Goal: Task Accomplishment & Management: Use online tool/utility

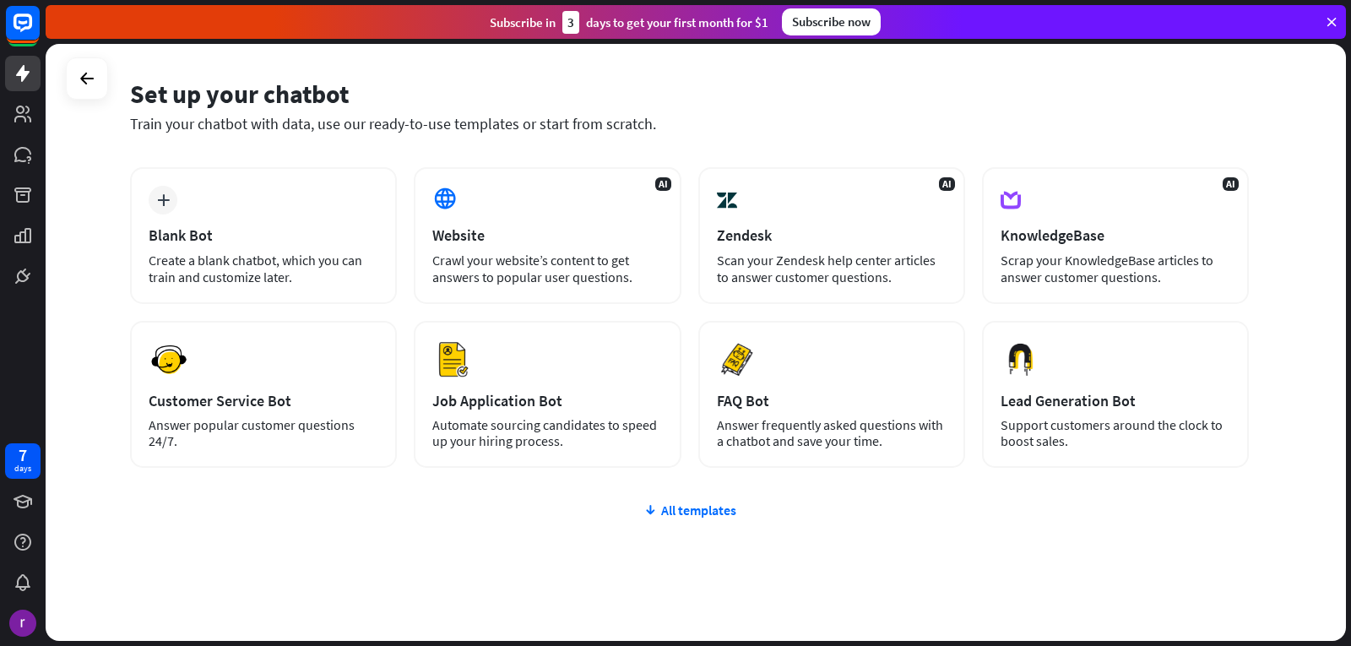
scroll to position [84, 0]
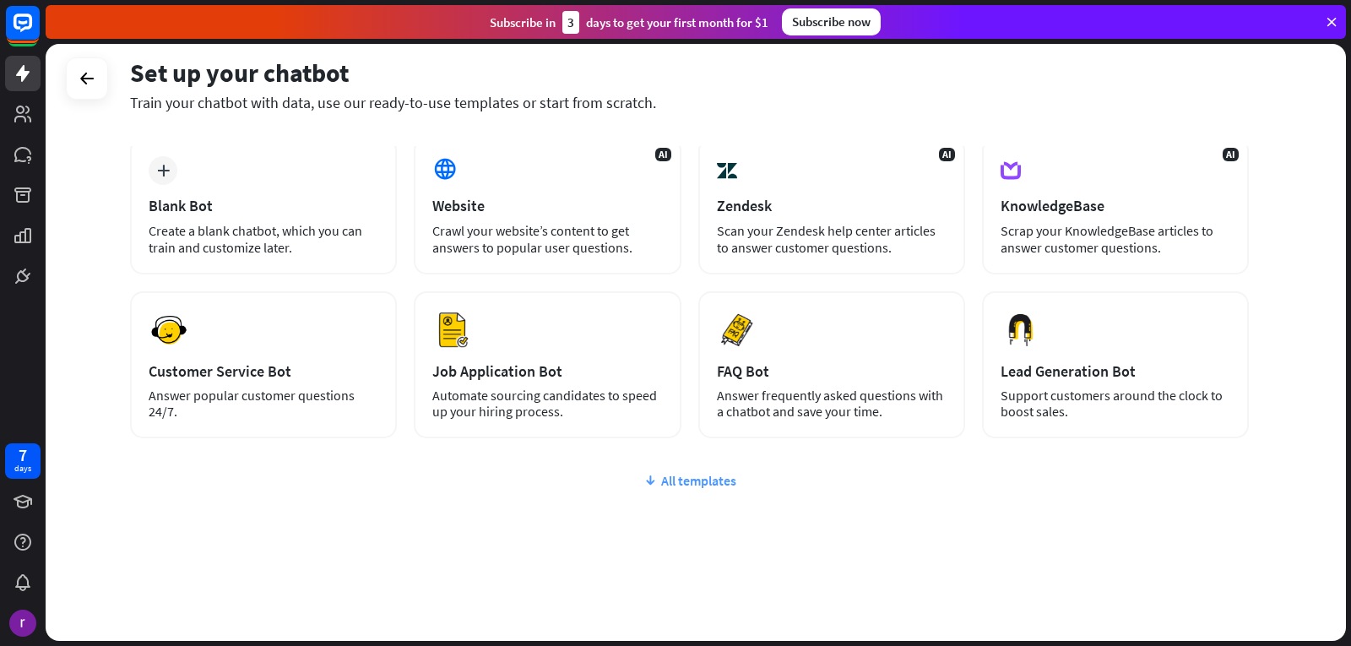
click at [703, 487] on div "All templates" at bounding box center [689, 480] width 1119 height 17
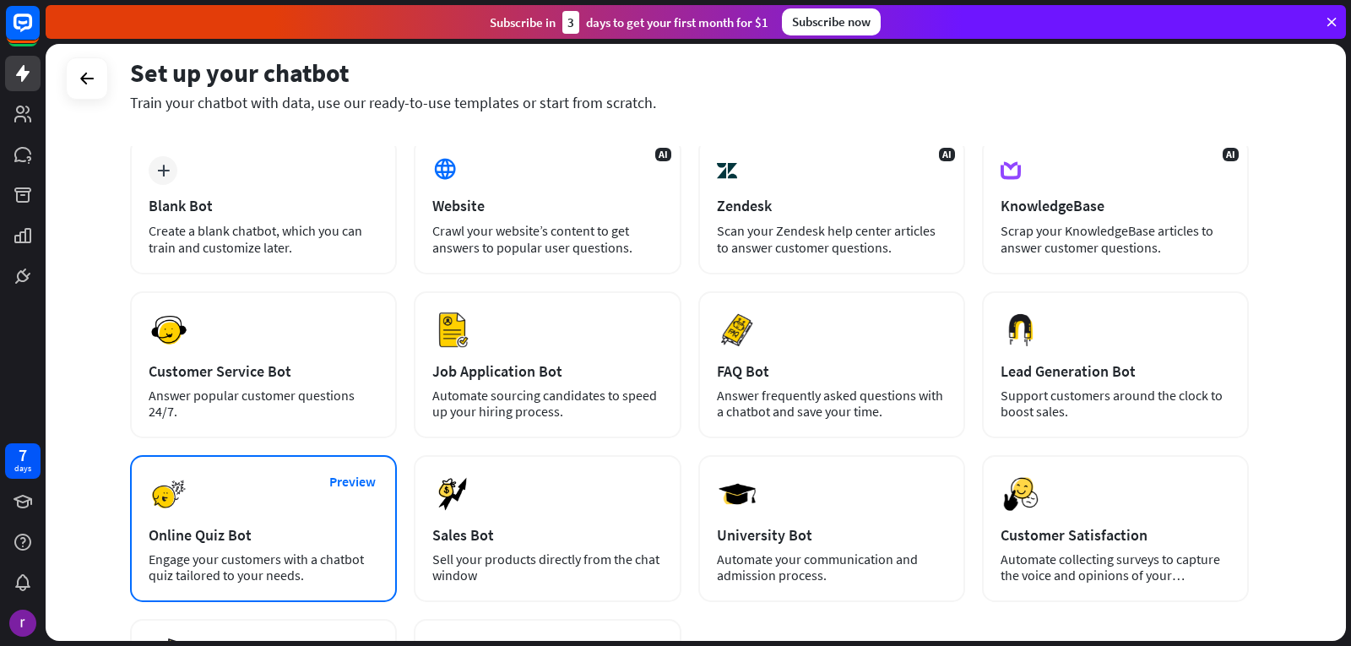
click at [209, 546] on div "Preview Online Quiz Bot Engage your customers with a chatbot quiz tailored to y…" at bounding box center [263, 528] width 267 height 147
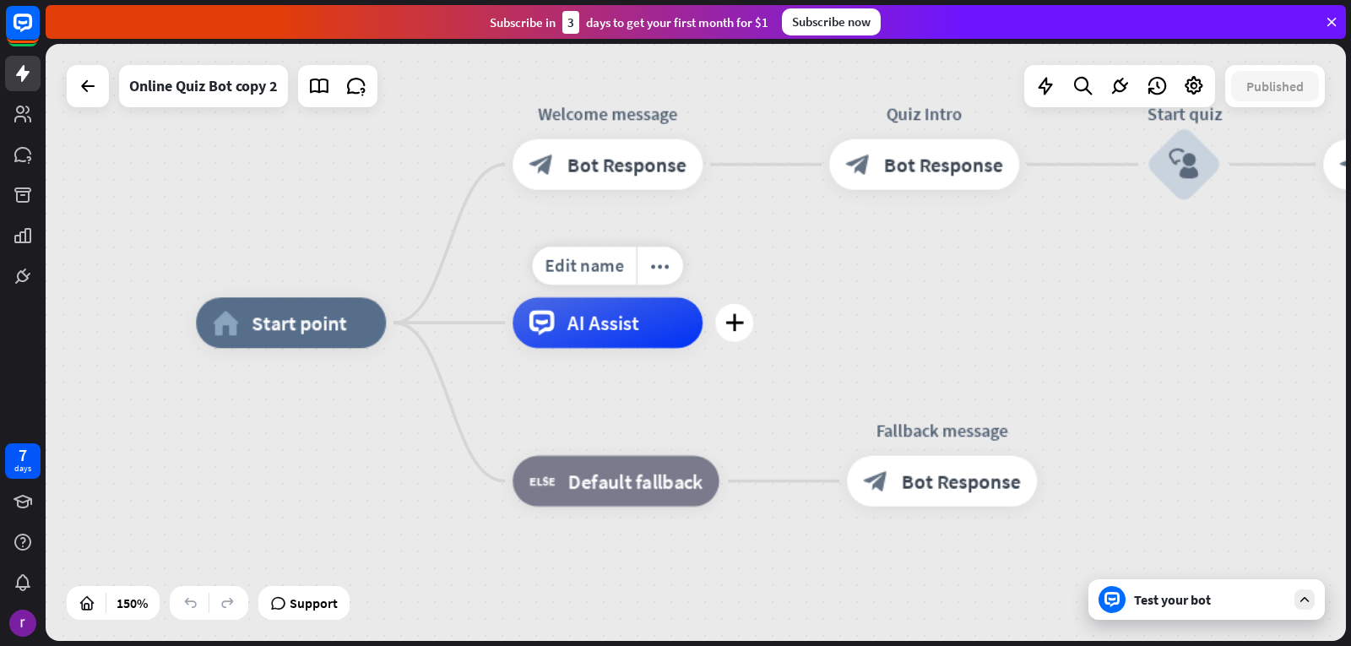
drag, startPoint x: 538, startPoint y: 369, endPoint x: 558, endPoint y: 360, distance: 22.3
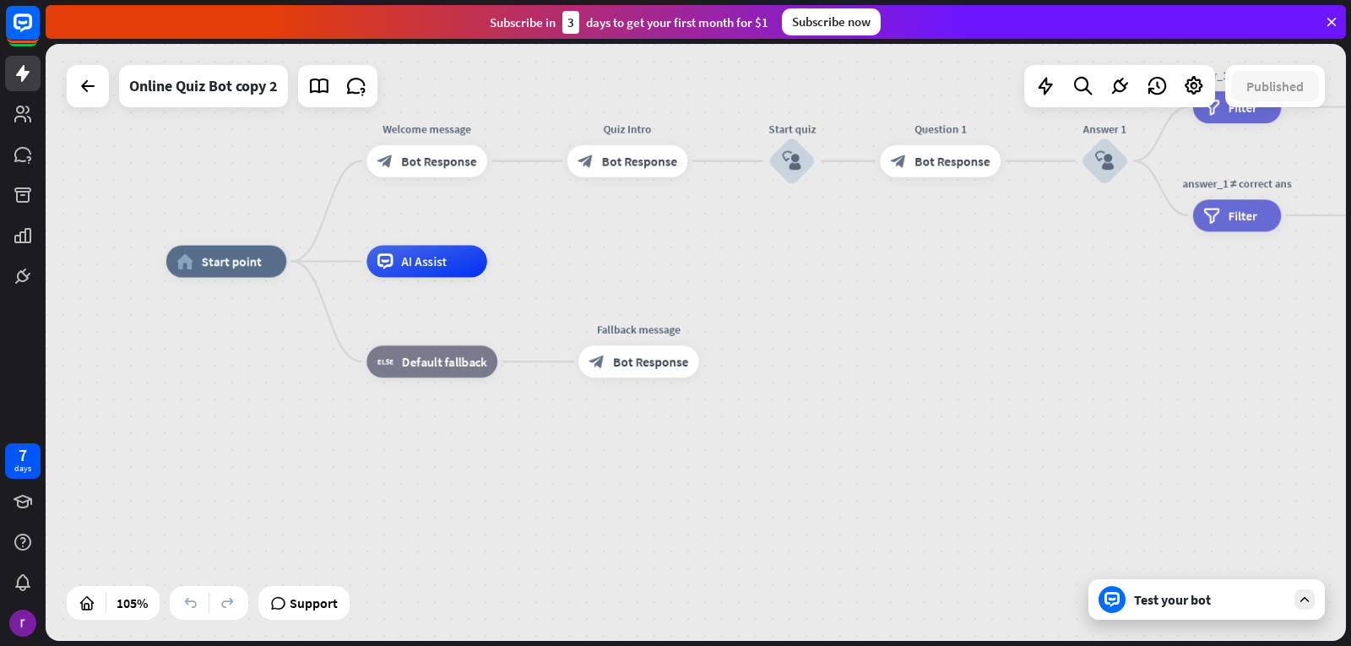
drag, startPoint x: 123, startPoint y: 126, endPoint x: 88, endPoint y: 247, distance: 125.9
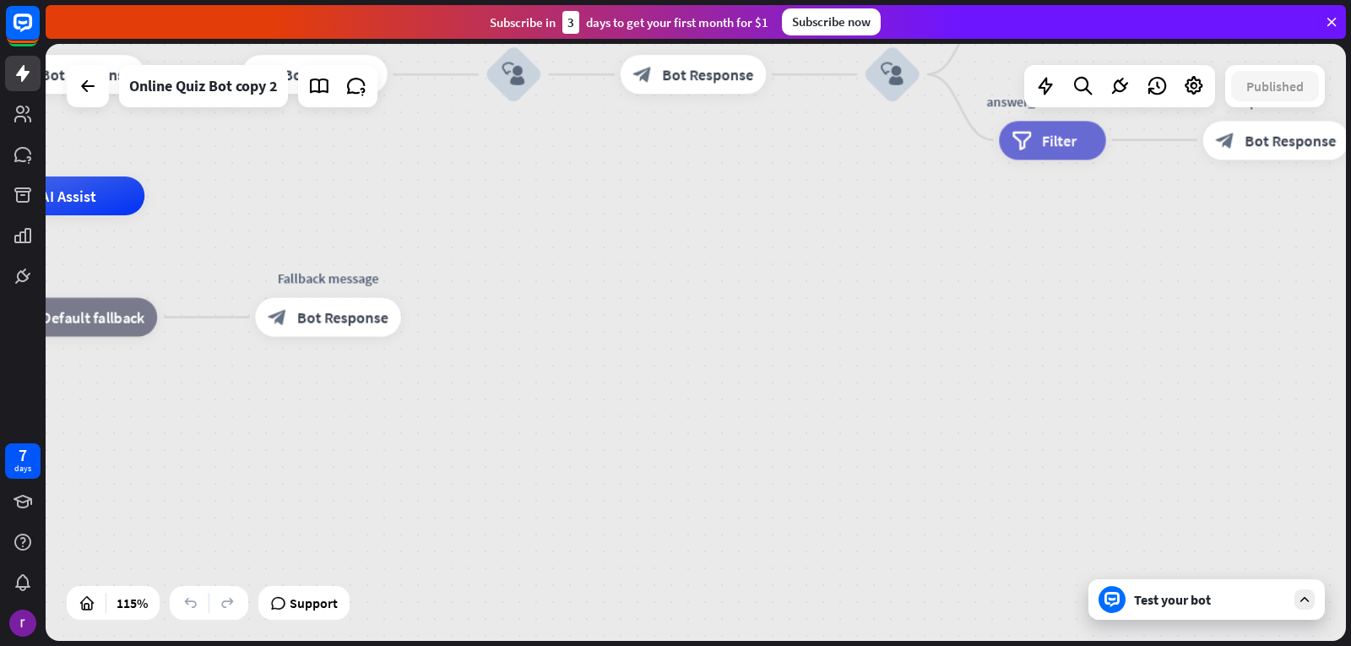
drag, startPoint x: 124, startPoint y: 160, endPoint x: 317, endPoint y: 188, distance: 194.6
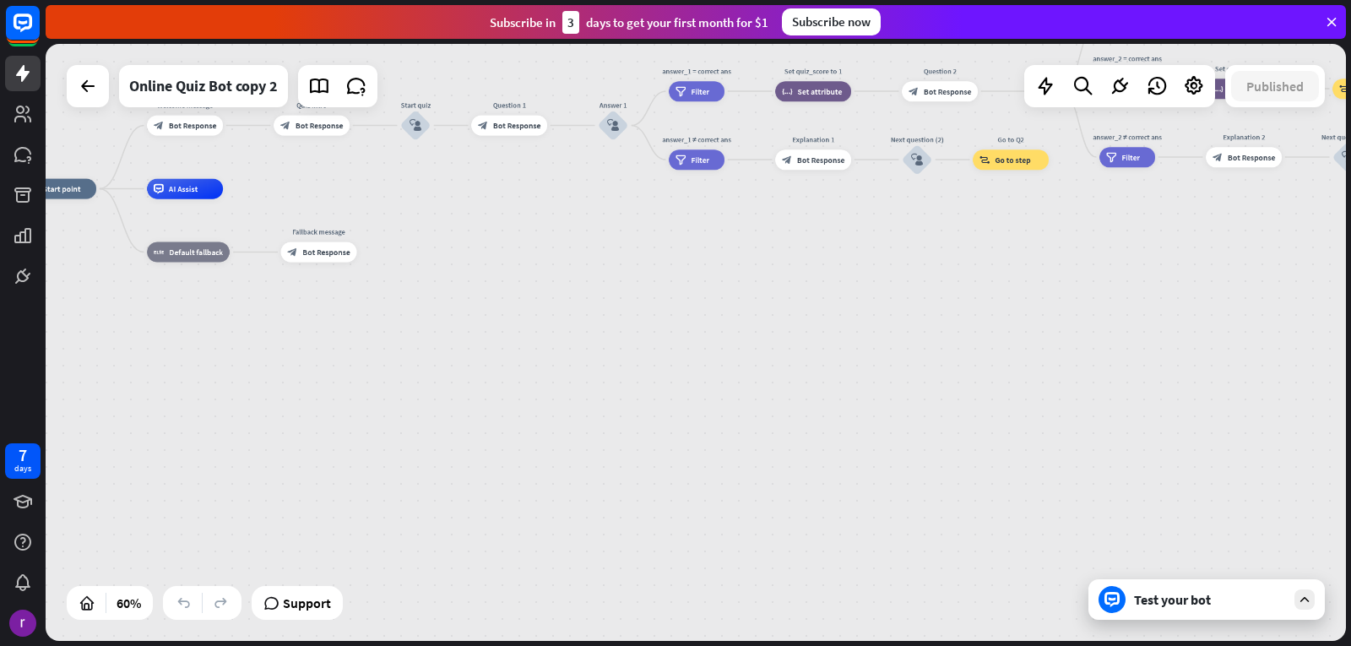
drag, startPoint x: 306, startPoint y: 182, endPoint x: 295, endPoint y: 184, distance: 11.1
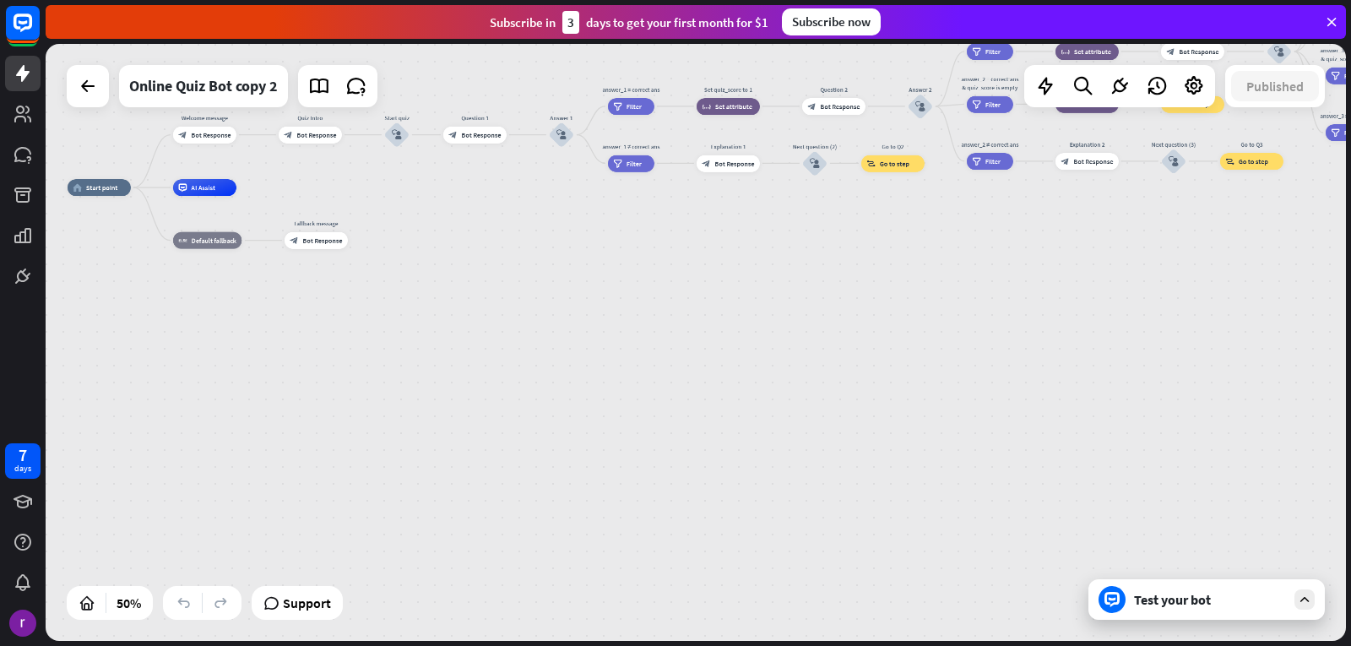
drag, startPoint x: 293, startPoint y: 181, endPoint x: 137, endPoint y: 151, distance: 159.0
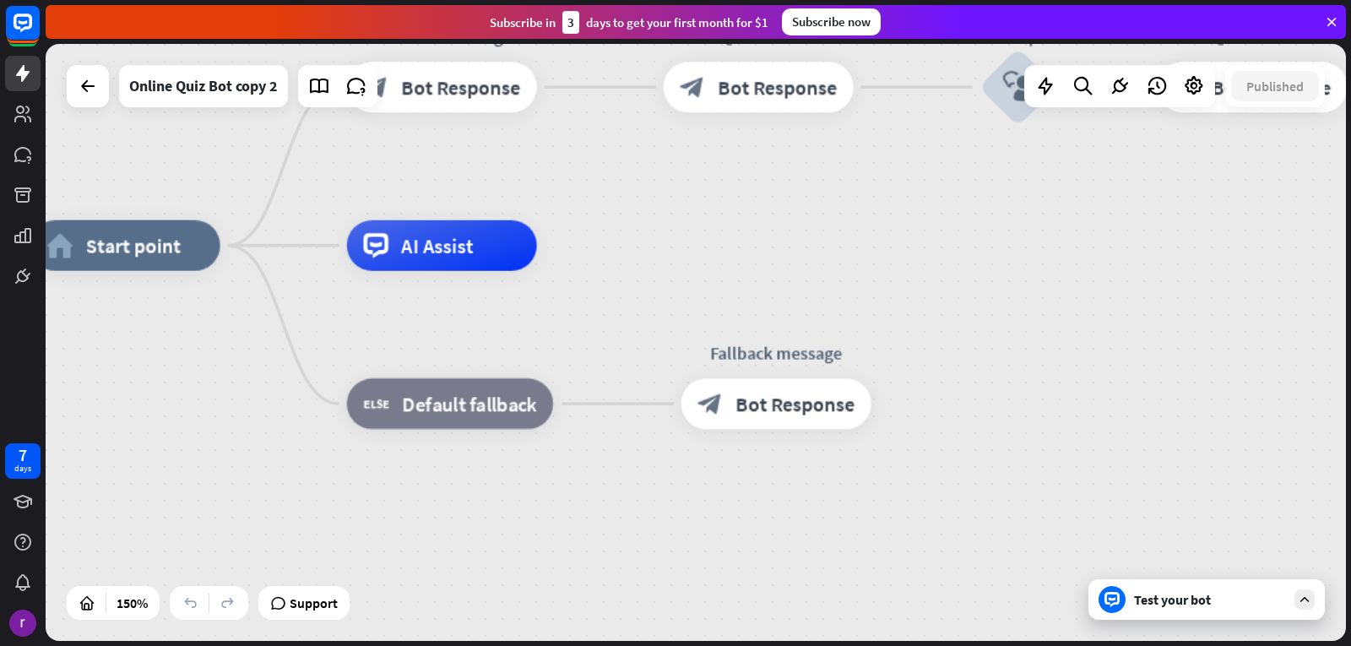
click at [165, 166] on div "home_2 Start point Welcome message block_bot_response Bot Response Quiz Intro b…" at bounding box center [696, 342] width 1301 height 597
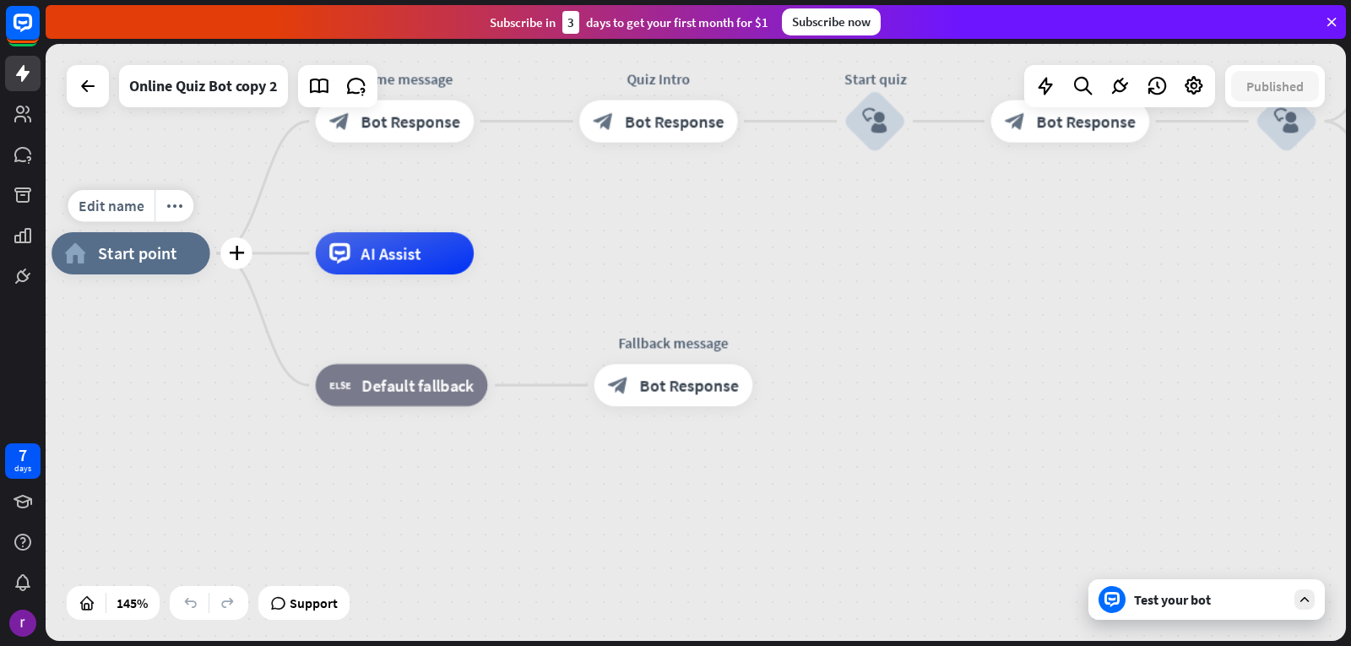
drag, startPoint x: 141, startPoint y: 280, endPoint x: 127, endPoint y: 285, distance: 15.2
drag, startPoint x: 130, startPoint y: 271, endPoint x: 106, endPoint y: 302, distance: 39.0
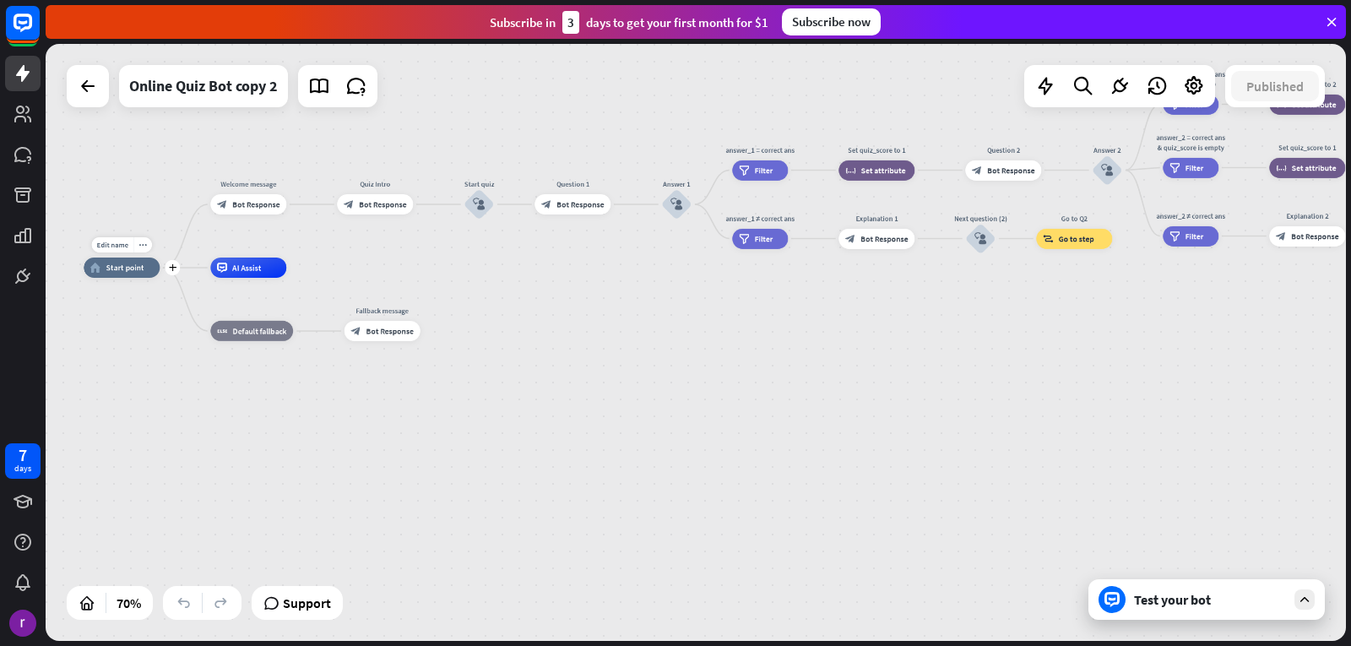
drag, startPoint x: 103, startPoint y: 279, endPoint x: 101, endPoint y: 288, distance: 9.6
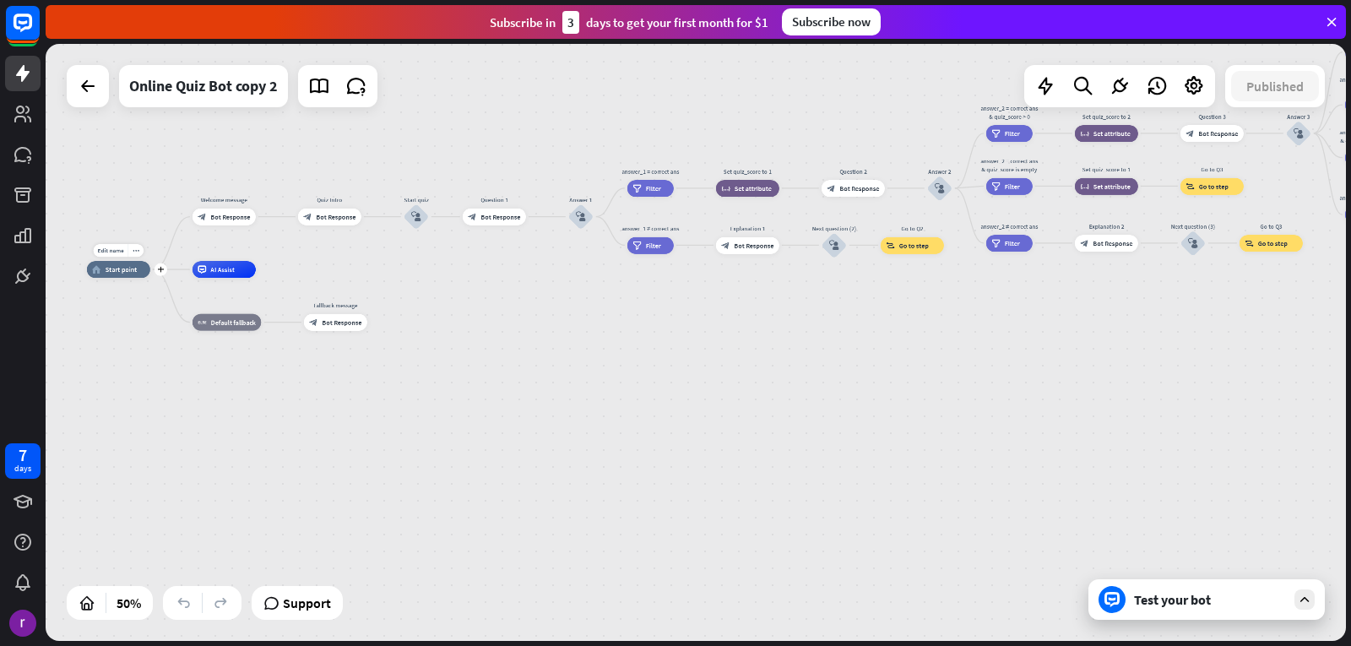
drag, startPoint x: 94, startPoint y: 289, endPoint x: 85, endPoint y: 305, distance: 18.1
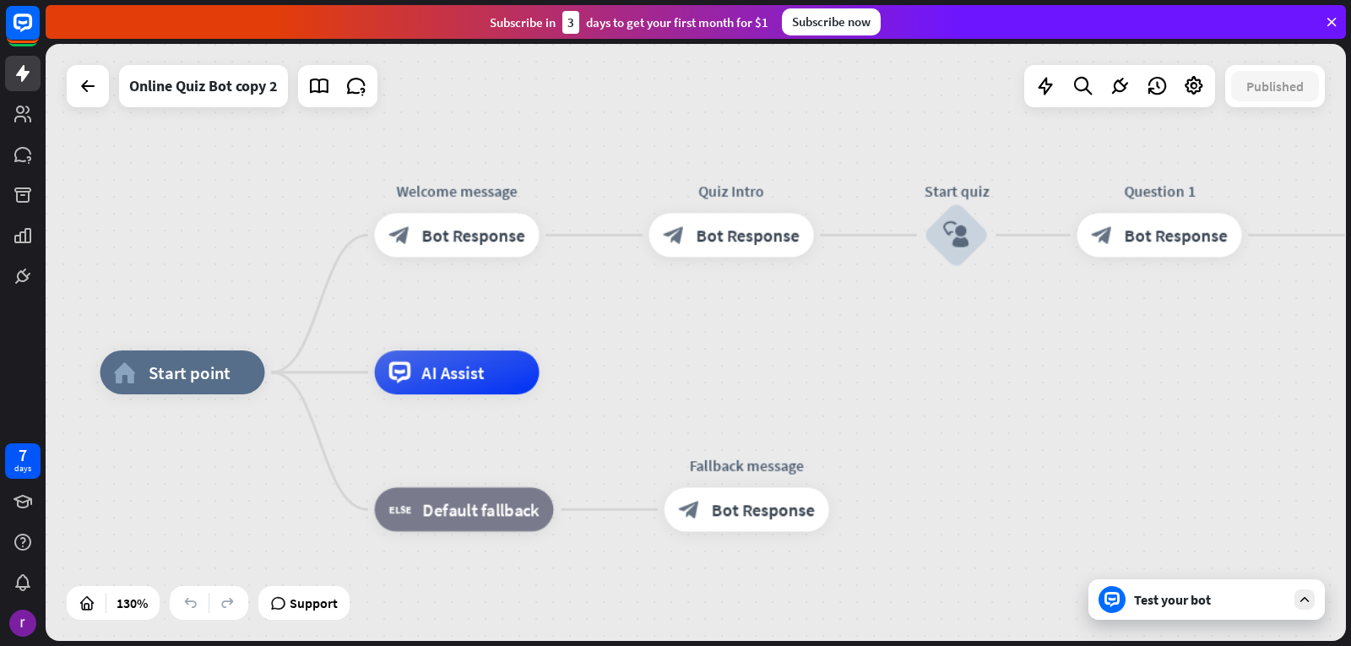
click at [79, 205] on div "home_2 Start point Welcome message block_bot_response Bot Response Quiz Intro b…" at bounding box center [696, 342] width 1301 height 597
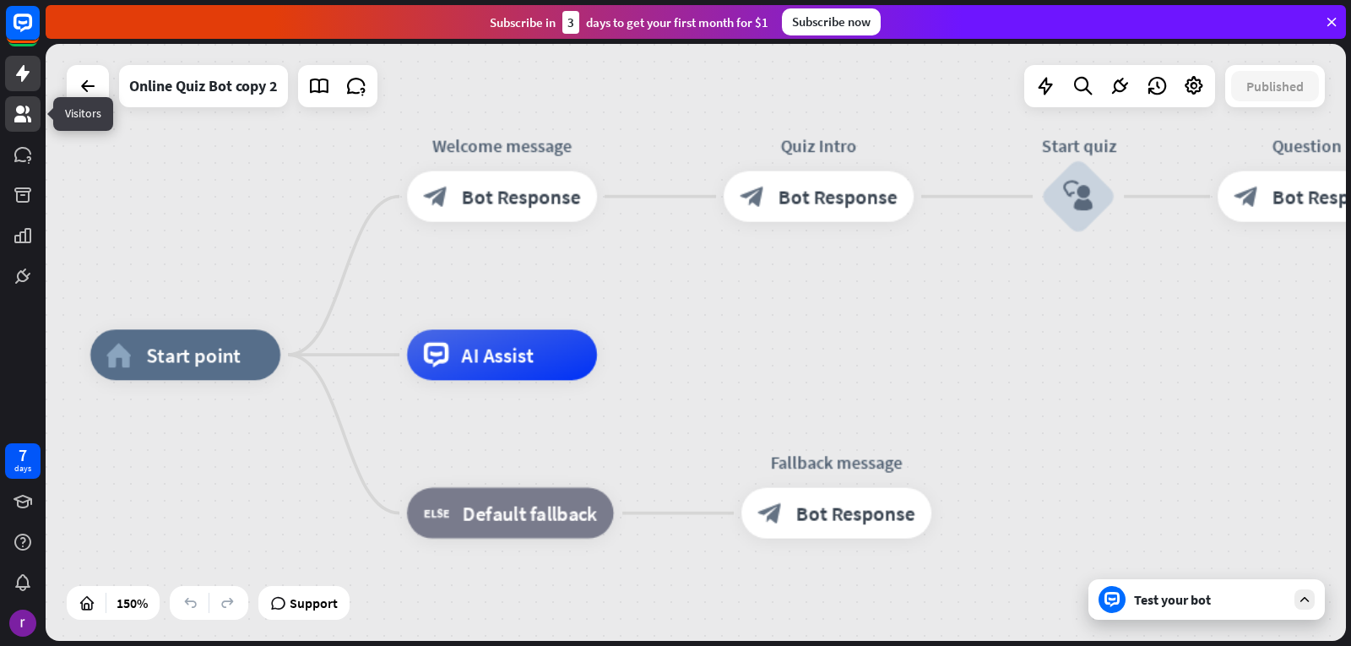
click at [14, 122] on icon at bounding box center [23, 114] width 20 height 20
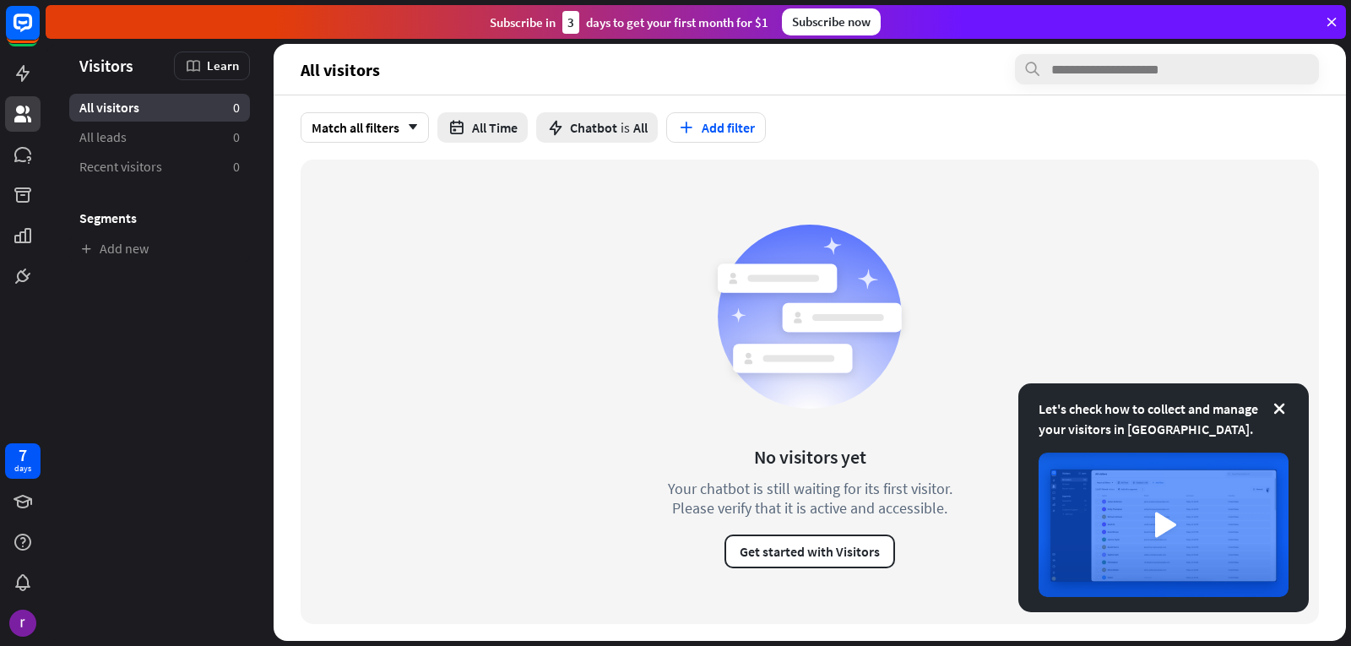
click at [4, 75] on div at bounding box center [23, 147] width 46 height 294
click at [9, 76] on link at bounding box center [22, 73] width 35 height 35
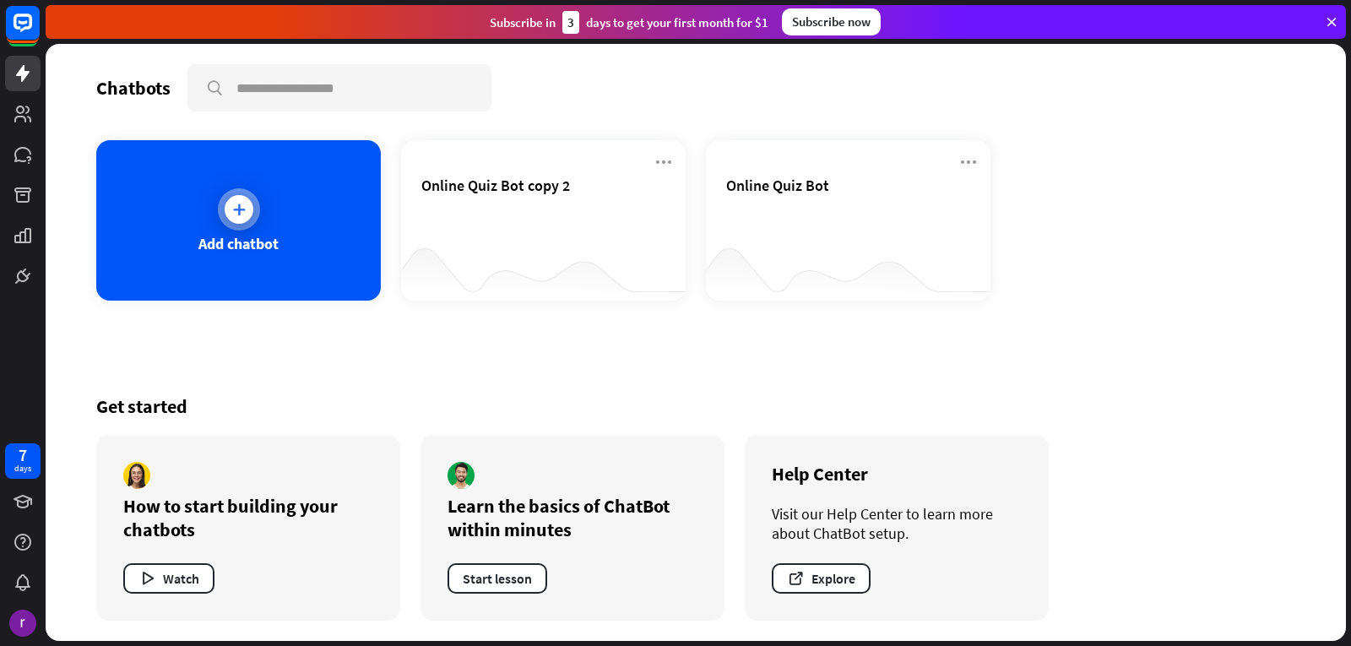
click at [207, 234] on div "Add chatbot" at bounding box center [238, 243] width 80 height 19
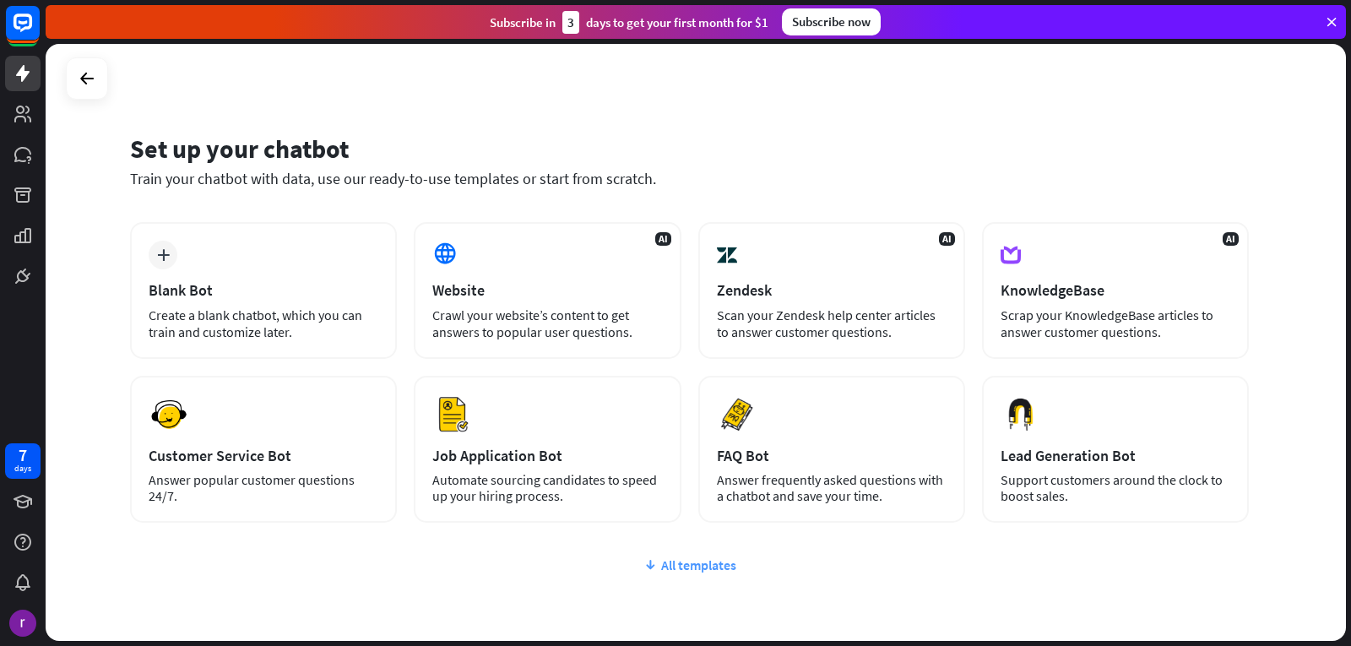
click at [705, 563] on div "All templates" at bounding box center [689, 565] width 1119 height 17
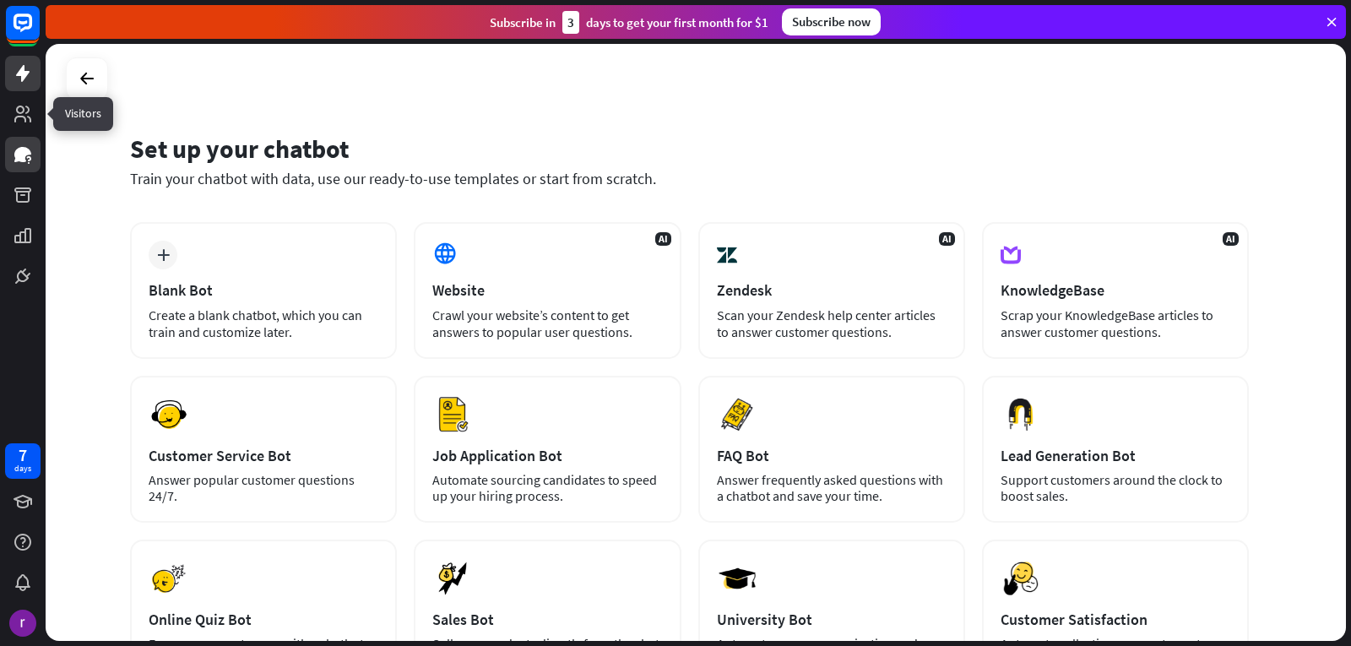
click at [22, 139] on link at bounding box center [22, 154] width 35 height 35
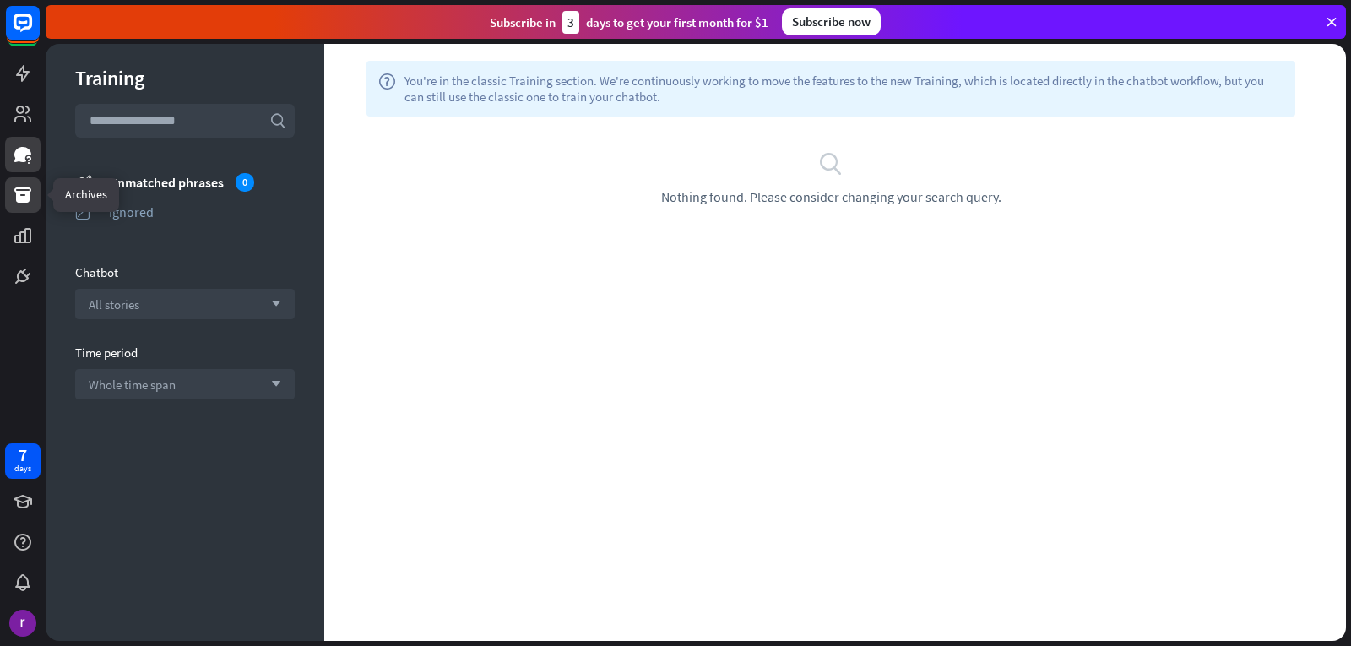
click at [15, 183] on link at bounding box center [22, 194] width 35 height 35
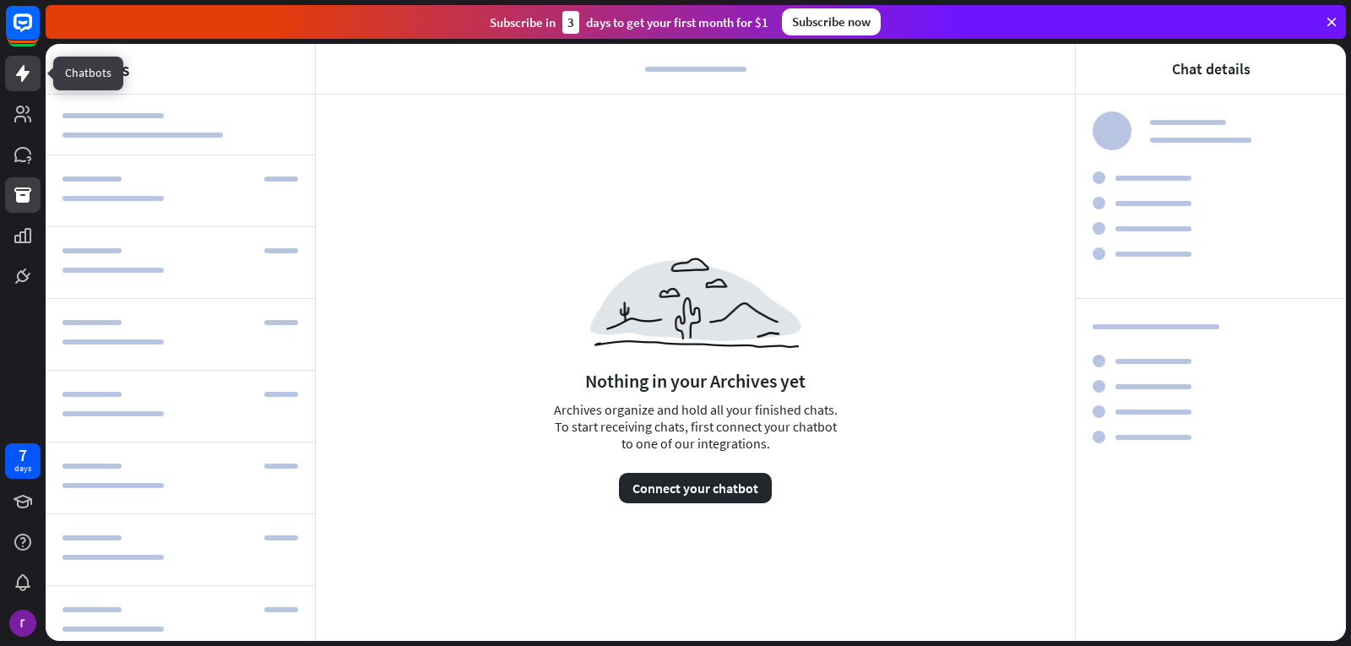
click at [9, 79] on link at bounding box center [22, 73] width 35 height 35
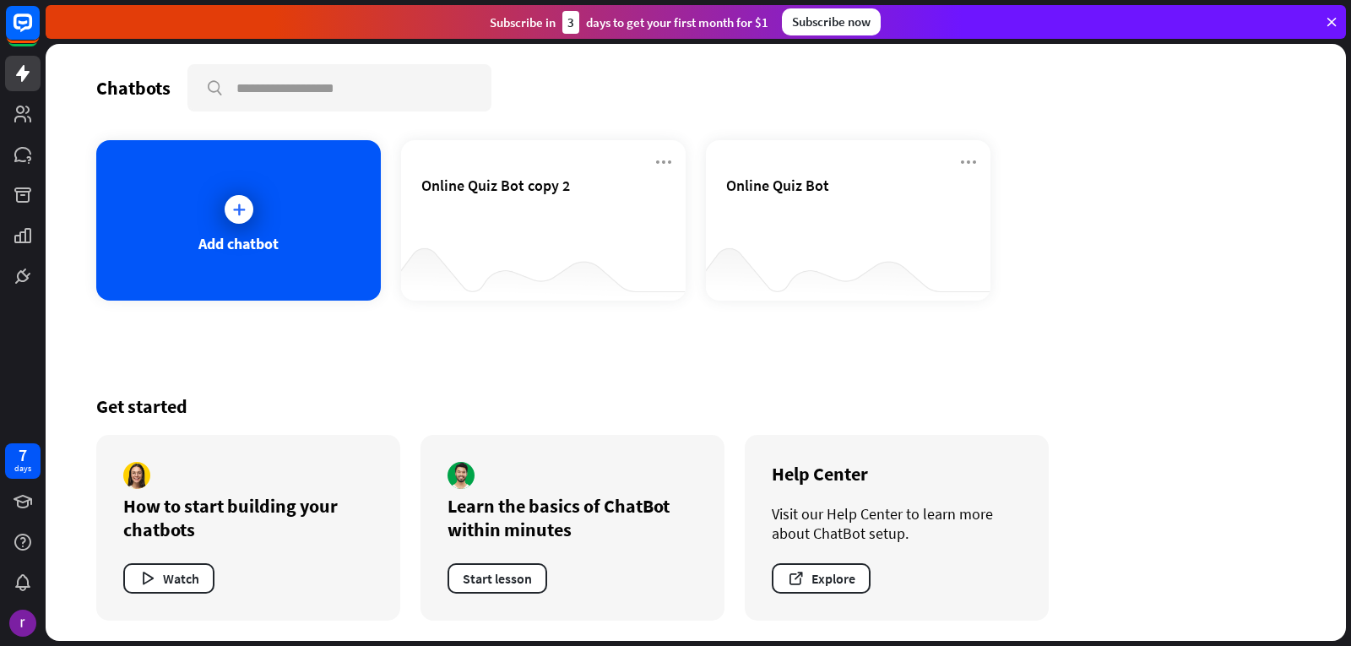
drag, startPoint x: 178, startPoint y: 214, endPoint x: 171, endPoint y: 133, distance: 81.4
click at [171, 133] on div "Chatbots search Add chatbot Online Quiz Bot copy 2 Online Quiz Bot Get started …" at bounding box center [696, 342] width 1301 height 597
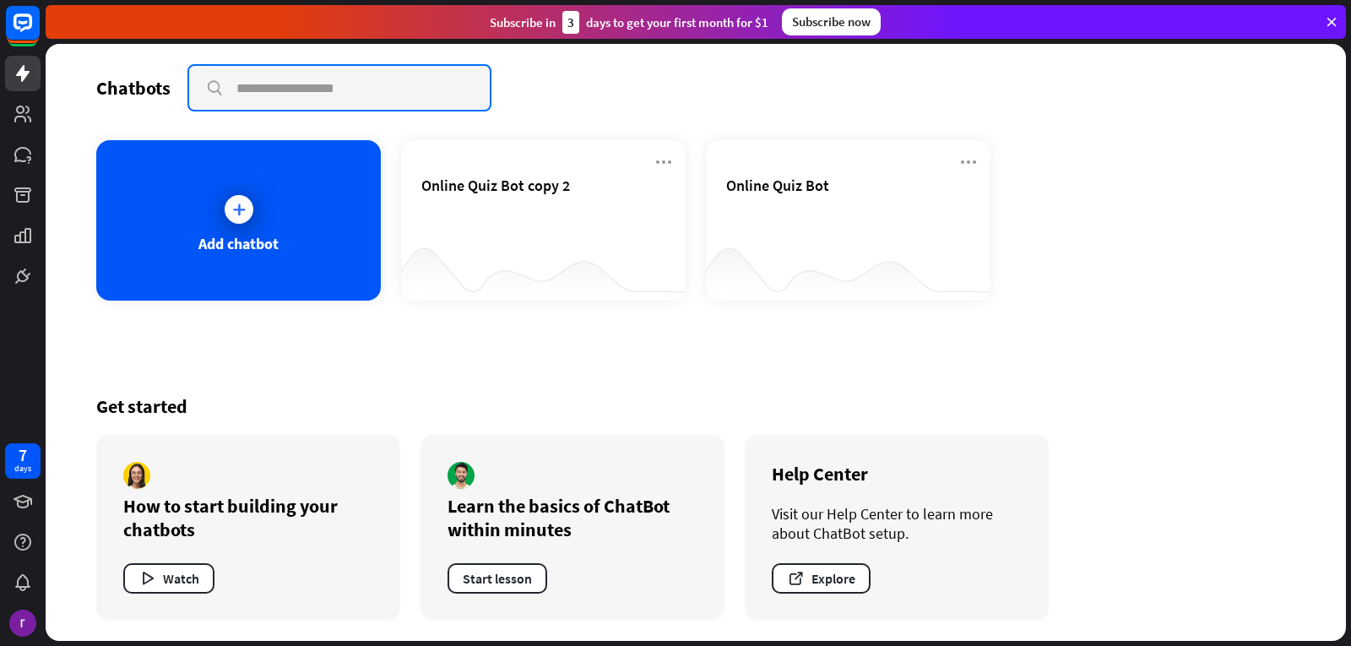
click at [253, 90] on input "text" at bounding box center [339, 88] width 301 height 44
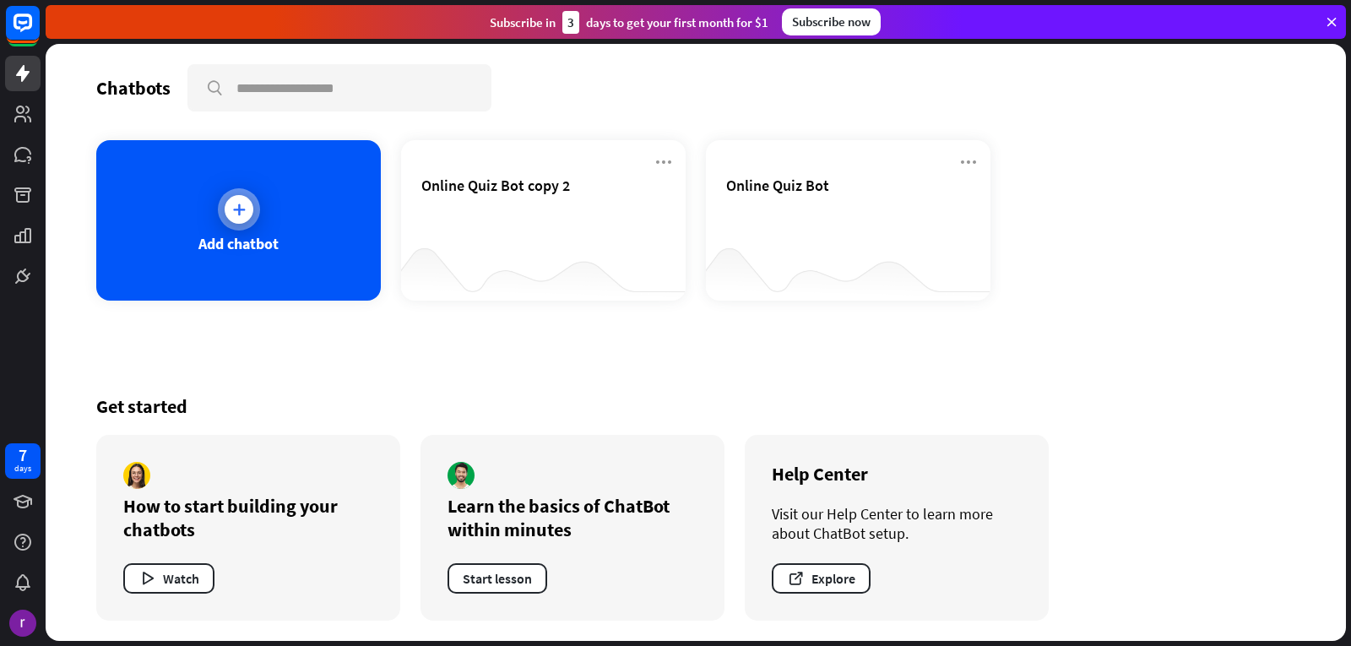
click at [303, 225] on div "Add chatbot" at bounding box center [238, 220] width 285 height 160
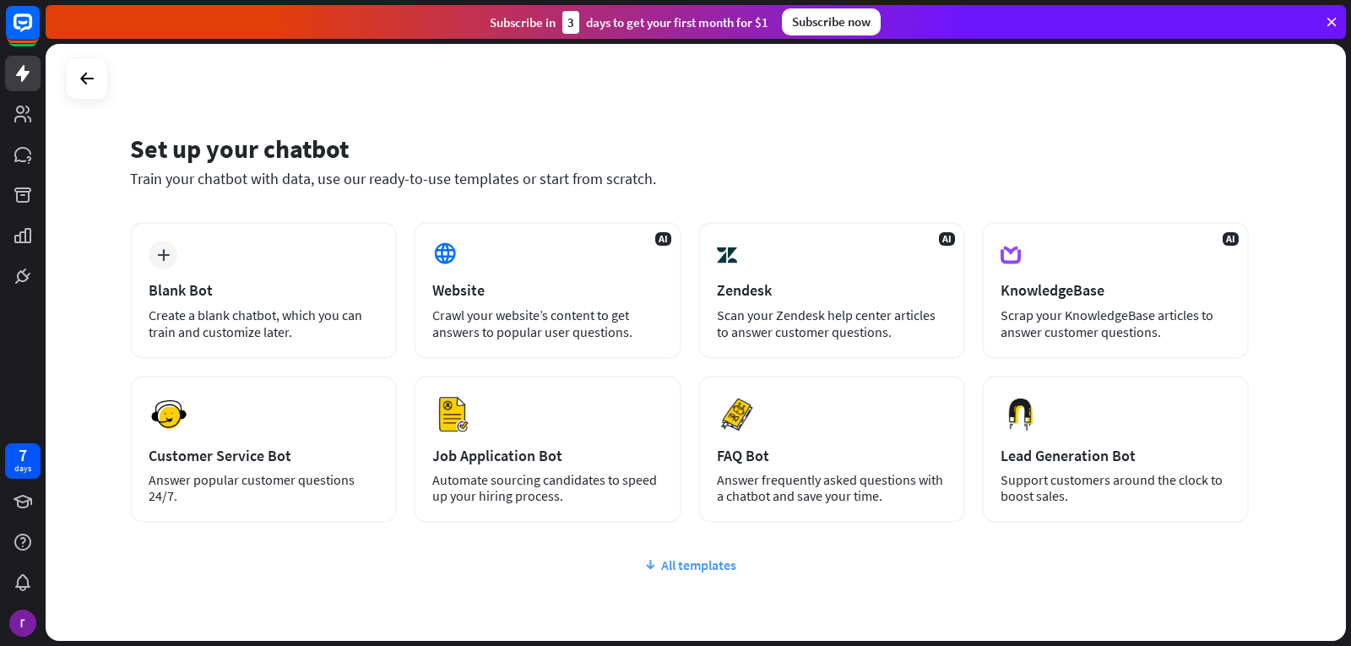
click at [680, 562] on div "All templates" at bounding box center [689, 565] width 1119 height 17
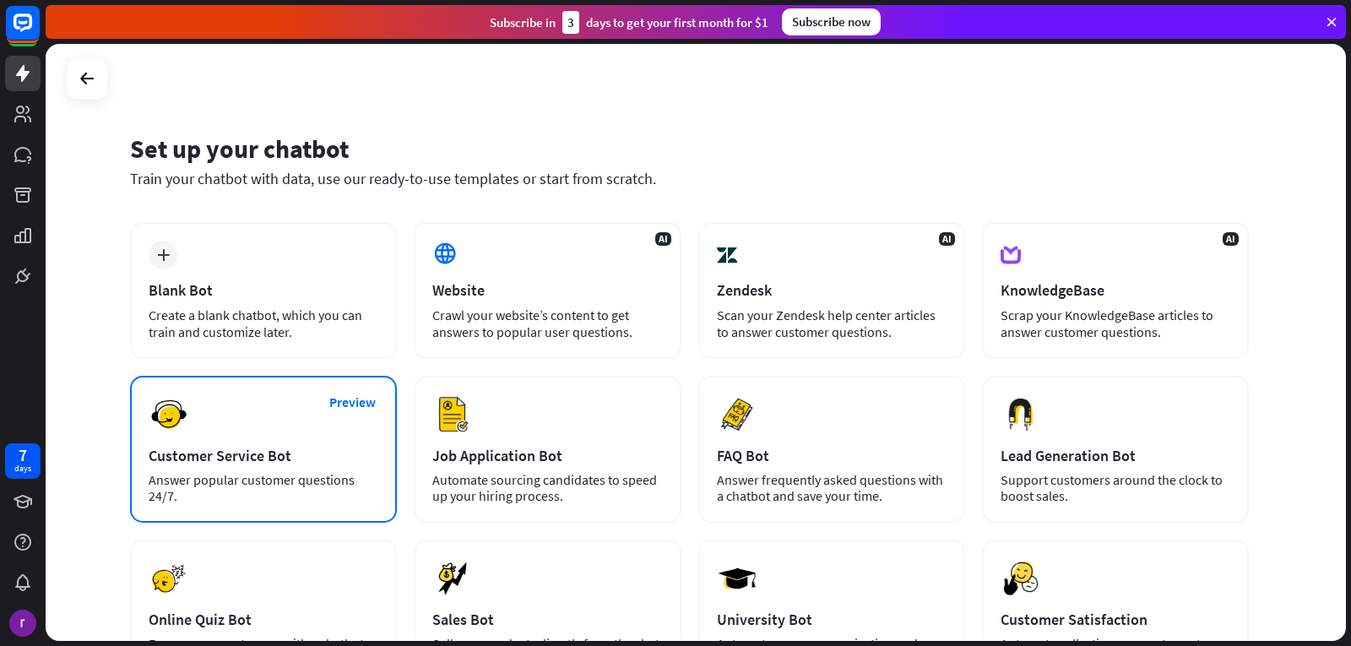
click at [267, 431] on div "Preview Customer Service Bot Answer popular customer questions 24/7." at bounding box center [263, 449] width 267 height 147
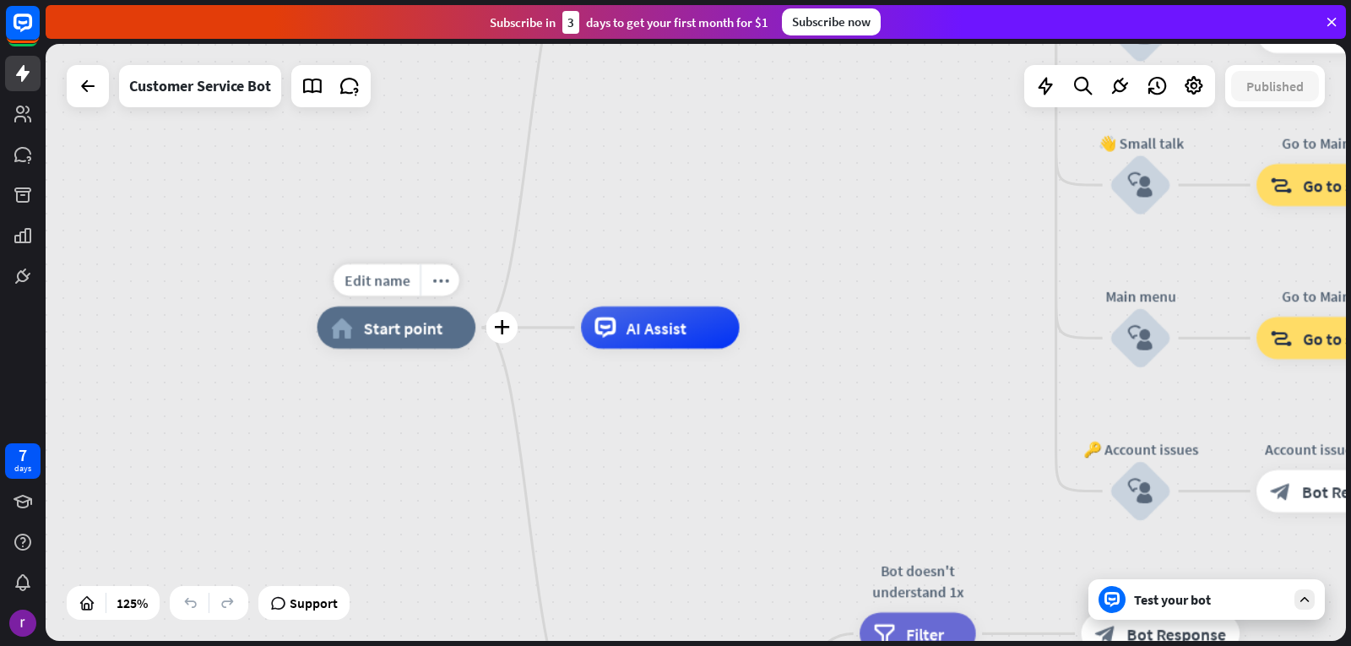
click at [427, 333] on span "Start point" at bounding box center [403, 327] width 79 height 21
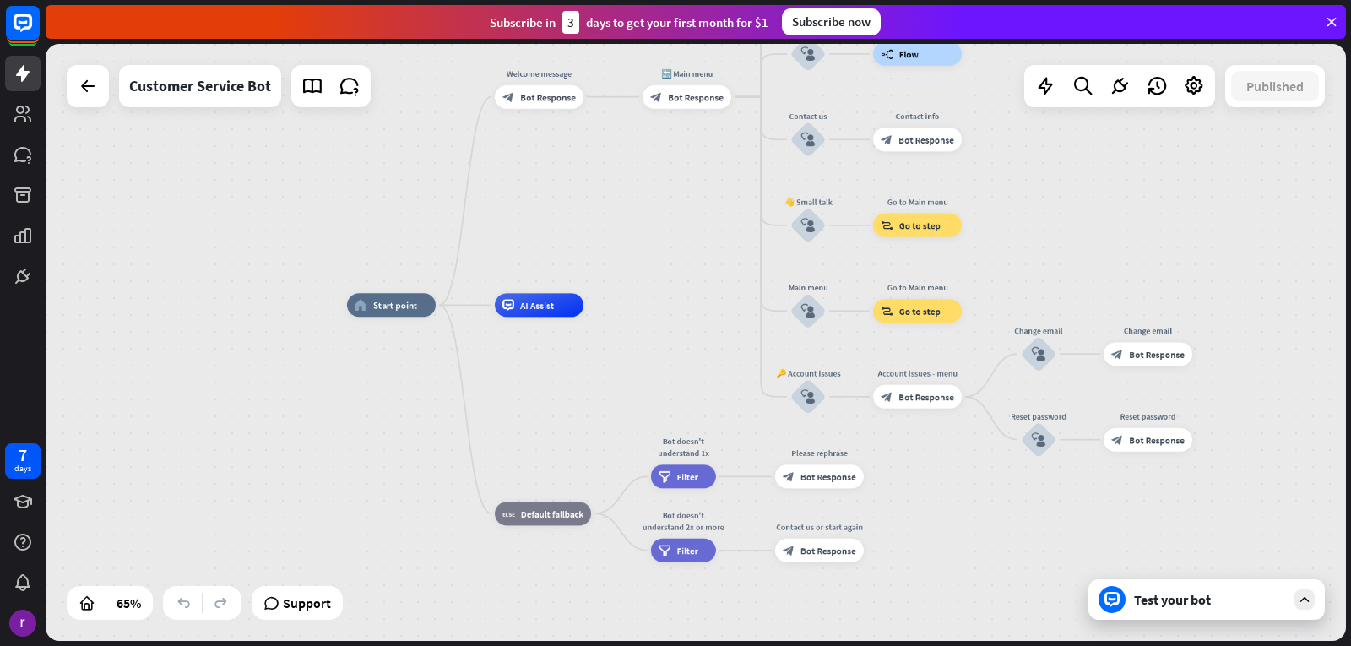
drag, startPoint x: 564, startPoint y: 196, endPoint x: 551, endPoint y: 147, distance: 50.8
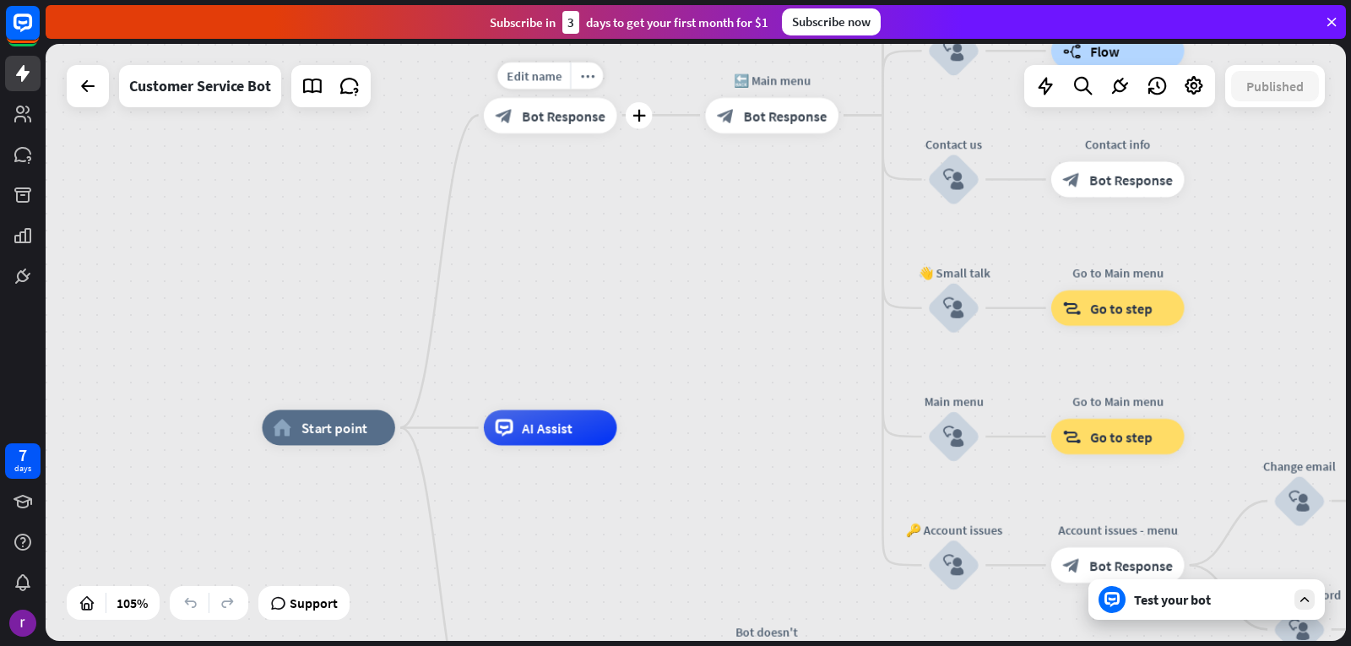
click at [552, 101] on div "block_bot_response Bot Response" at bounding box center [550, 114] width 133 height 35
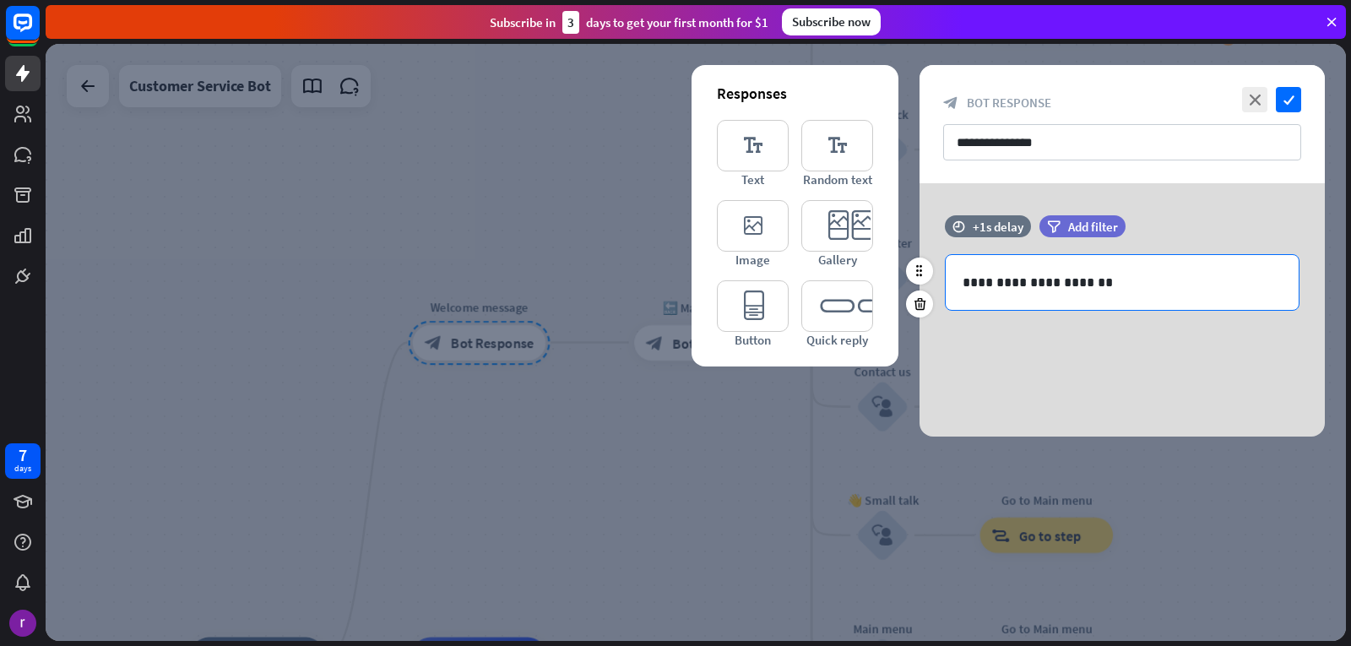
click at [1018, 287] on p "**********" at bounding box center [1122, 282] width 319 height 21
click at [1121, 284] on p "**********" at bounding box center [1122, 282] width 319 height 21
click at [749, 215] on icon "editor_image" at bounding box center [753, 226] width 72 height 52
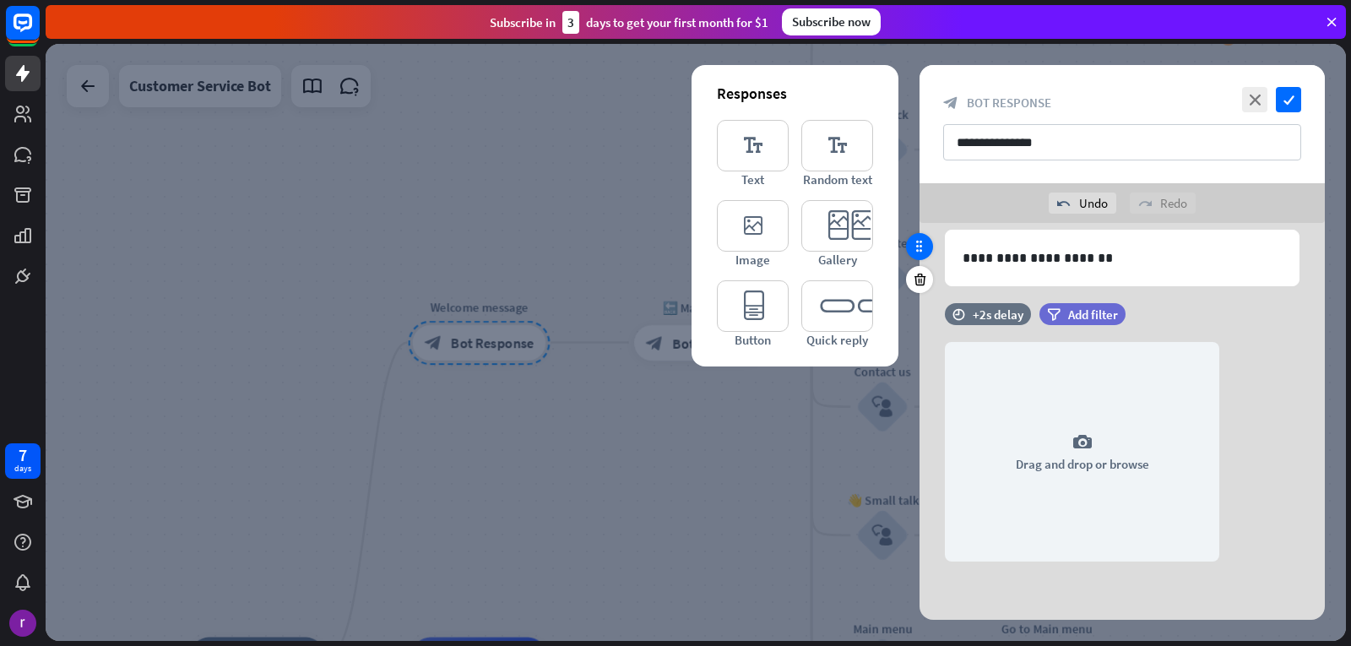
scroll to position [65, 0]
click at [744, 144] on icon "editor_text" at bounding box center [753, 146] width 72 height 52
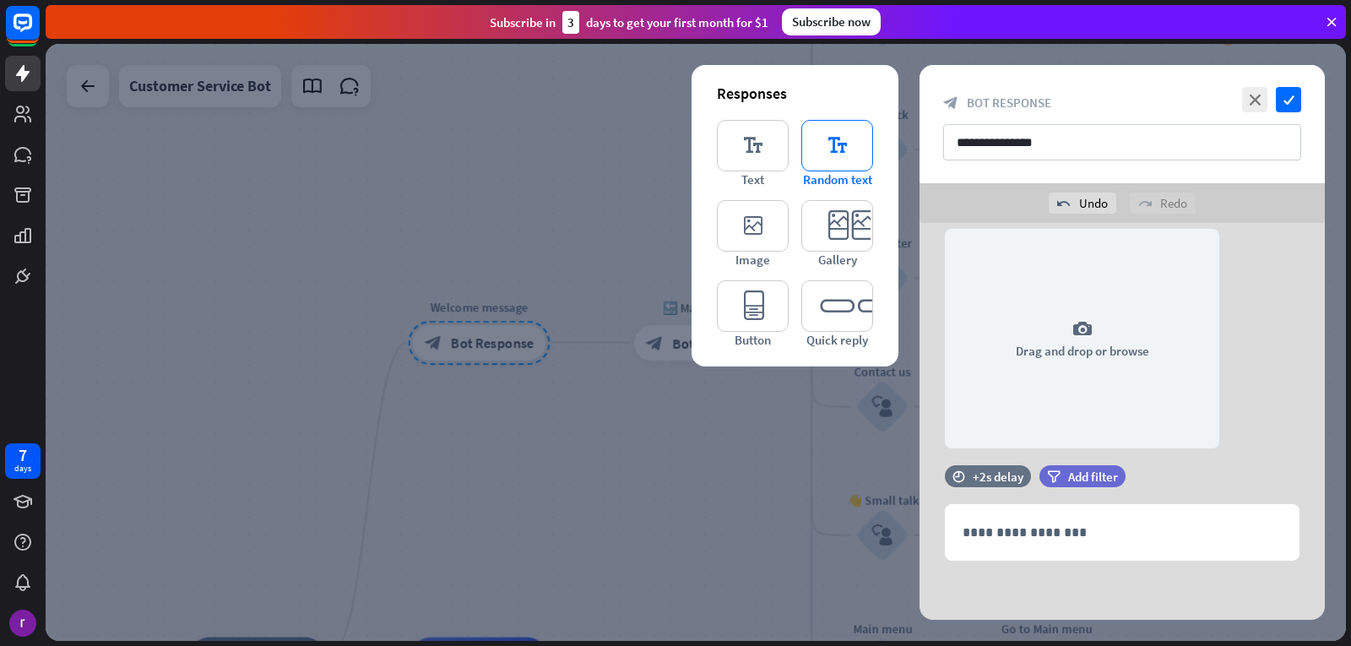
click at [845, 151] on icon "editor_text" at bounding box center [838, 146] width 72 height 52
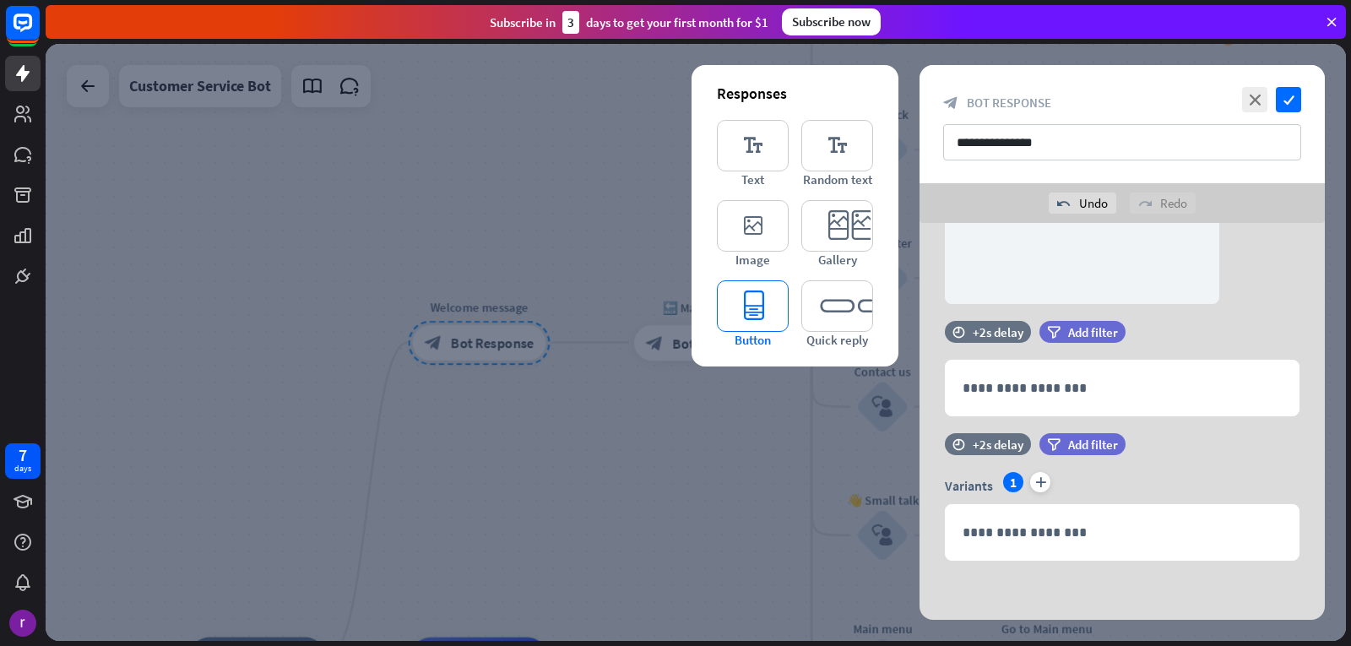
click at [769, 315] on icon "editor_button" at bounding box center [753, 306] width 72 height 52
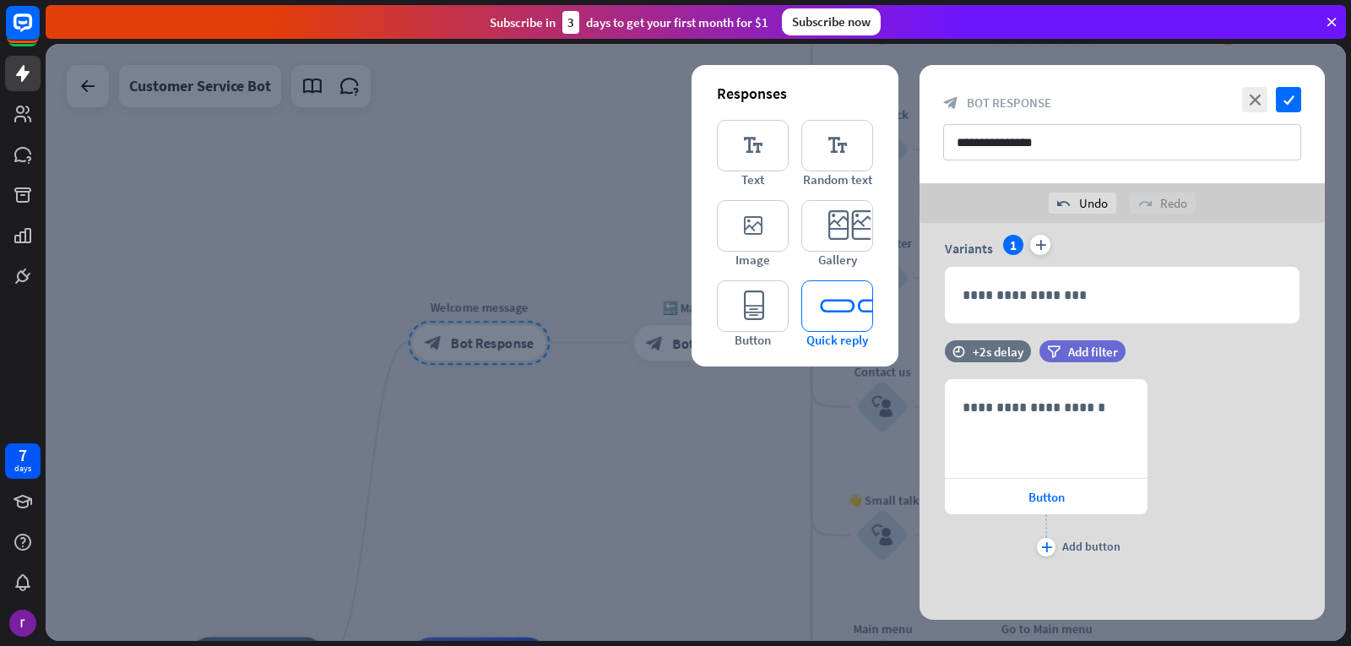
click at [814, 313] on icon "editor_quick_replies" at bounding box center [838, 306] width 72 height 52
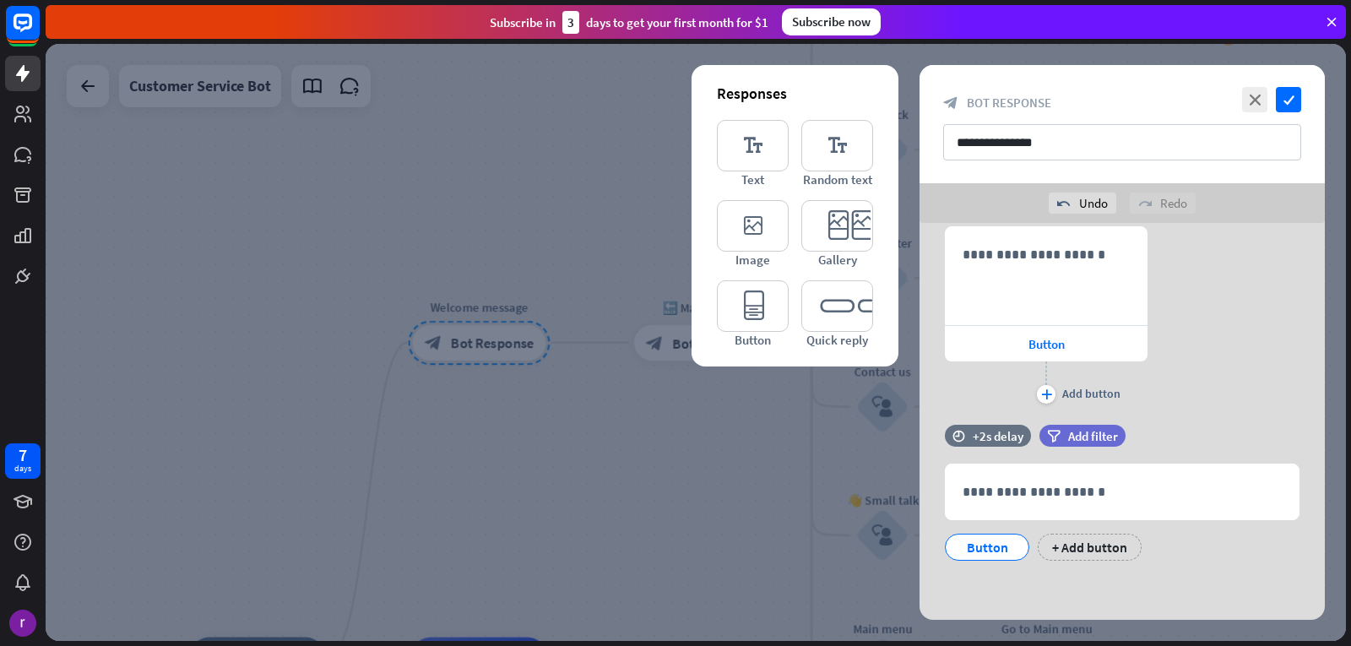
click at [818, 277] on div "editor_text Text editor_text Random text editor_image Image editor_card Gallery…" at bounding box center [795, 234] width 156 height 228
click at [851, 233] on icon "editor_card" at bounding box center [838, 226] width 72 height 52
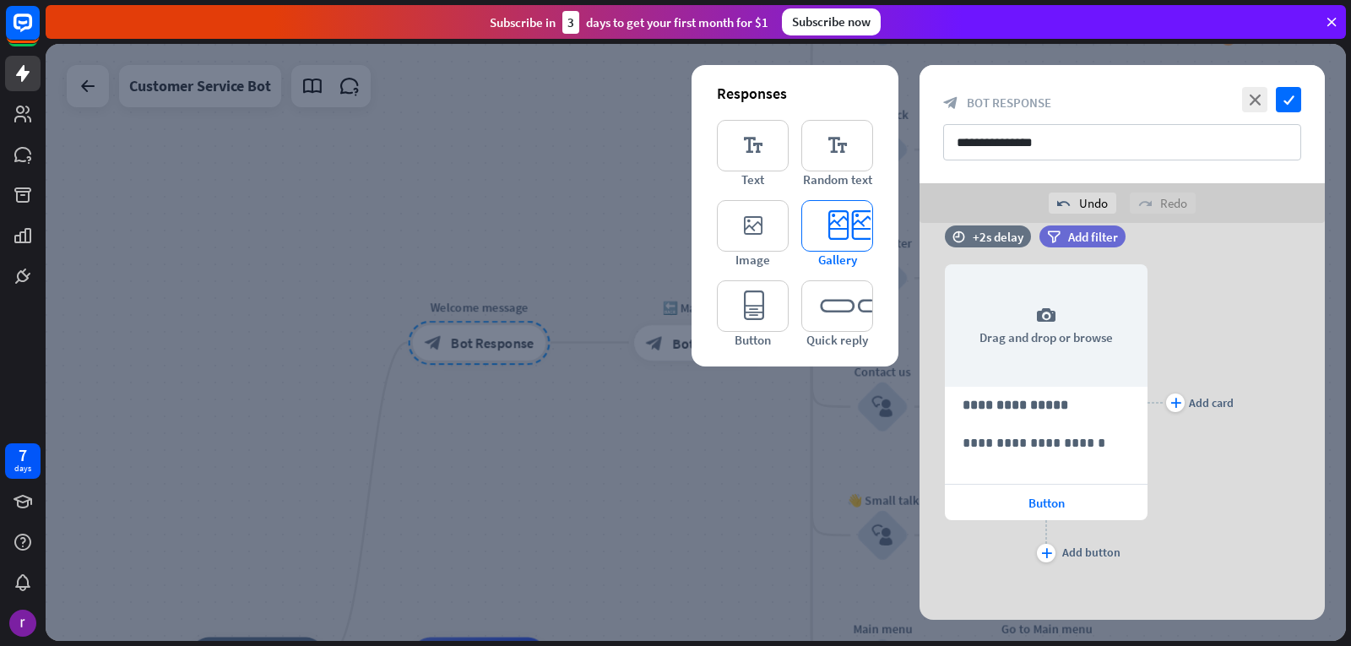
click at [851, 233] on icon "editor_card" at bounding box center [838, 226] width 72 height 52
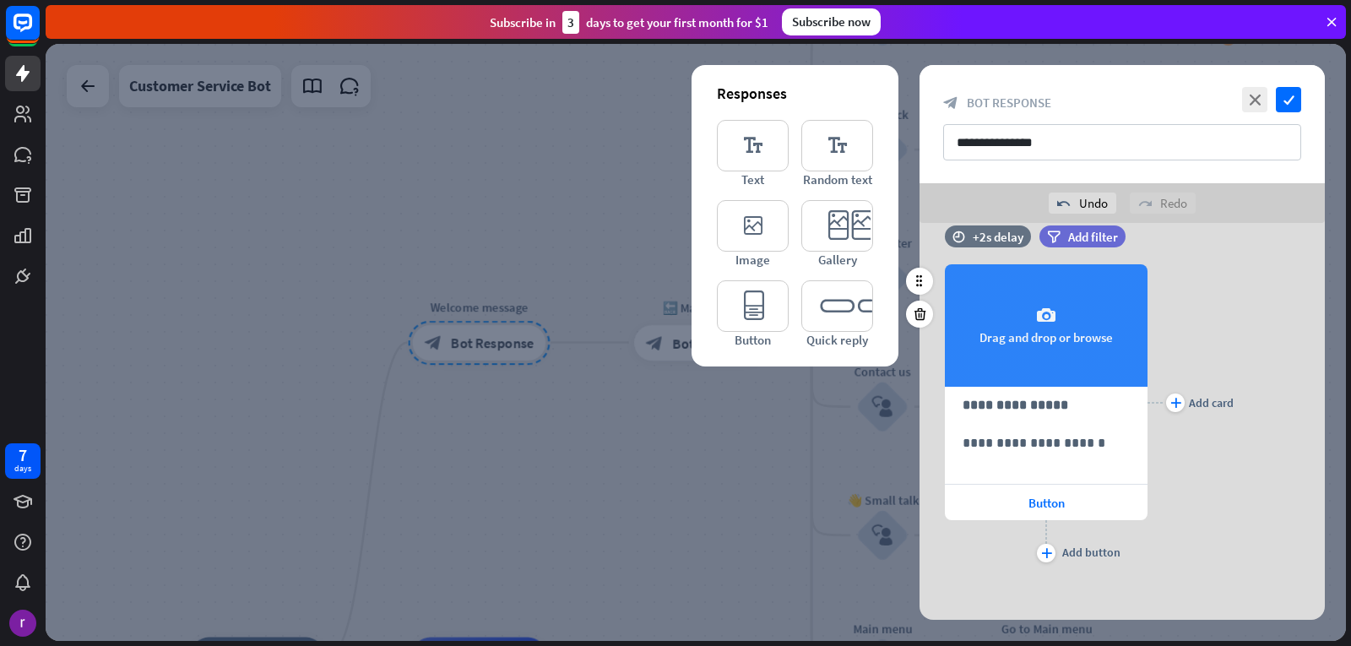
scroll to position [1425, 0]
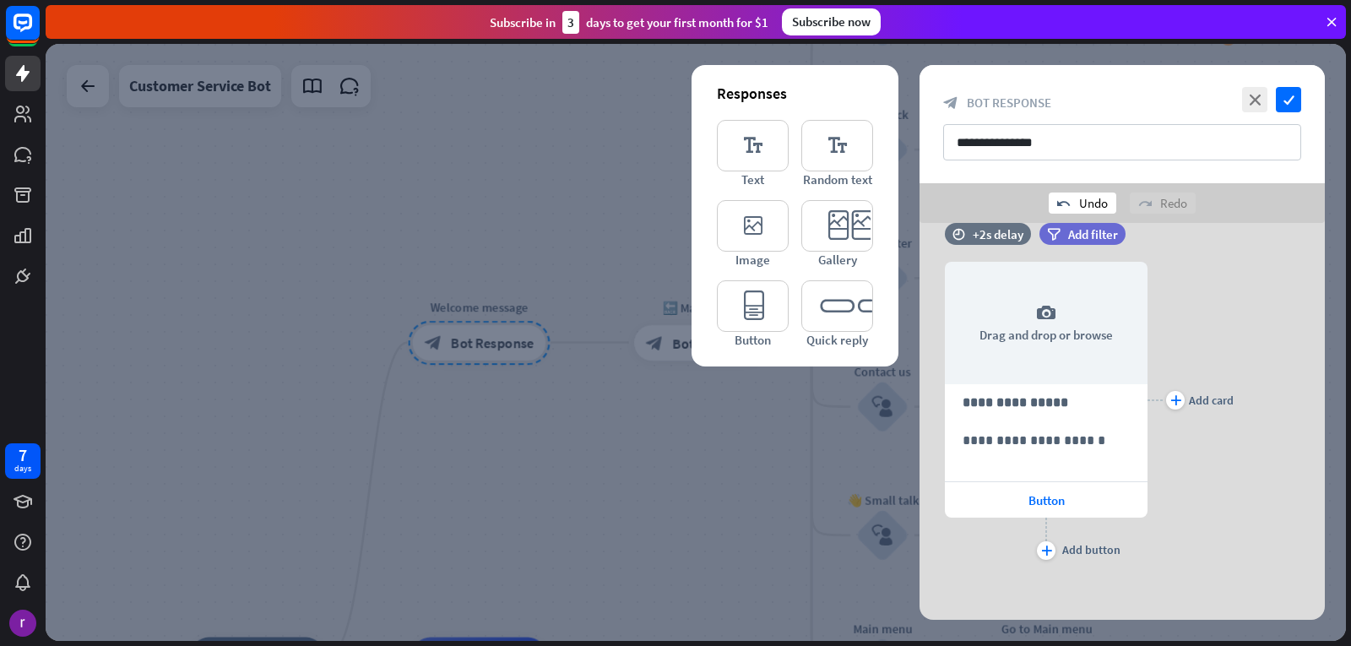
click at [1086, 203] on div "undo Undo" at bounding box center [1083, 203] width 68 height 21
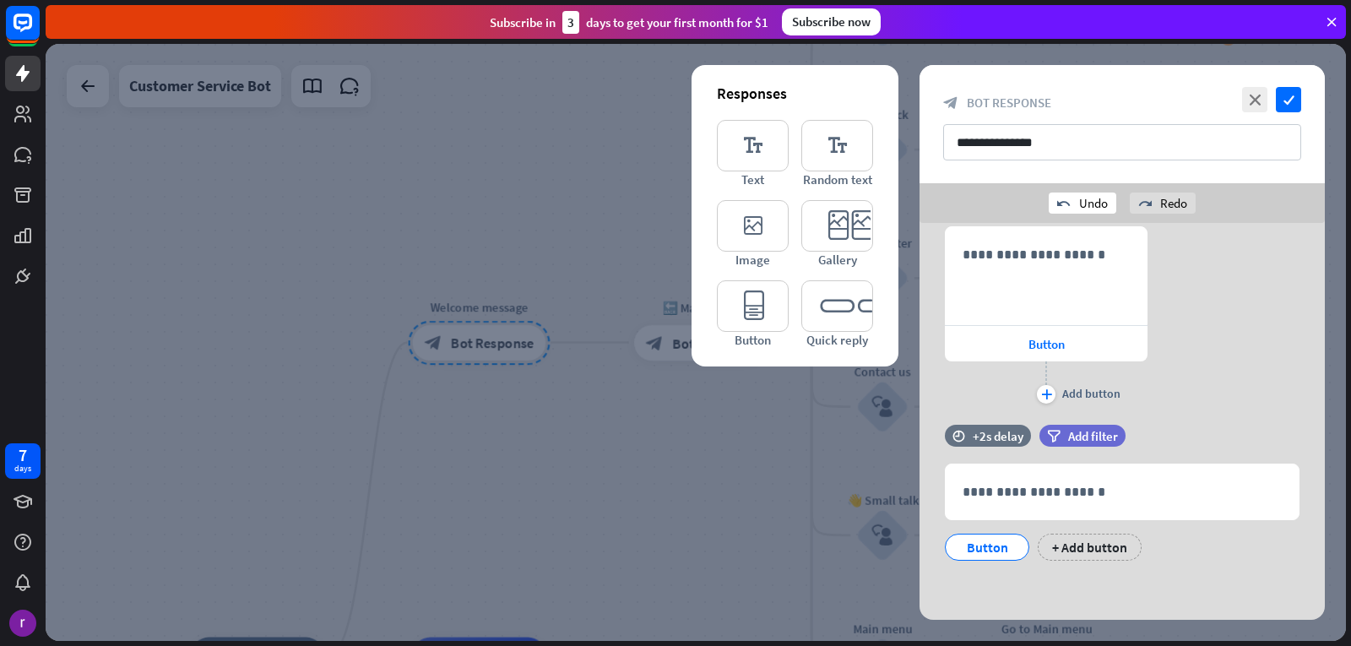
click at [1086, 203] on div "undo Undo" at bounding box center [1083, 203] width 68 height 21
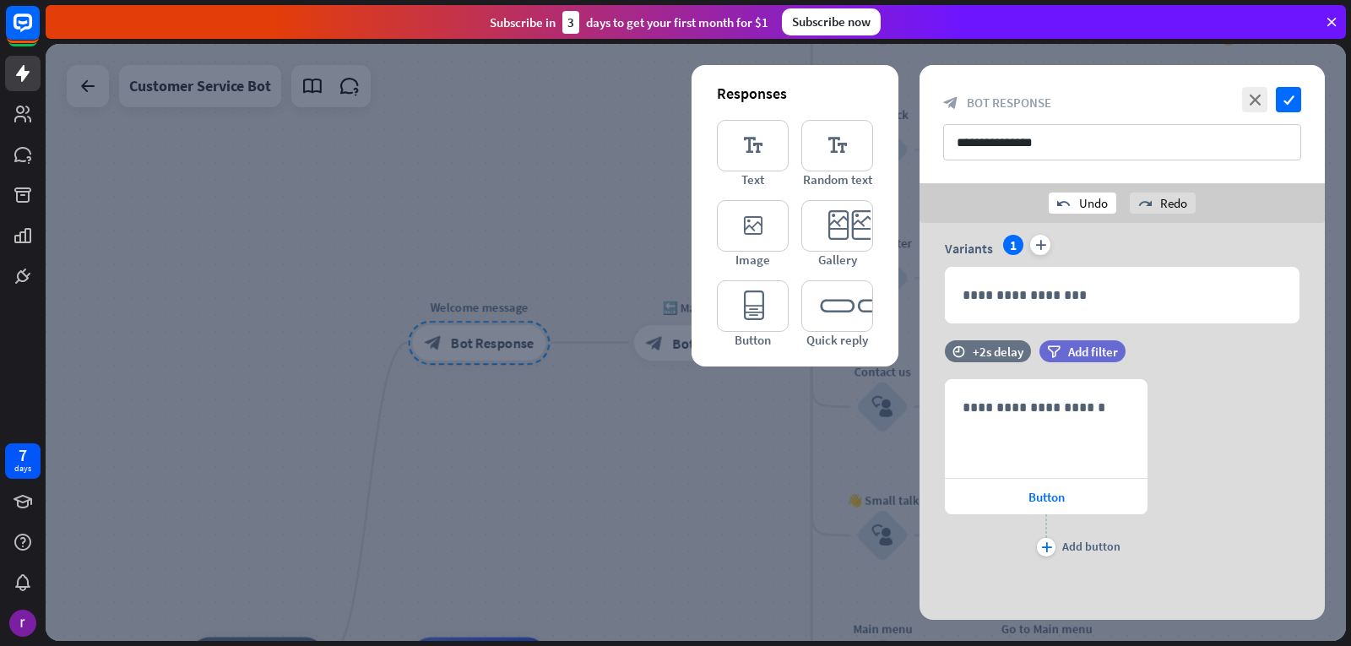
click at [1086, 203] on div "undo Undo" at bounding box center [1083, 203] width 68 height 21
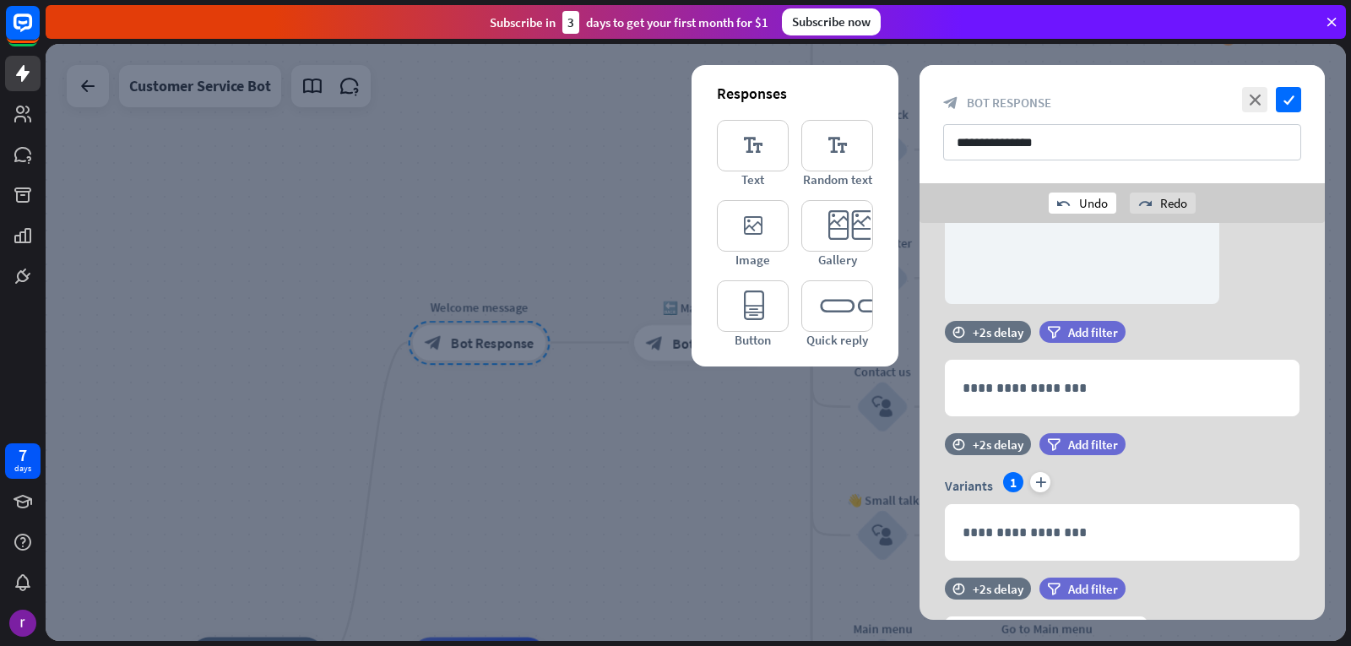
click at [1086, 203] on div "undo Undo" at bounding box center [1083, 203] width 68 height 21
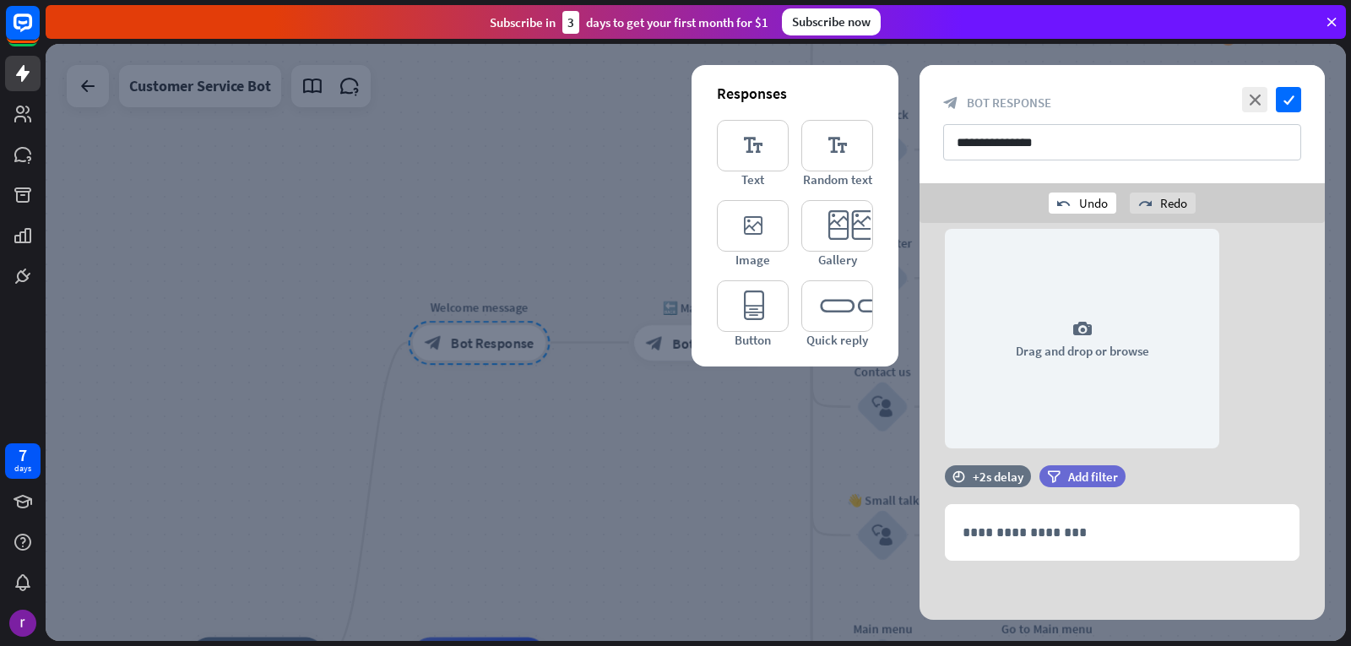
click at [1086, 203] on div "undo Undo" at bounding box center [1083, 203] width 68 height 21
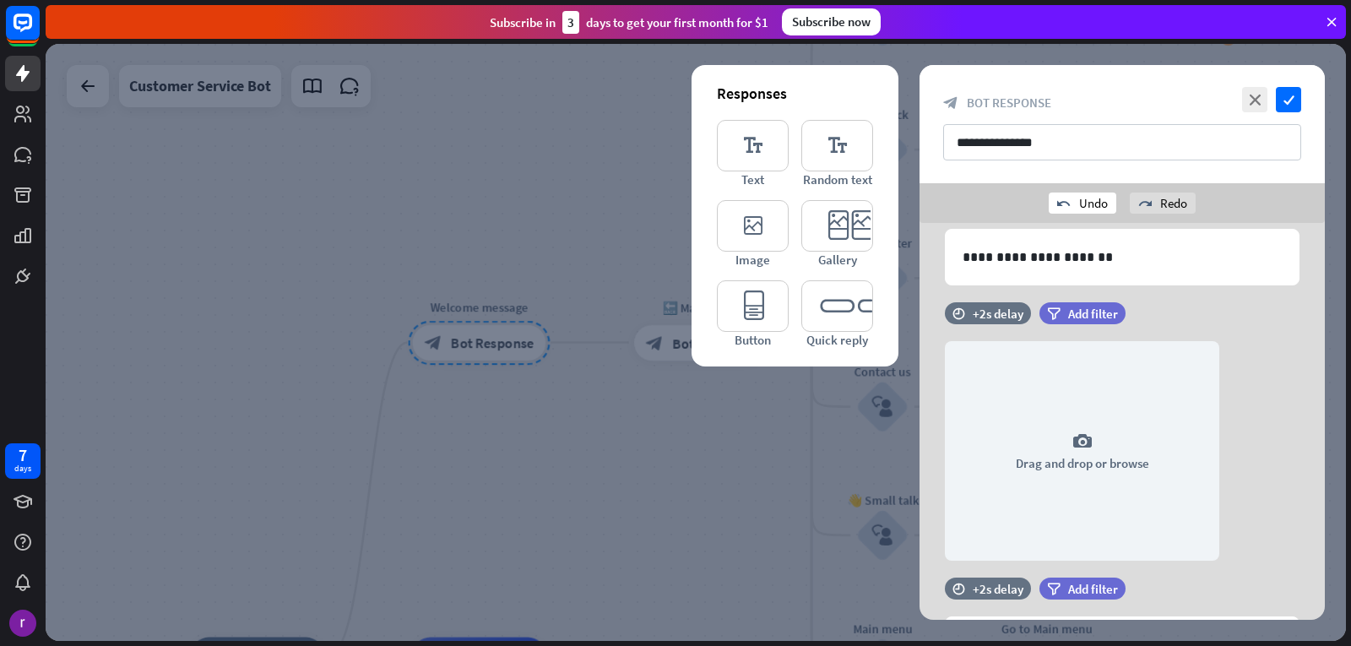
click at [1086, 203] on div "undo Undo" at bounding box center [1083, 203] width 68 height 21
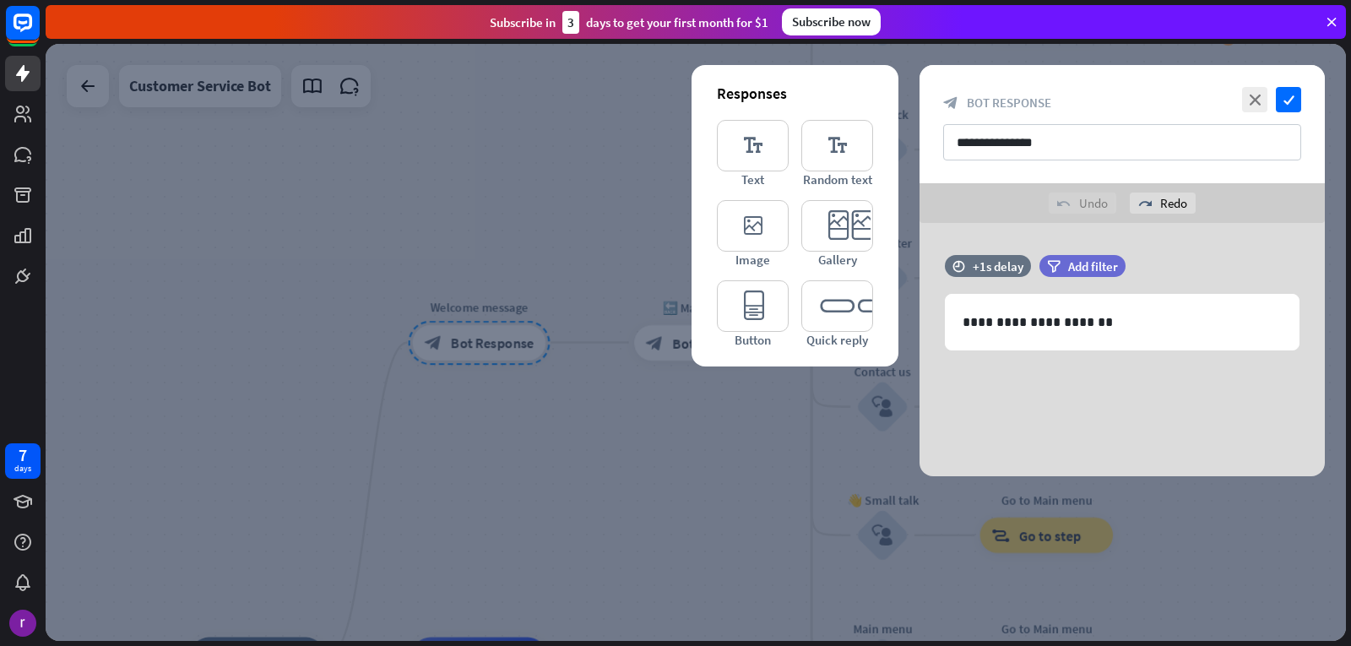
scroll to position [0, 0]
click at [1086, 203] on div "undo Undo" at bounding box center [1083, 203] width 68 height 21
click at [1105, 328] on p "**********" at bounding box center [1122, 322] width 319 height 21
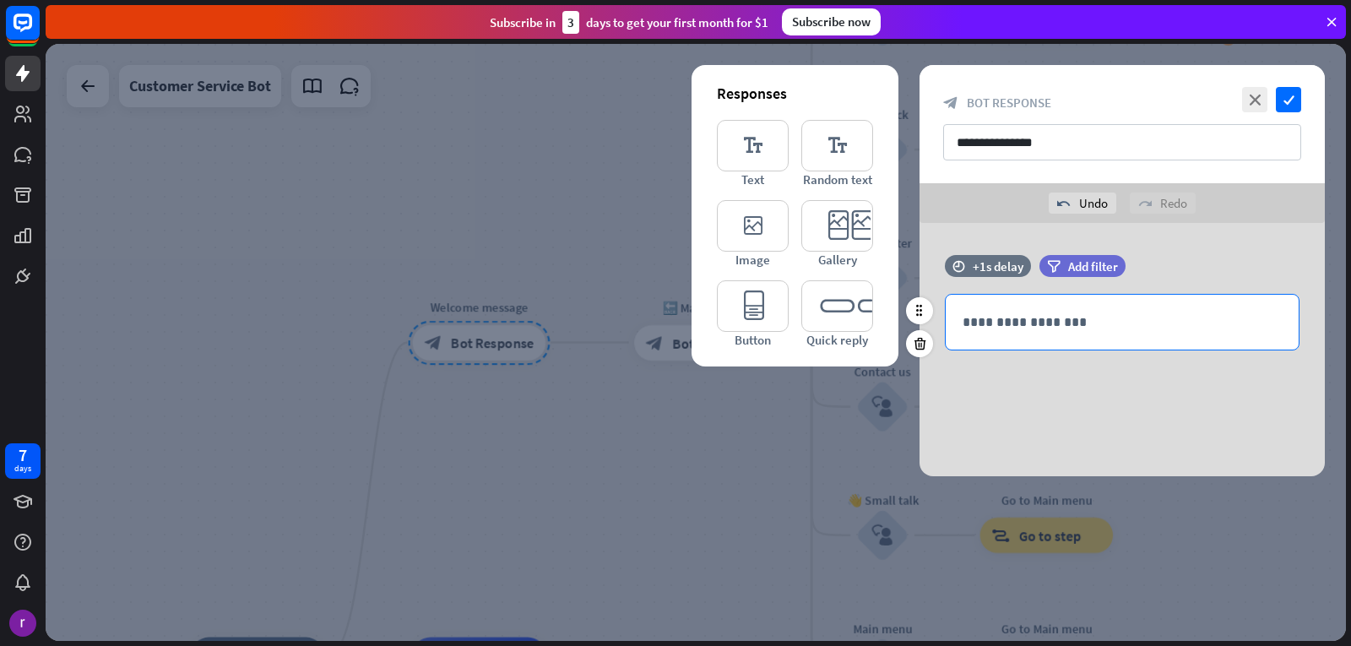
click at [1110, 311] on div "**********" at bounding box center [1122, 322] width 353 height 55
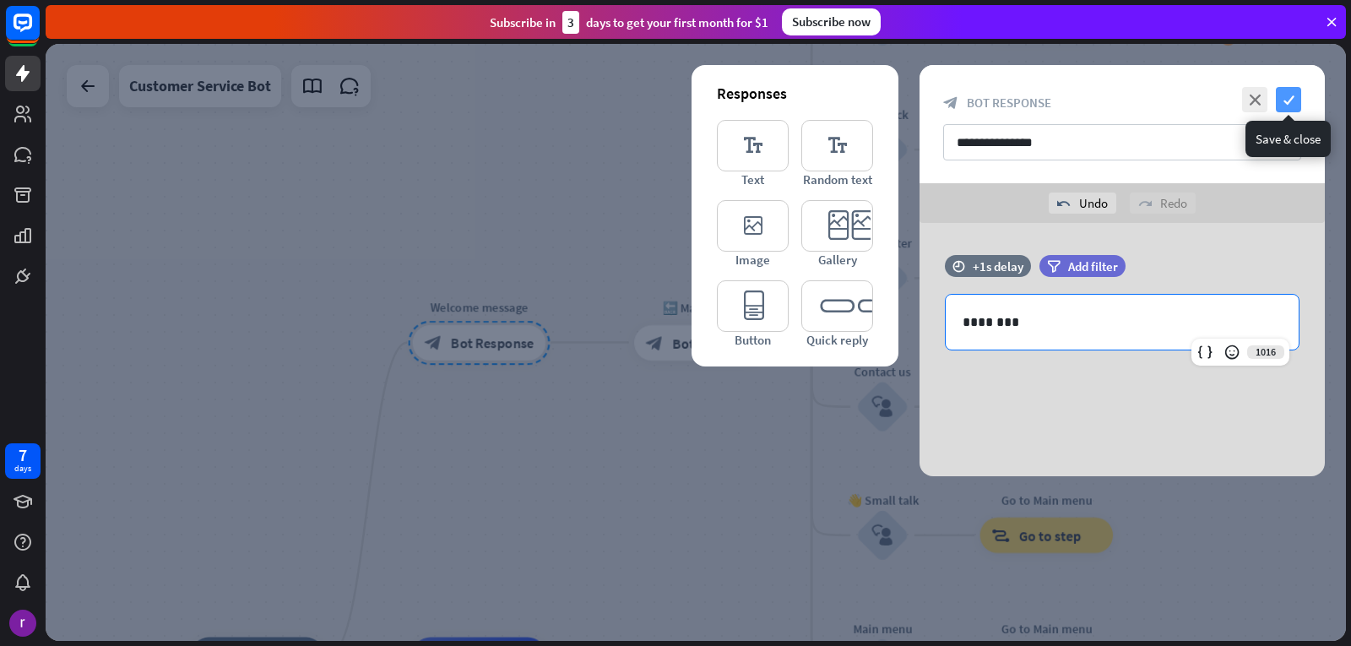
click at [1280, 95] on icon "check" at bounding box center [1288, 99] width 25 height 25
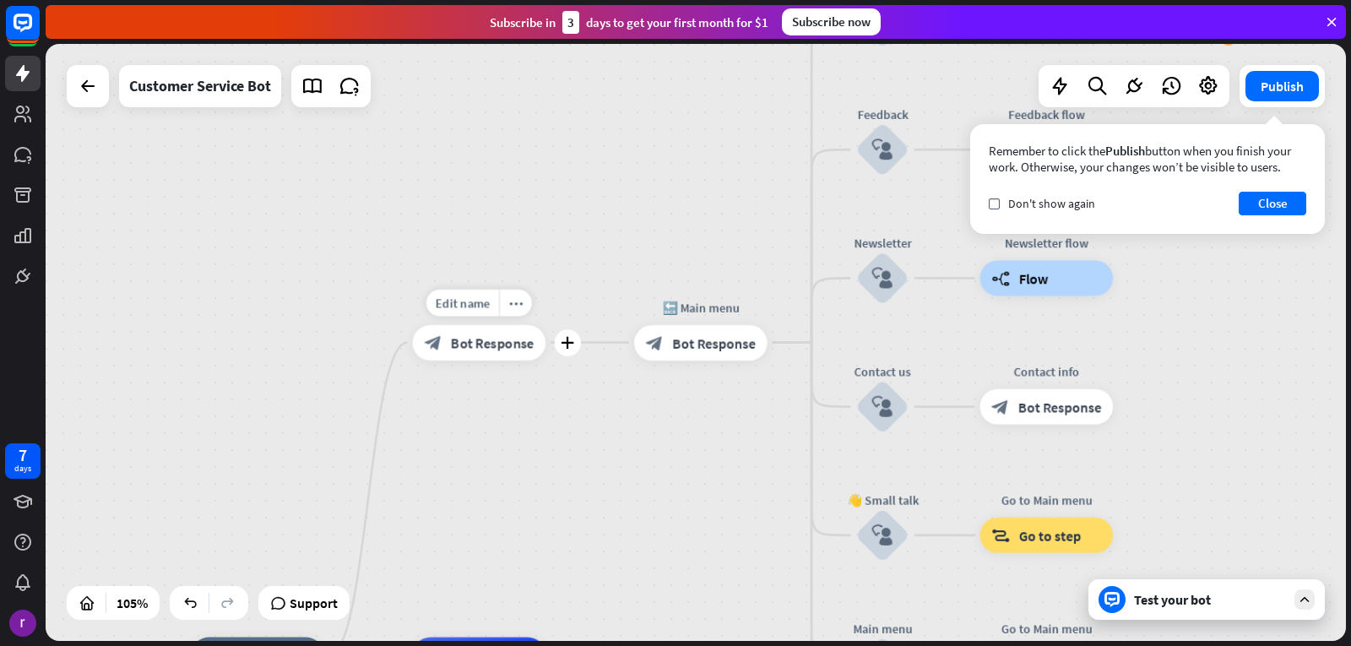
click at [510, 352] on div "block_bot_response Bot Response" at bounding box center [479, 342] width 133 height 35
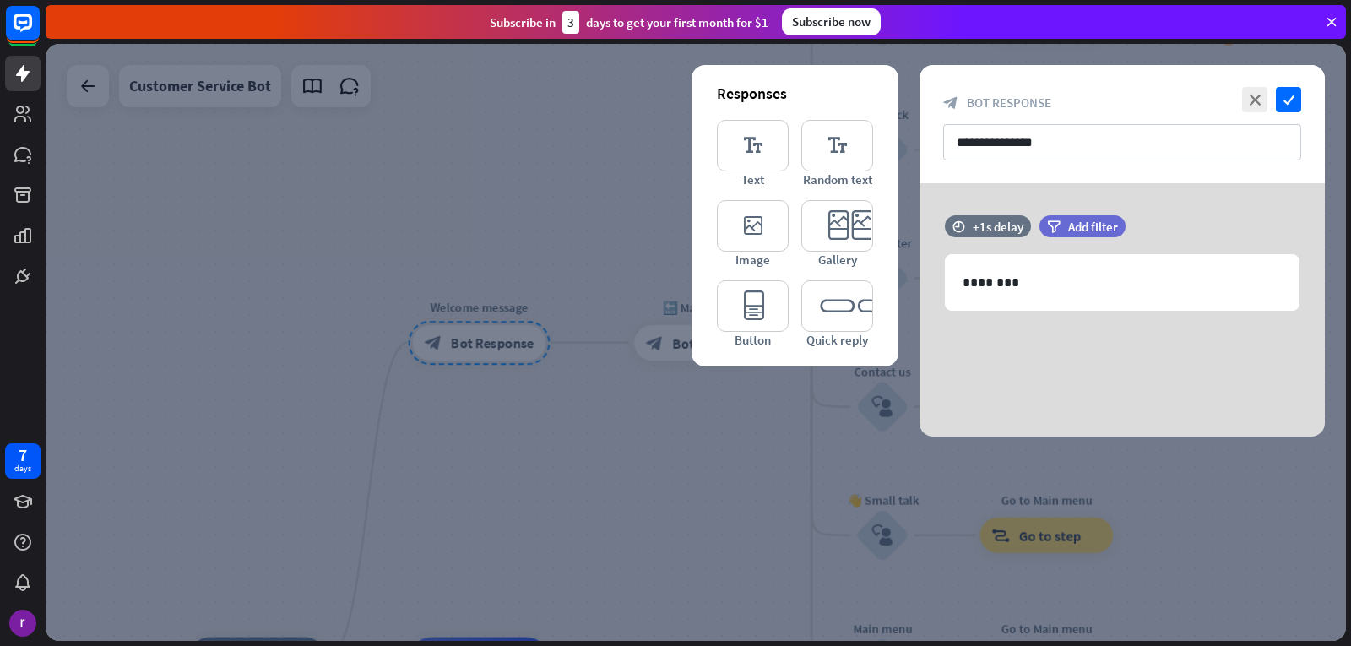
click at [586, 365] on div at bounding box center [696, 342] width 1301 height 597
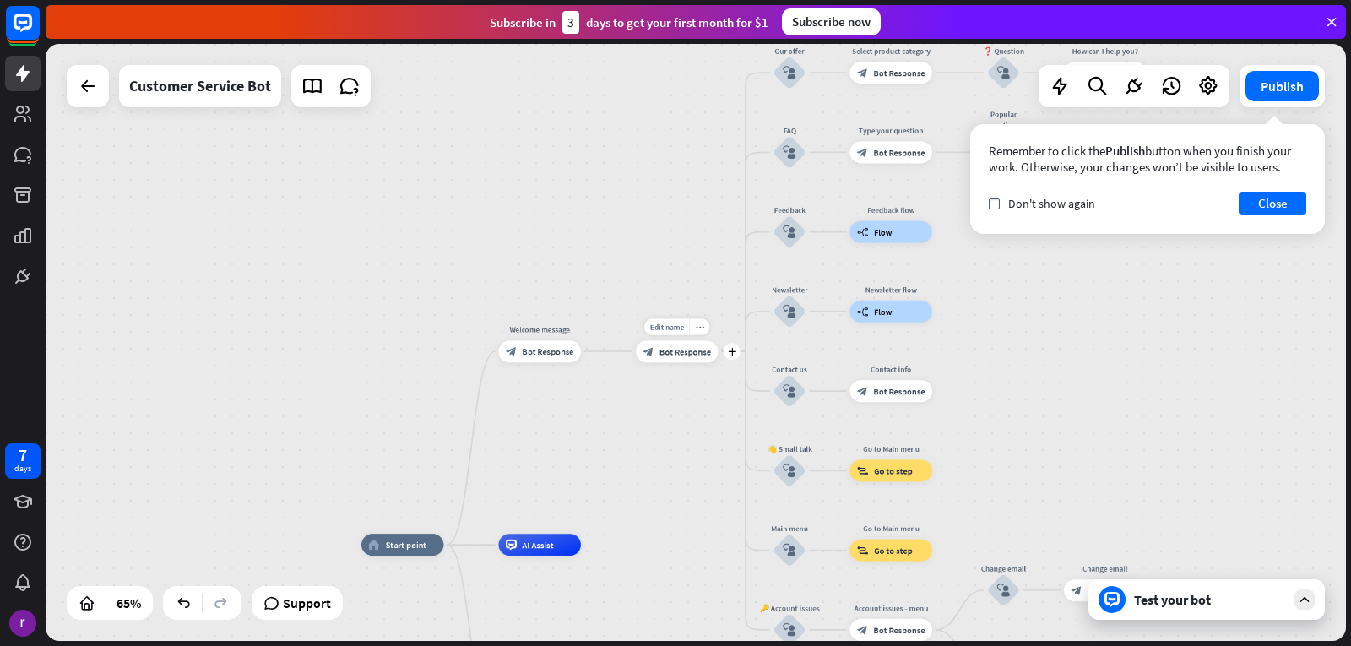
click at [676, 341] on div "block_bot_response Bot Response" at bounding box center [677, 351] width 83 height 22
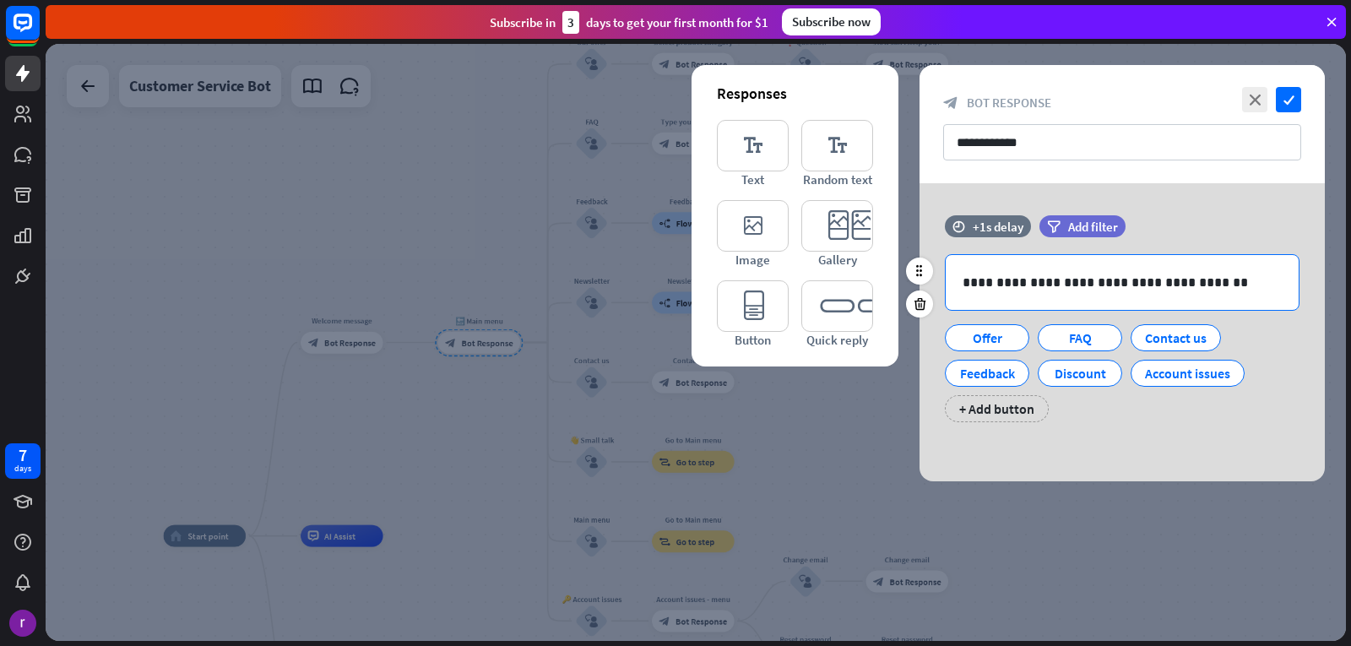
click at [1188, 283] on p "**********" at bounding box center [1122, 282] width 319 height 21
click at [1248, 97] on icon "close" at bounding box center [1254, 99] width 25 height 25
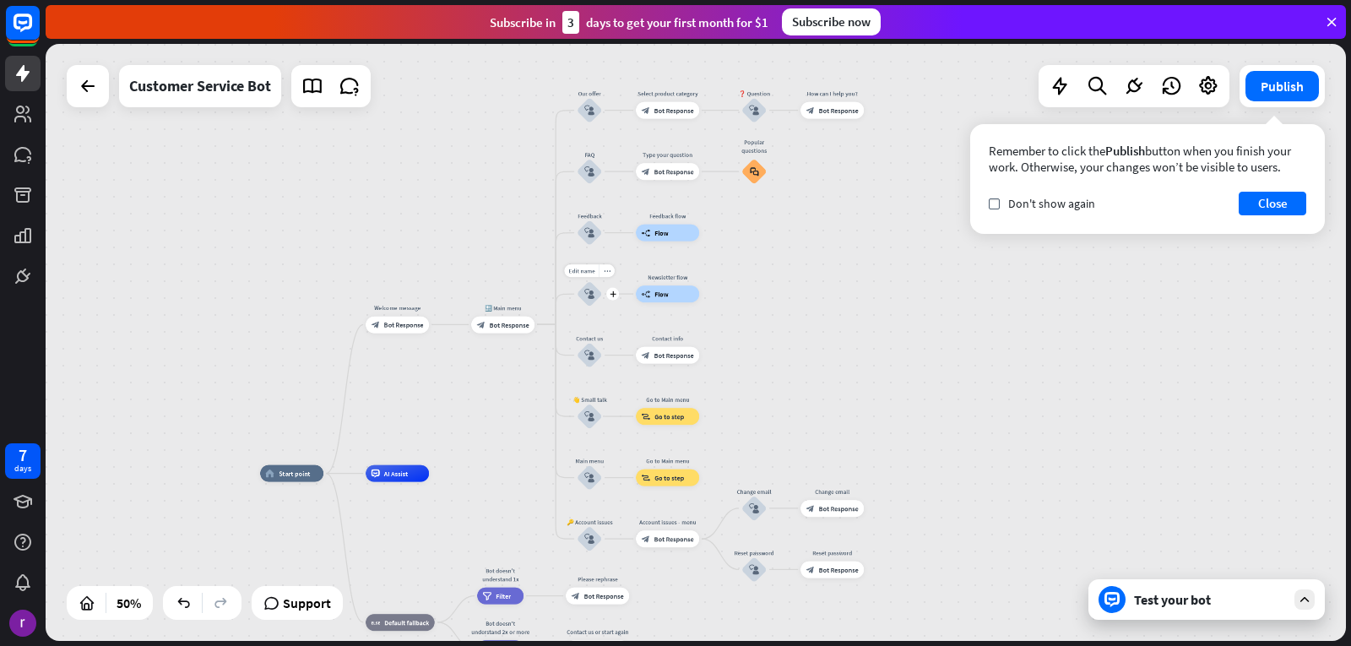
drag, startPoint x: 554, startPoint y: 273, endPoint x: 575, endPoint y: 289, distance: 26.5
drag, startPoint x: 575, startPoint y: 289, endPoint x: 492, endPoint y: 421, distance: 156.3
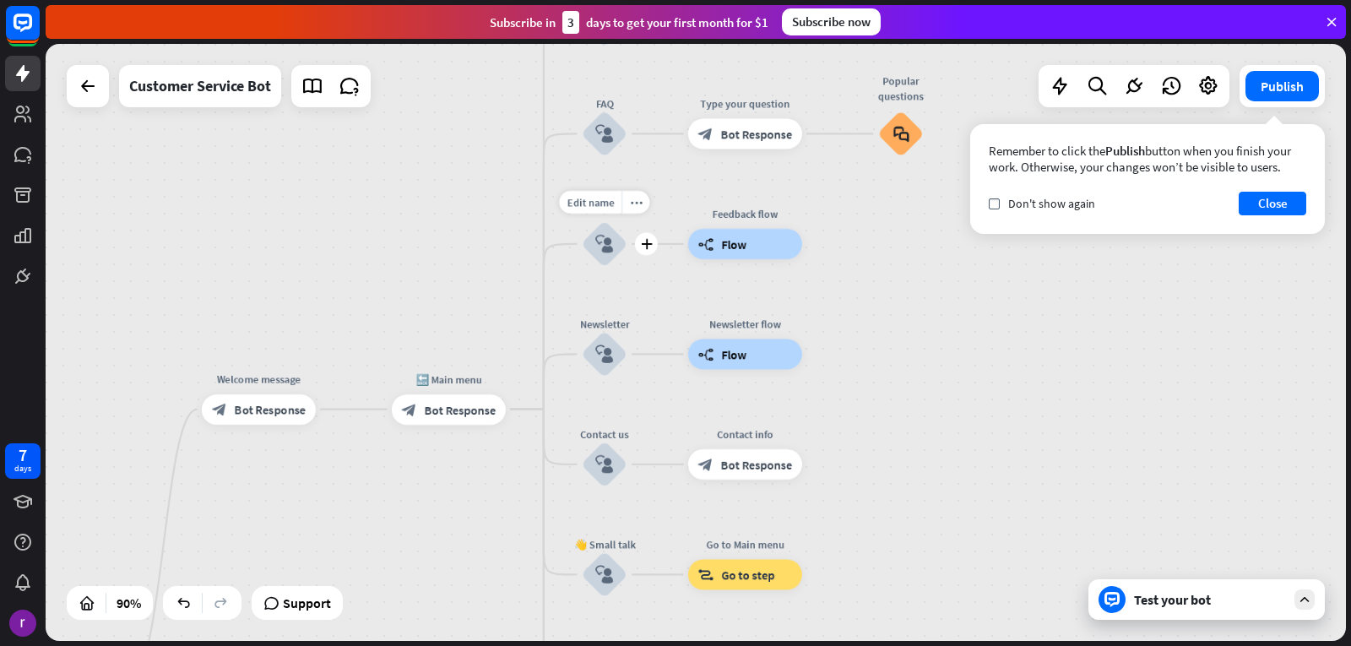
drag, startPoint x: 571, startPoint y: 219, endPoint x: 188, endPoint y: 627, distance: 559.9
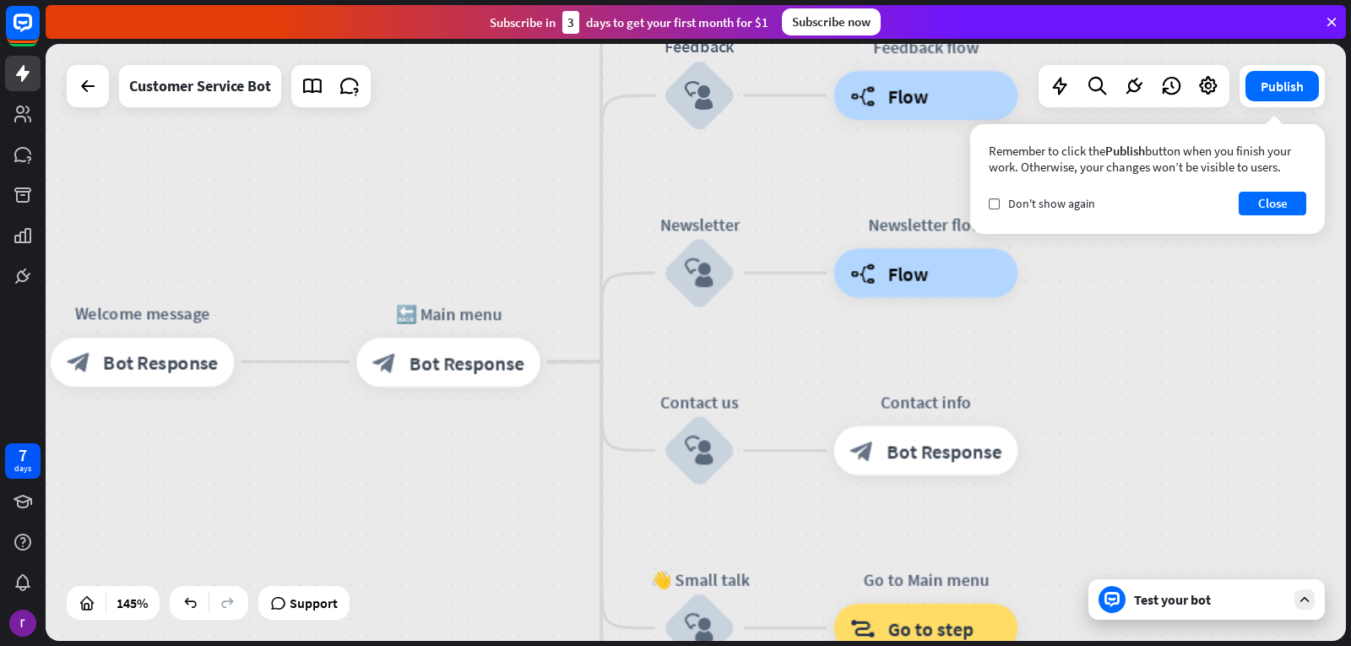
drag, startPoint x: 412, startPoint y: 239, endPoint x: 382, endPoint y: 274, distance: 46.7
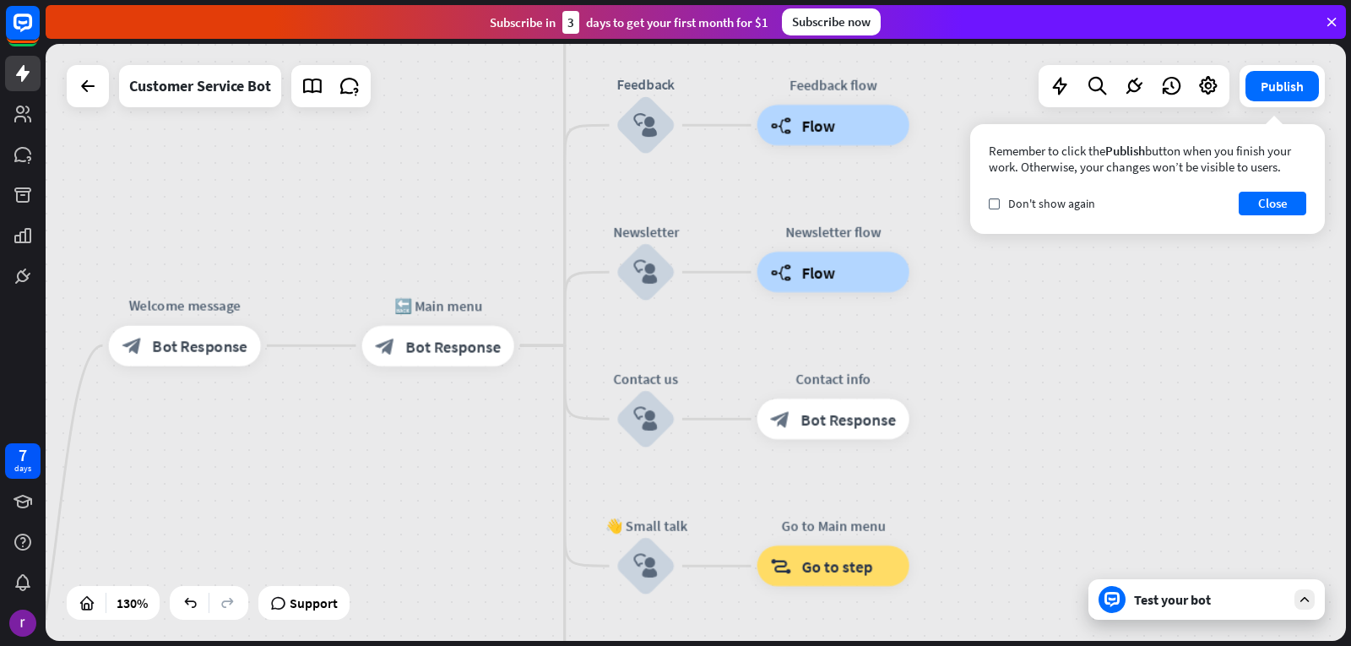
drag, startPoint x: 382, startPoint y: 274, endPoint x: 380, endPoint y: 284, distance: 9.4
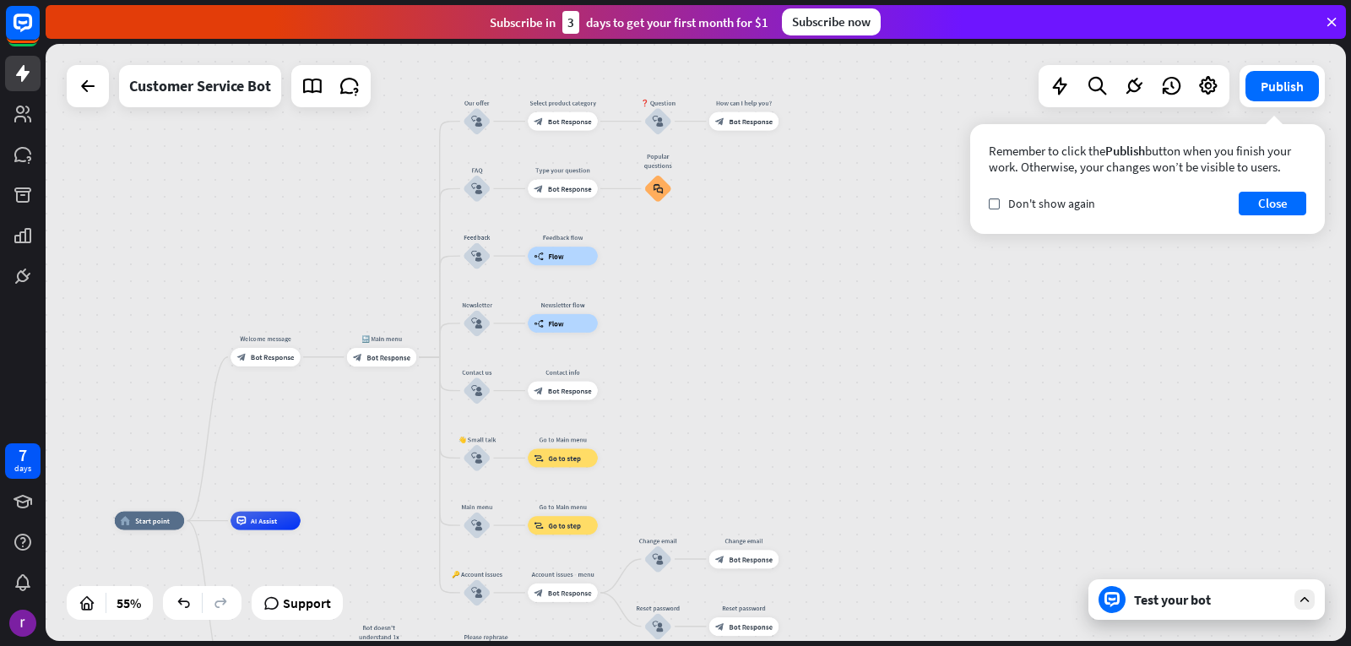
drag, startPoint x: 264, startPoint y: 443, endPoint x: 198, endPoint y: 506, distance: 91.4
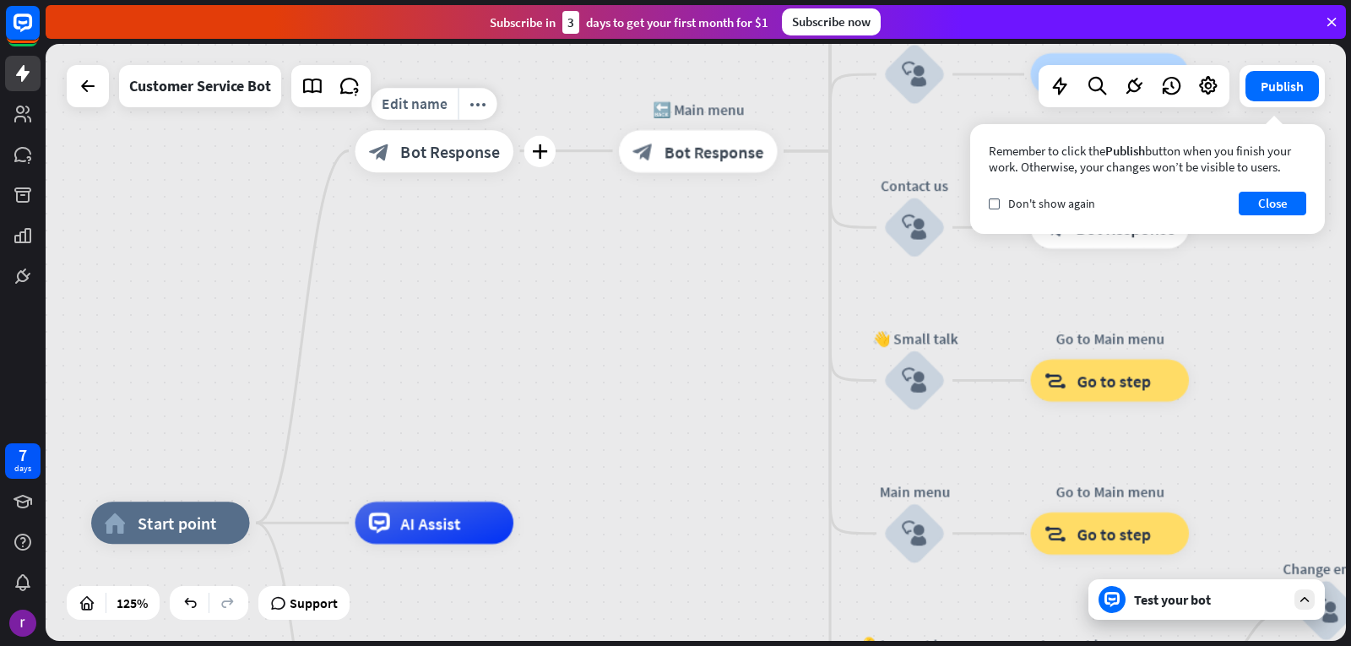
click at [378, 158] on div "block_bot_response Bot Response" at bounding box center [435, 151] width 159 height 42
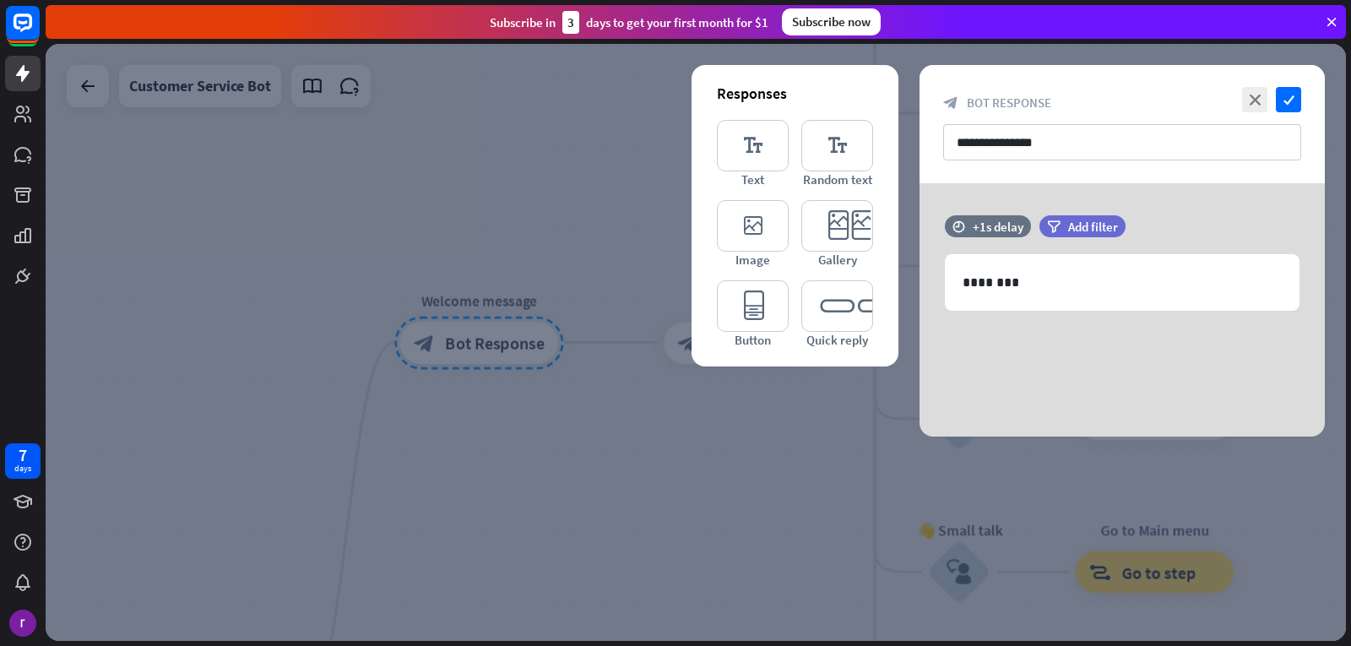
click at [645, 507] on div at bounding box center [696, 342] width 1301 height 597
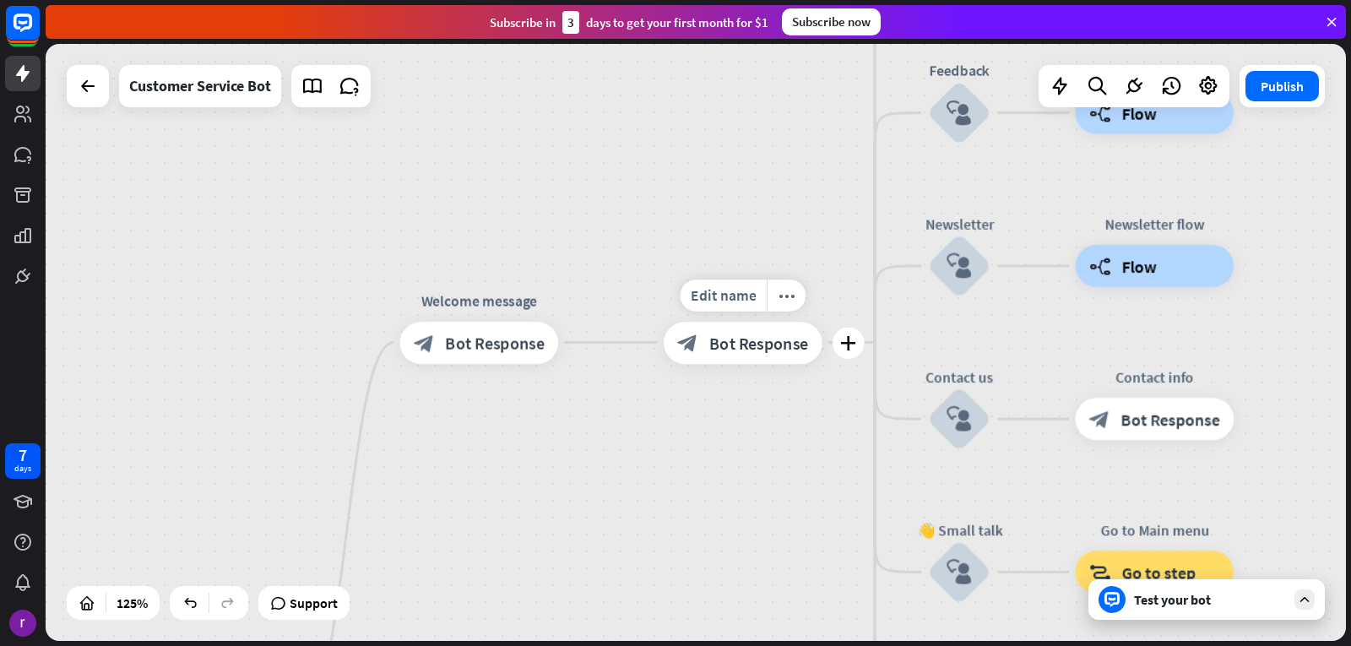
click at [741, 345] on span "Bot Response" at bounding box center [759, 342] width 100 height 21
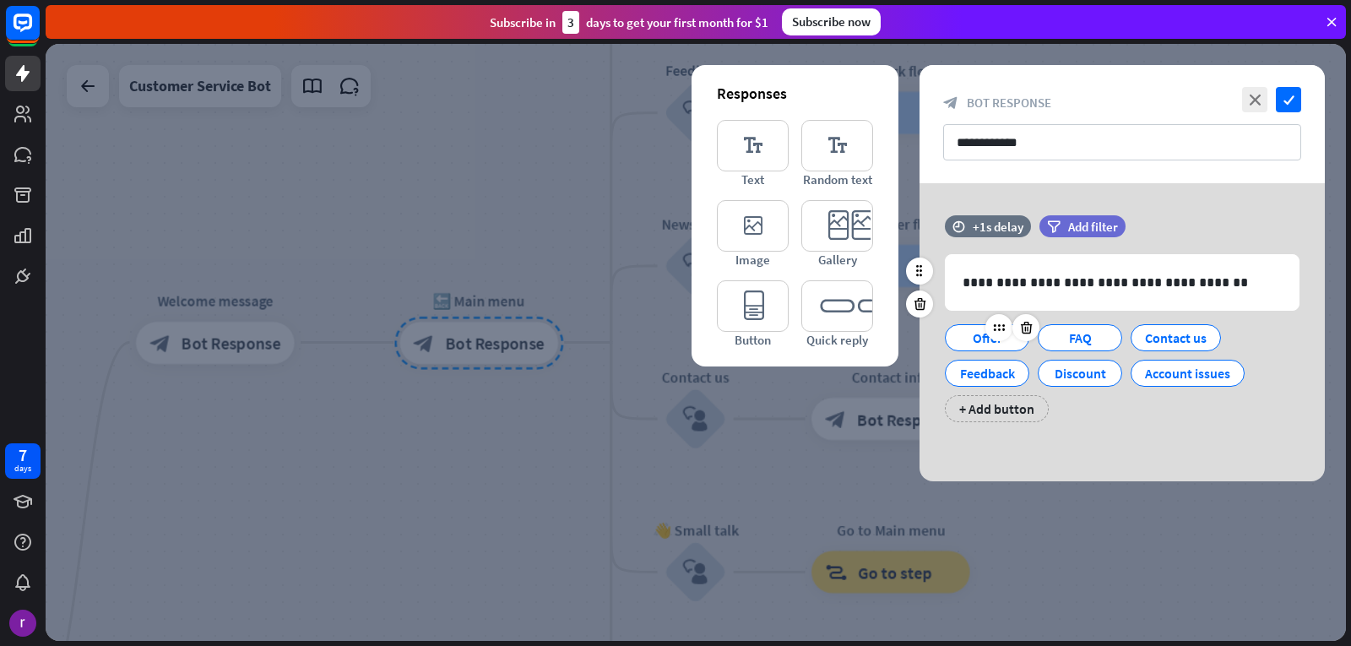
click at [981, 344] on div "Offer" at bounding box center [987, 337] width 56 height 25
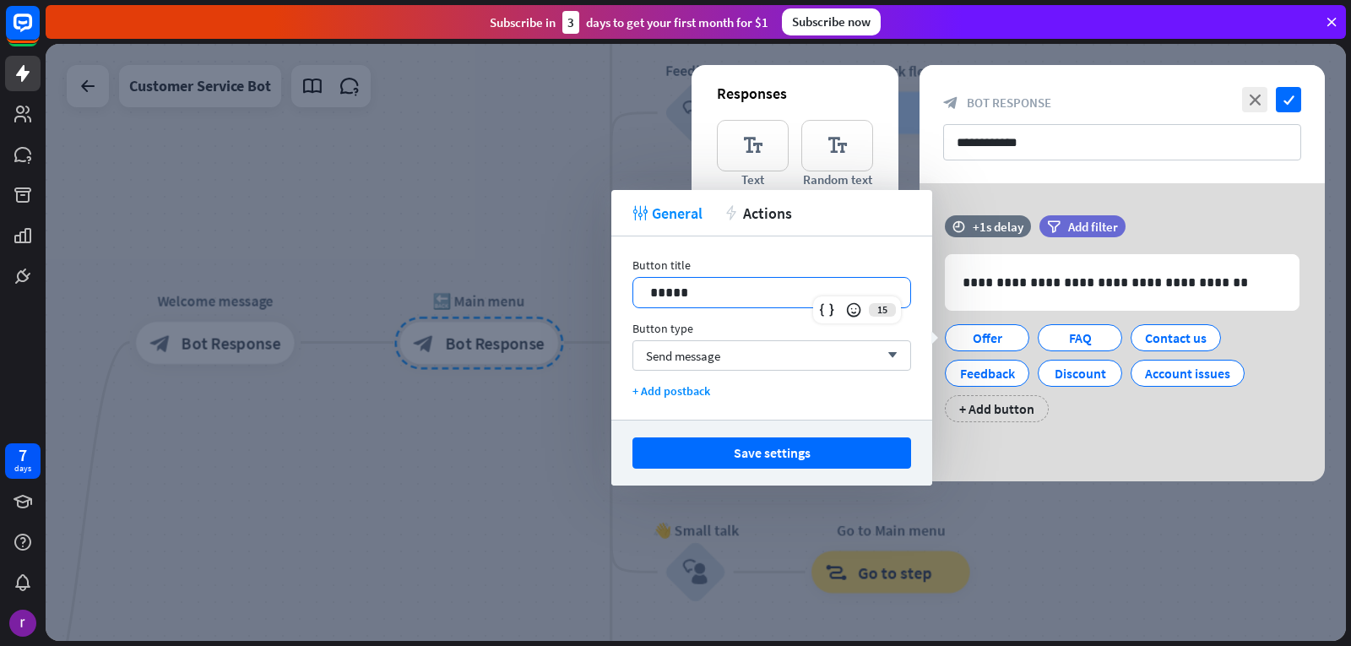
click at [714, 294] on p "*****" at bounding box center [771, 292] width 243 height 21
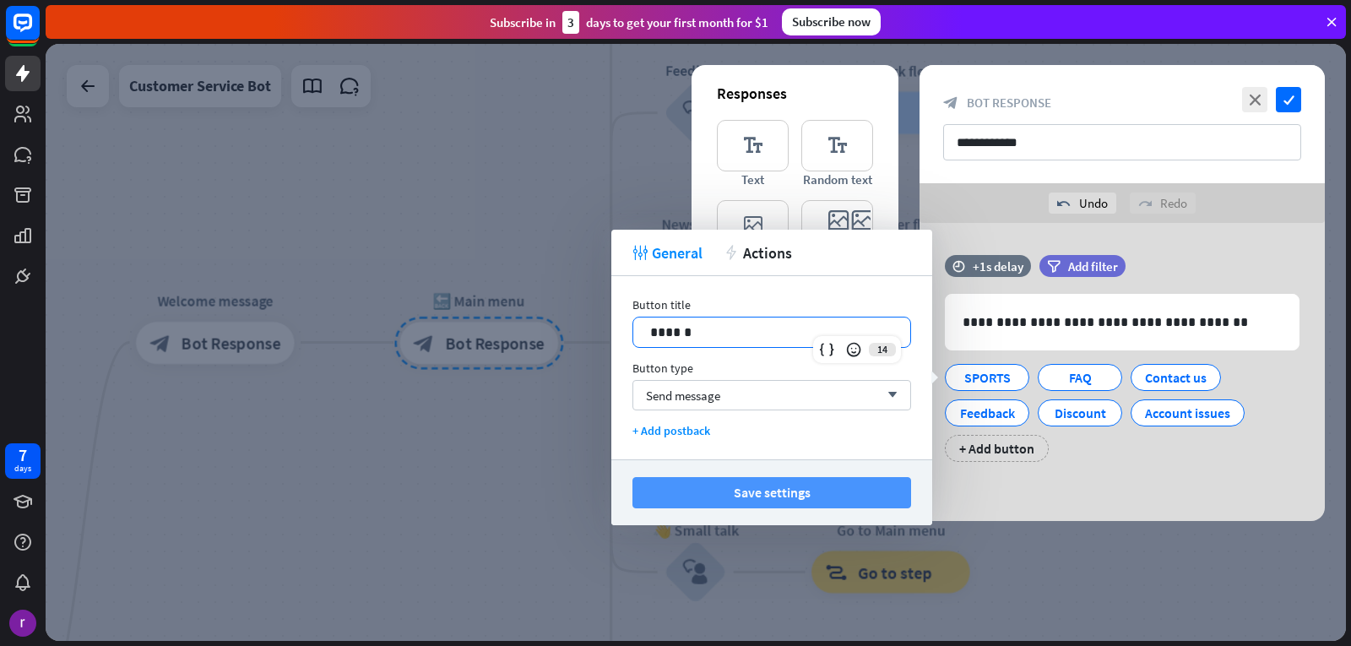
click at [750, 481] on button "Save settings" at bounding box center [772, 492] width 279 height 31
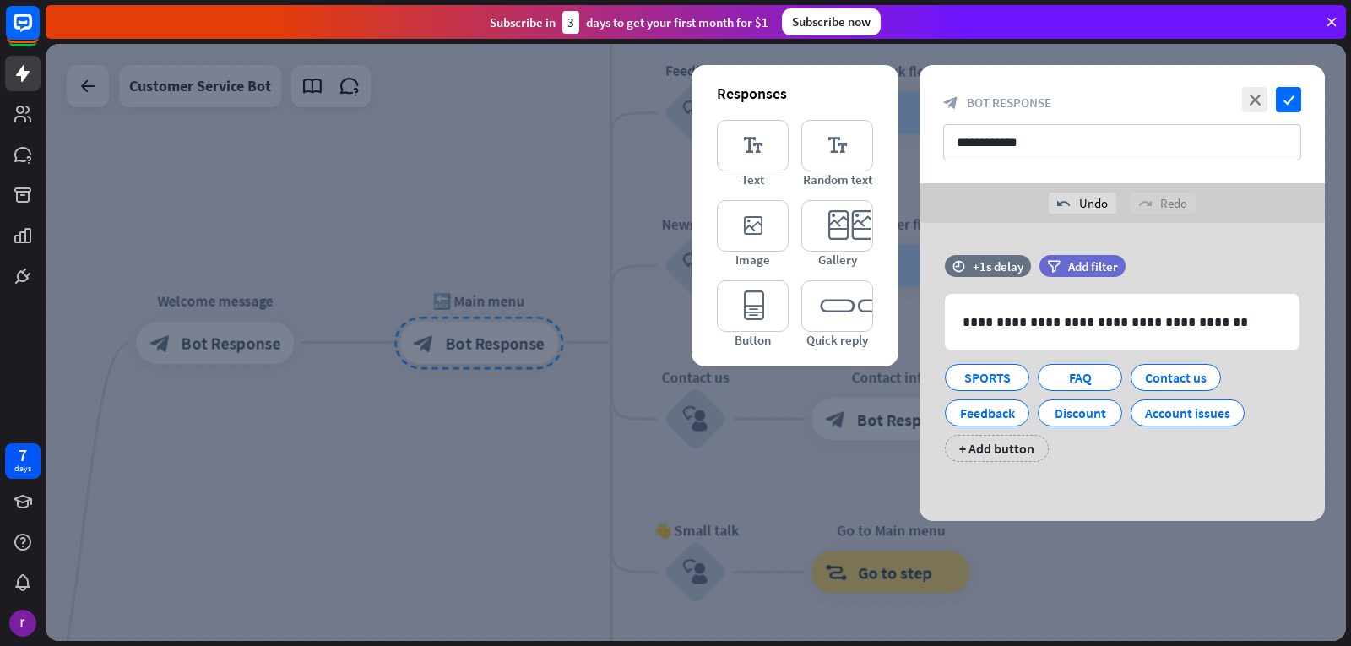
click at [526, 378] on div at bounding box center [696, 342] width 1301 height 597
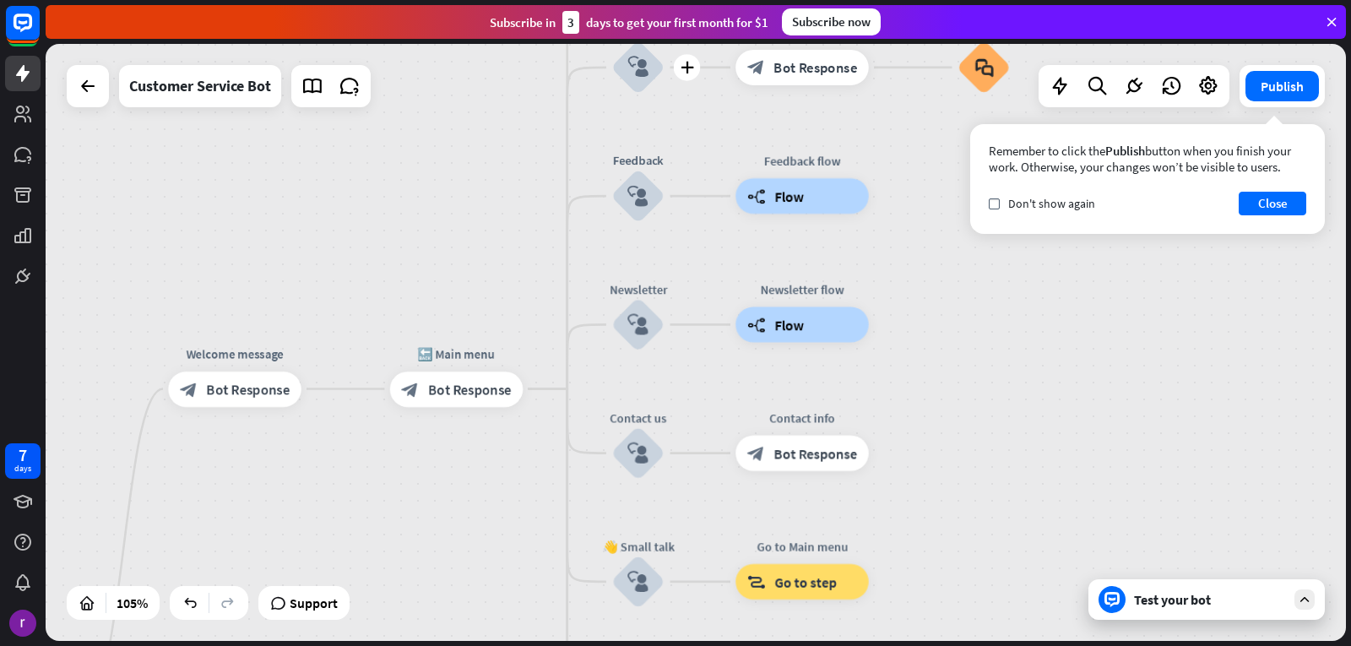
drag, startPoint x: 606, startPoint y: 71, endPoint x: 519, endPoint y: 103, distance: 91.9
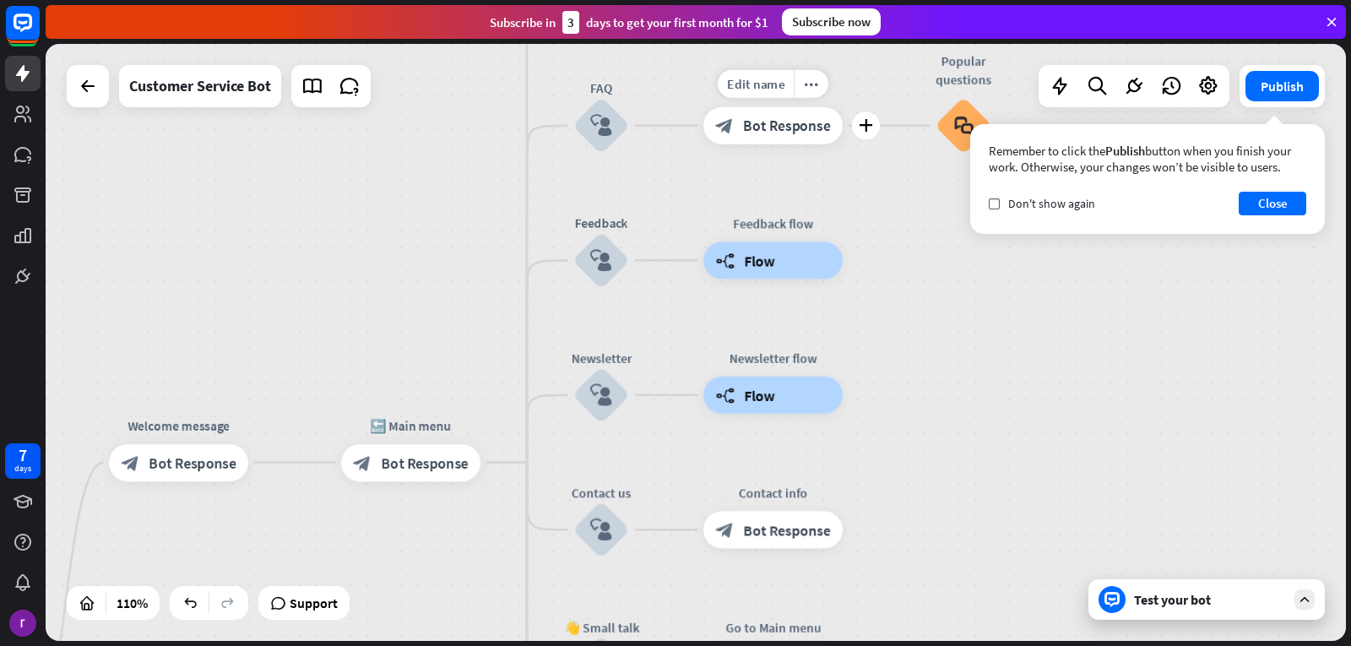
click at [808, 132] on span "Bot Response" at bounding box center [786, 126] width 87 height 19
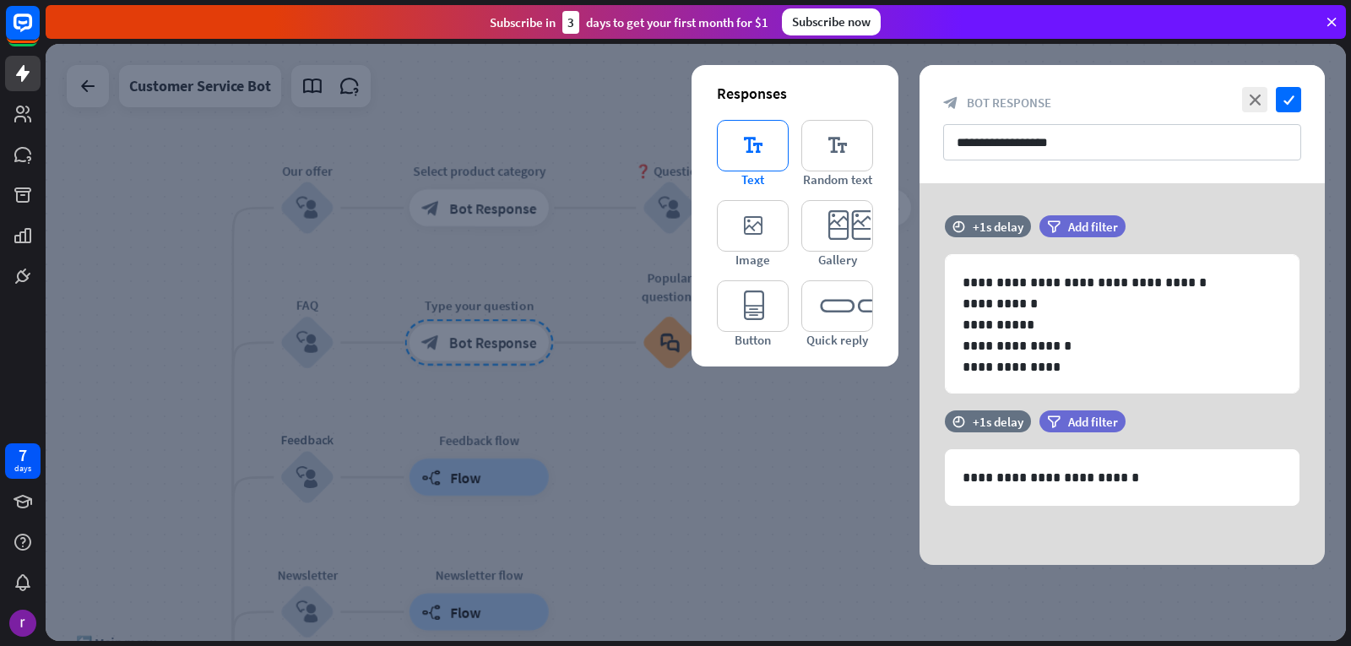
click at [753, 151] on icon "editor_text" at bounding box center [753, 146] width 72 height 52
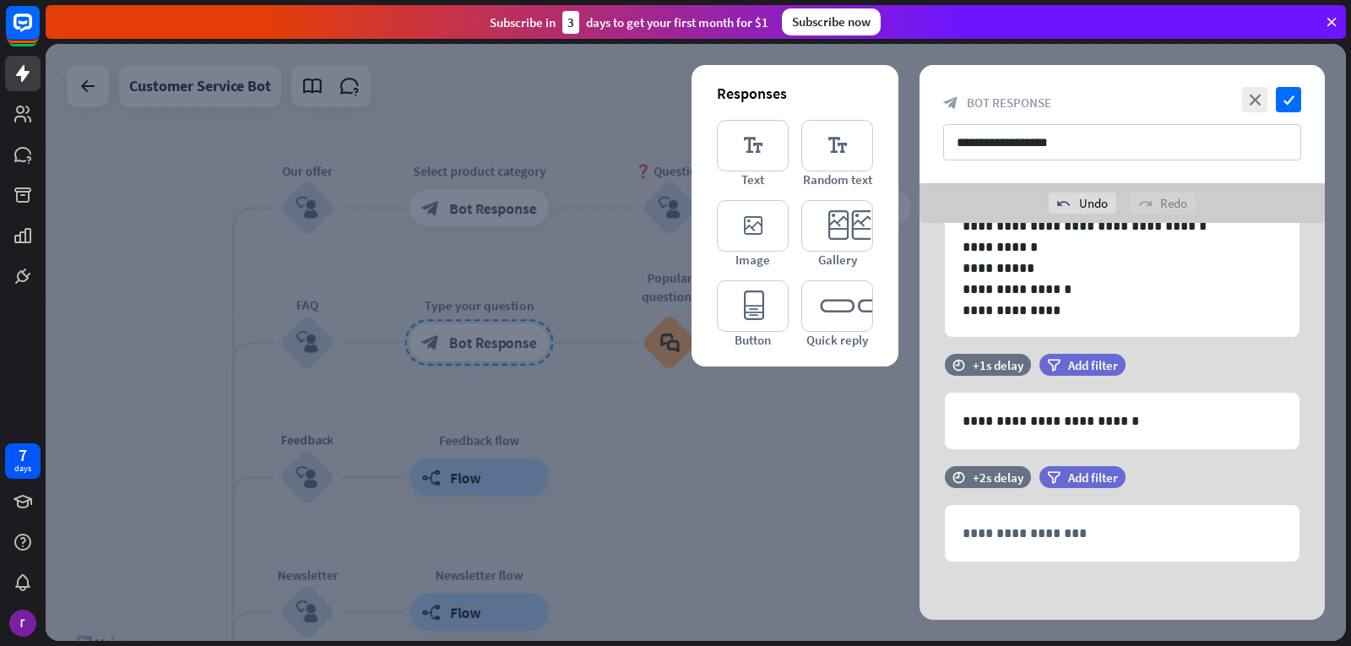
scroll to position [97, 0]
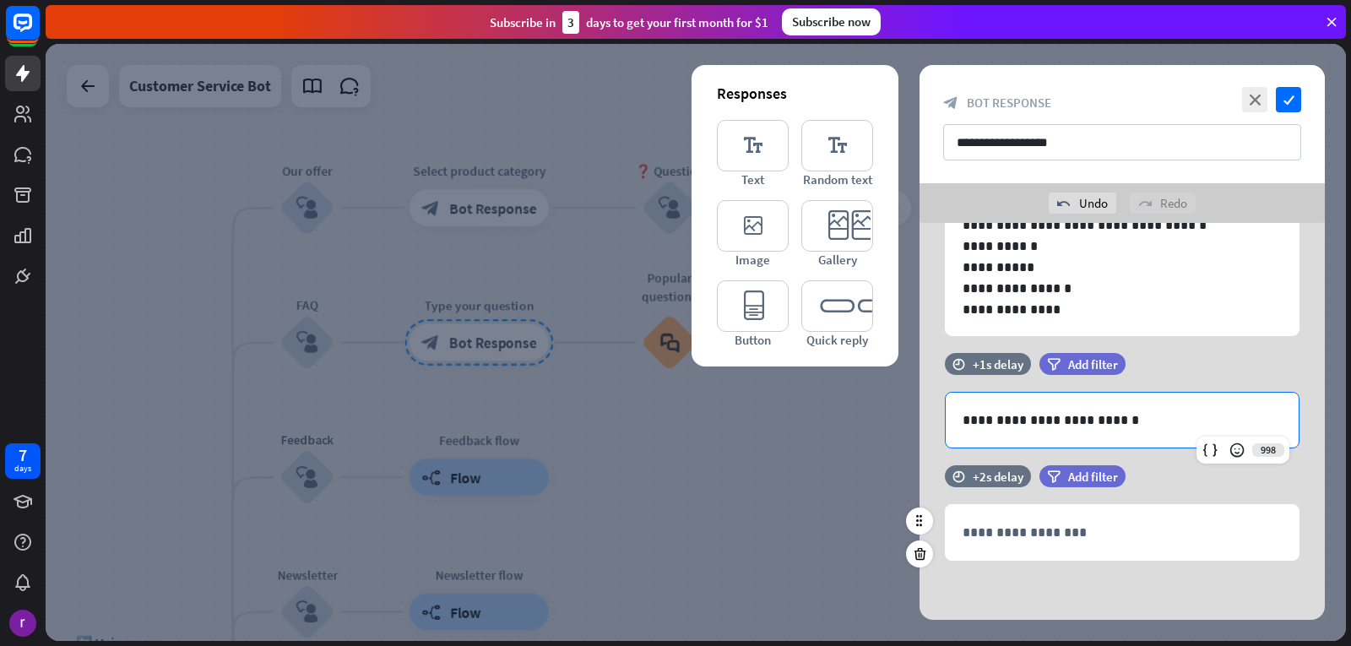
drag, startPoint x: 1051, startPoint y: 472, endPoint x: 1041, endPoint y: 497, distance: 26.5
click at [1041, 497] on div "**********" at bounding box center [1122, 373] width 405 height 494
click at [922, 560] on icon at bounding box center [920, 553] width 16 height 15
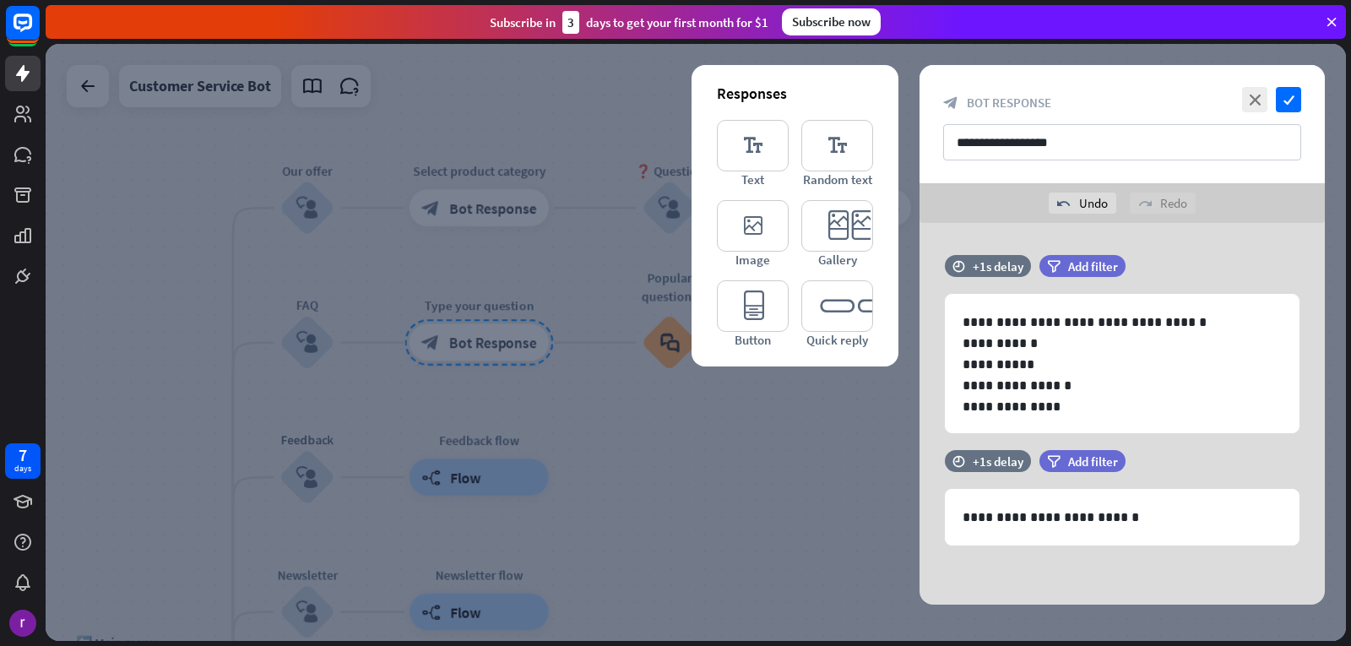
scroll to position [0, 0]
click at [920, 546] on div at bounding box center [919, 538] width 27 height 27
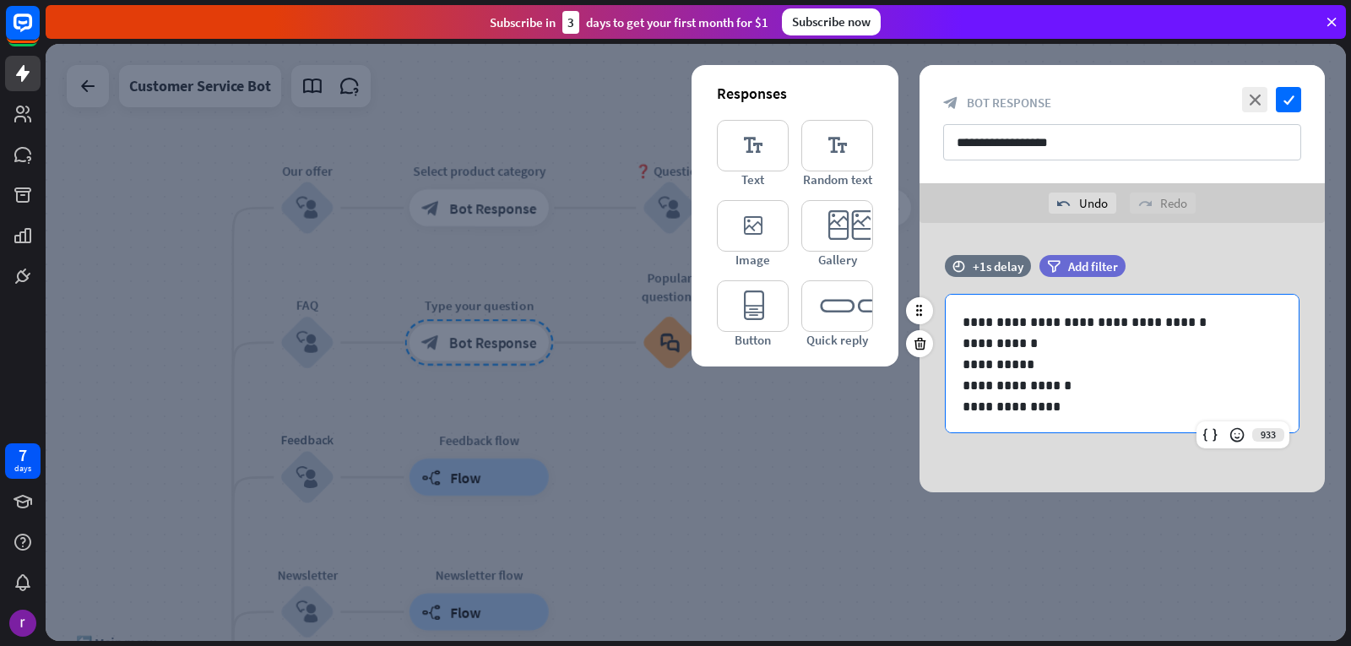
click at [1016, 362] on p "**********" at bounding box center [1116, 364] width 307 height 21
click at [928, 343] on div at bounding box center [919, 343] width 27 height 27
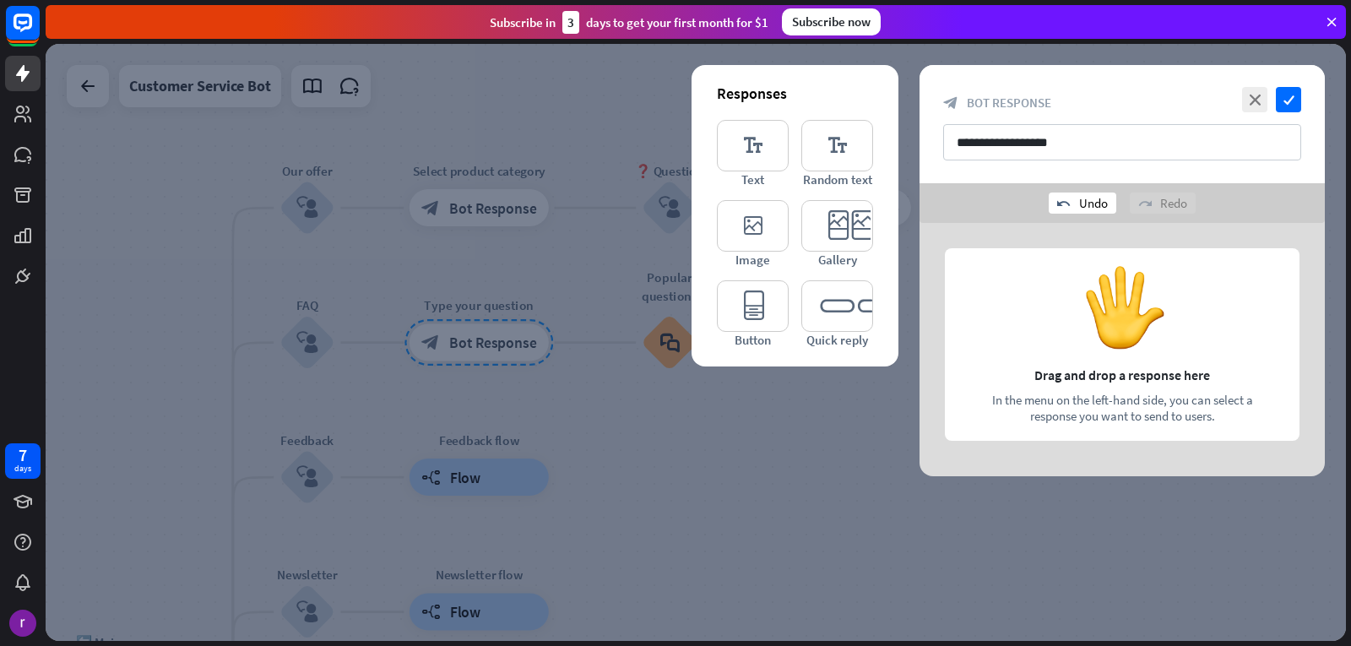
click at [1081, 209] on div "undo Undo" at bounding box center [1083, 203] width 68 height 21
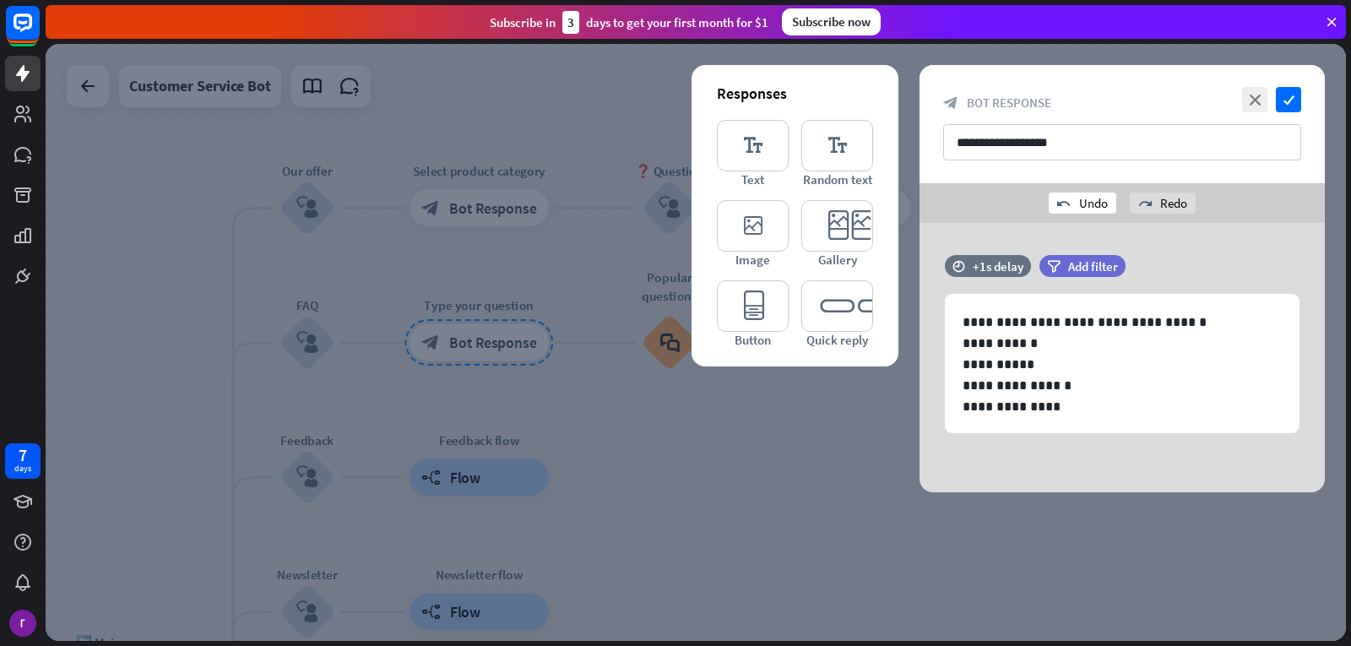
click at [1083, 208] on div "undo Undo" at bounding box center [1083, 203] width 68 height 21
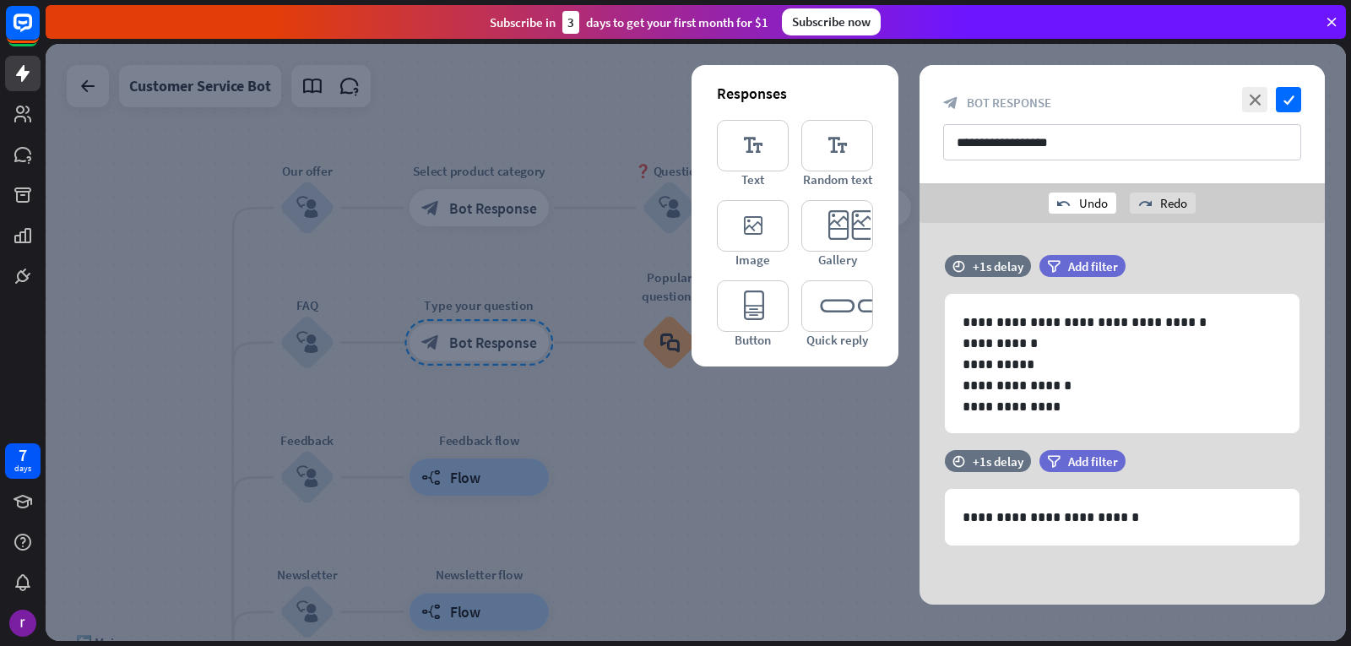
click at [1083, 208] on div "undo Undo" at bounding box center [1083, 203] width 68 height 21
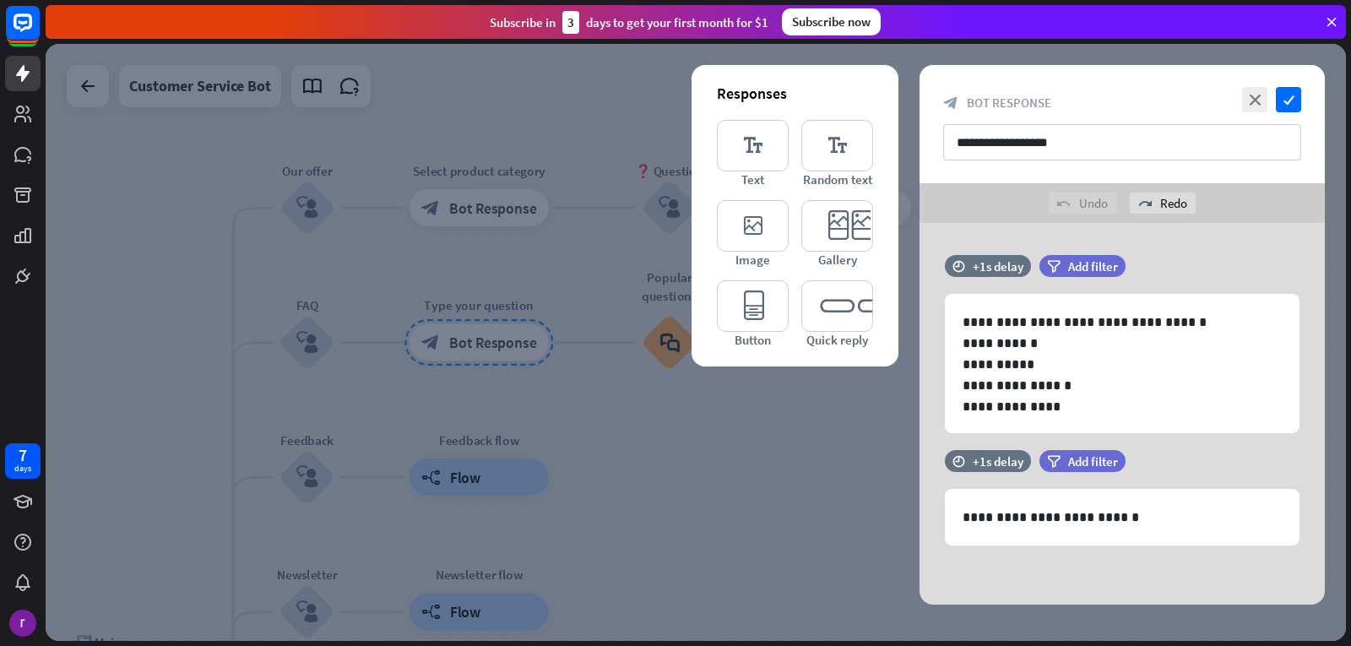
click at [1083, 208] on div "undo Undo" at bounding box center [1083, 203] width 68 height 21
click at [1161, 188] on div "undo Undo redo Redo" at bounding box center [1122, 203] width 405 height 40
click at [1166, 208] on div "redo Redo" at bounding box center [1163, 203] width 66 height 21
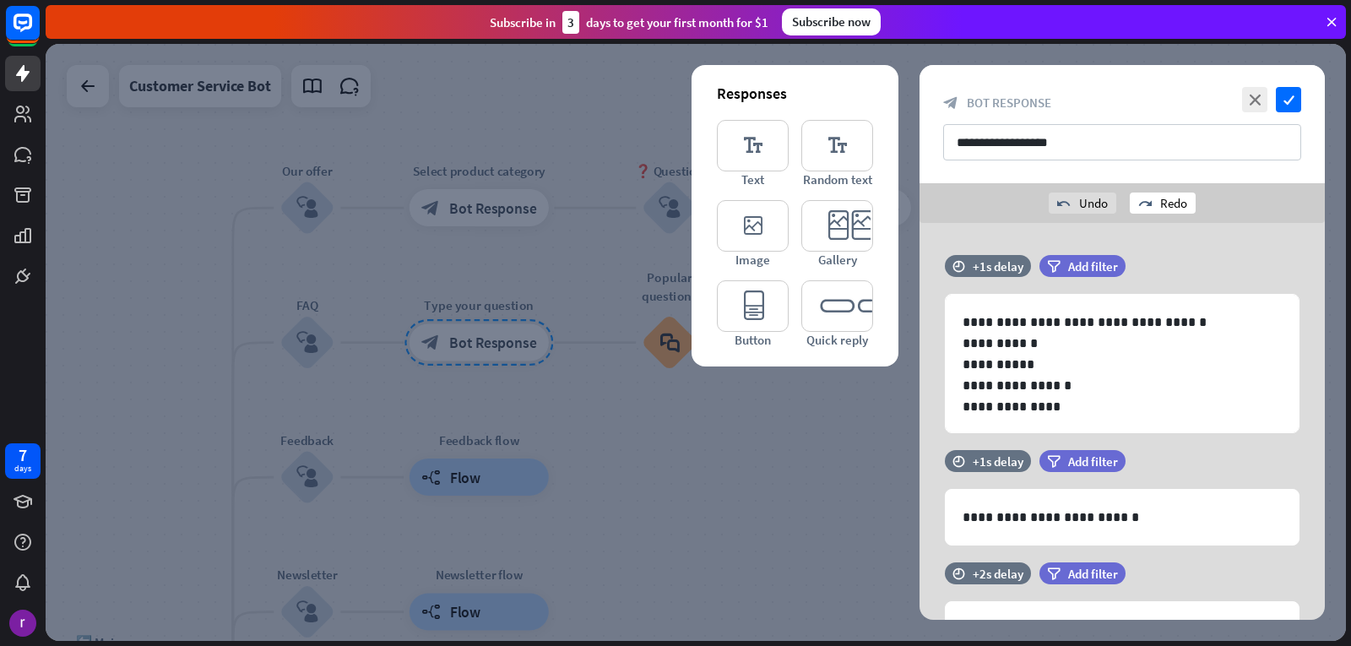
click at [1166, 208] on div "redo Redo" at bounding box center [1163, 203] width 66 height 21
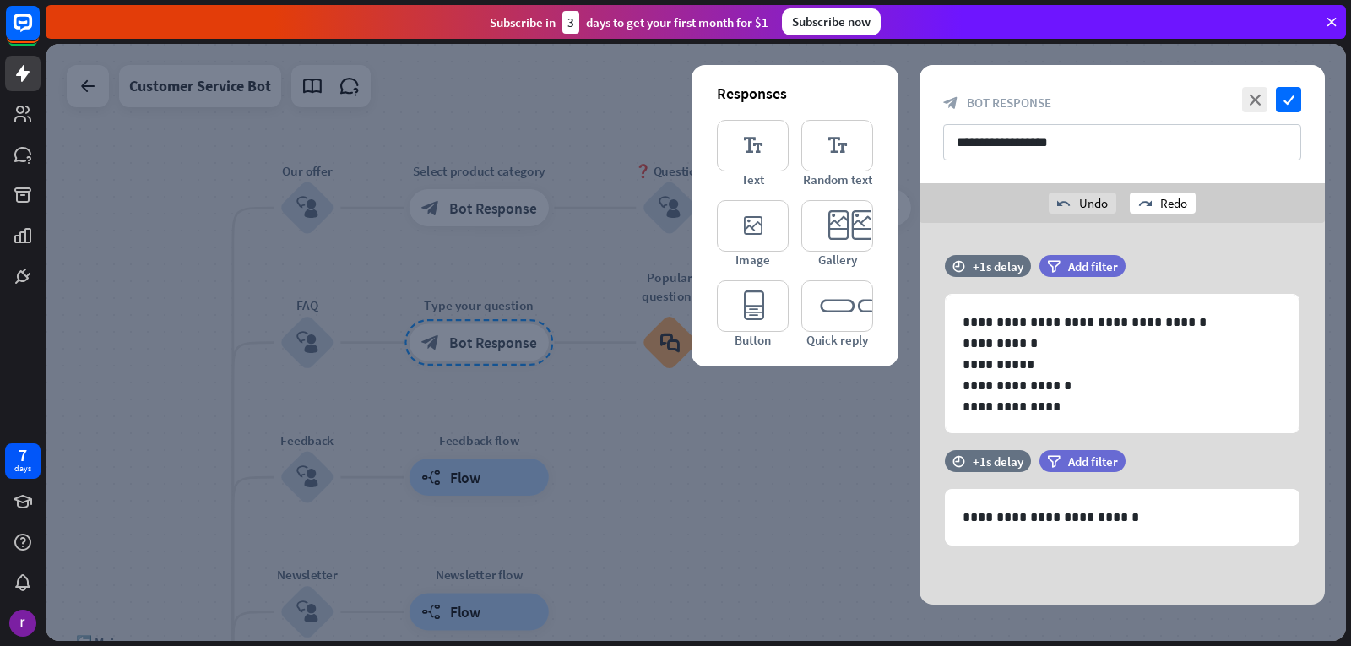
click at [1166, 208] on div "redo Redo" at bounding box center [1163, 203] width 66 height 21
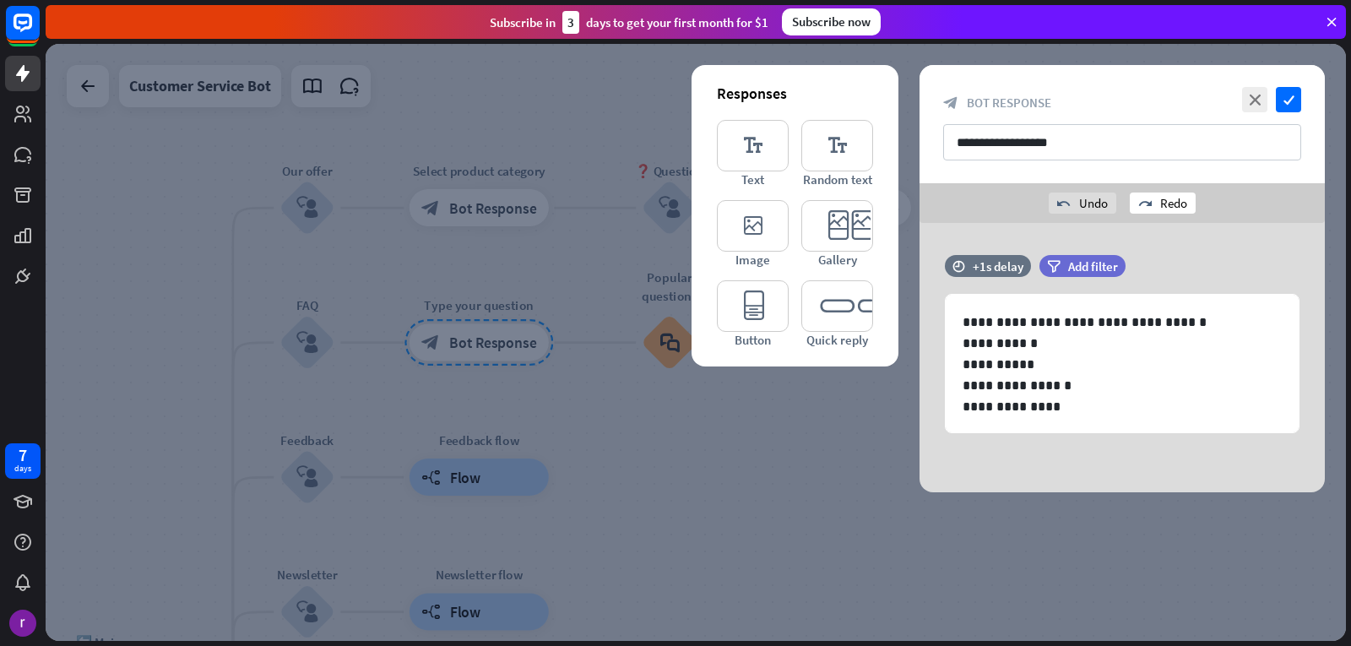
click at [1166, 208] on div "redo Redo" at bounding box center [1163, 203] width 66 height 21
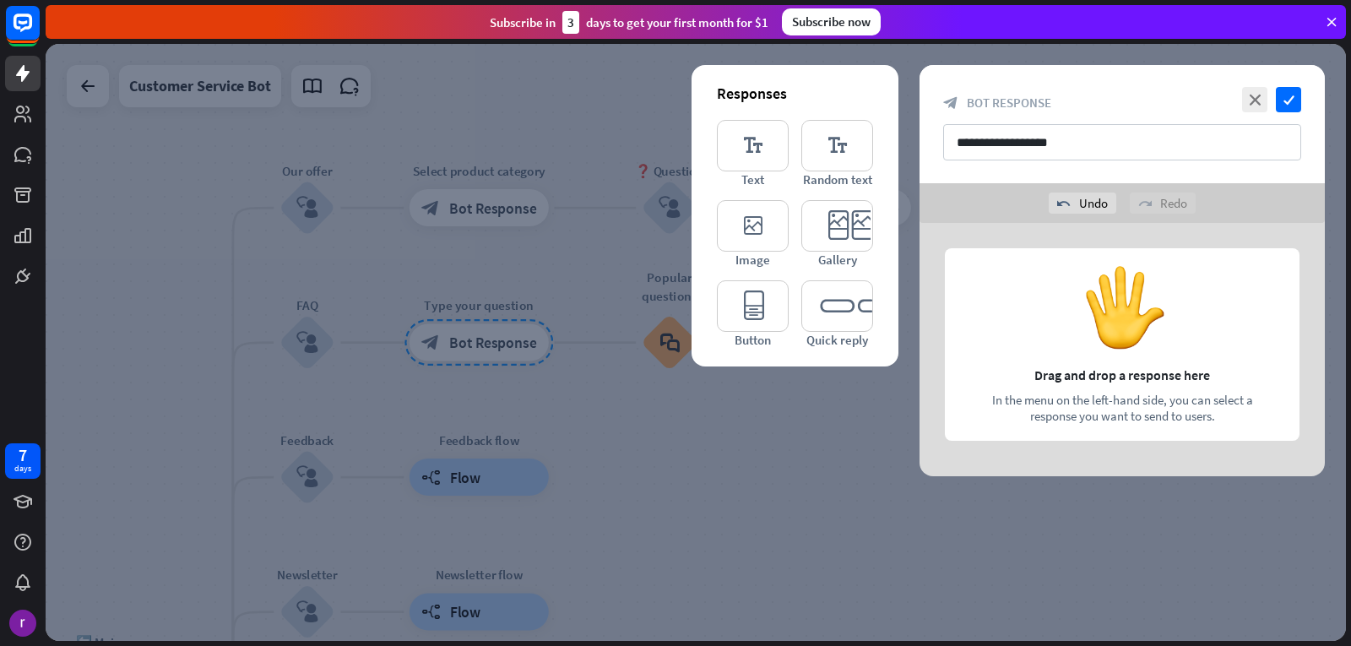
click at [1166, 208] on div "redo Redo" at bounding box center [1163, 203] width 66 height 21
click at [1166, 202] on div "redo Redo" at bounding box center [1163, 203] width 66 height 21
click at [1162, 200] on div "redo Redo" at bounding box center [1163, 203] width 66 height 21
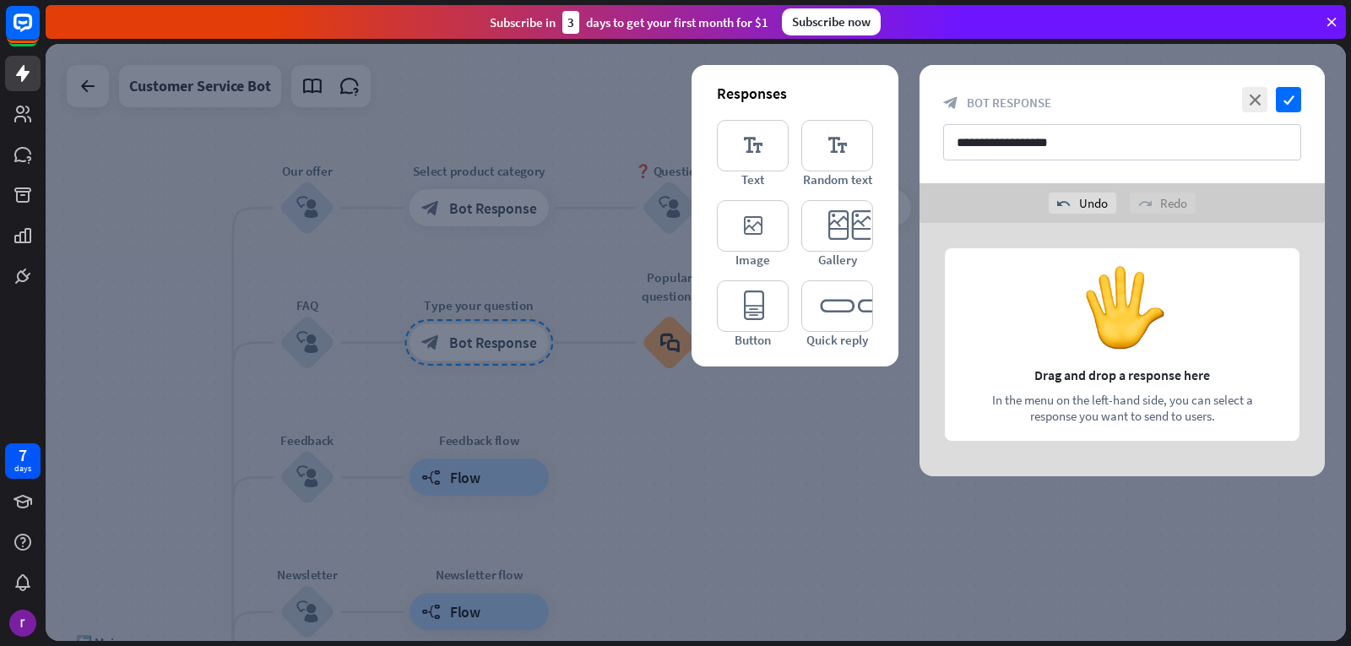
click at [1161, 204] on div "redo Redo" at bounding box center [1163, 203] width 66 height 21
click at [1158, 203] on div "redo Redo" at bounding box center [1163, 203] width 66 height 21
drag, startPoint x: 808, startPoint y: 432, endPoint x: 804, endPoint y: 425, distance: 8.7
click at [1247, 102] on icon "close" at bounding box center [1254, 99] width 25 height 25
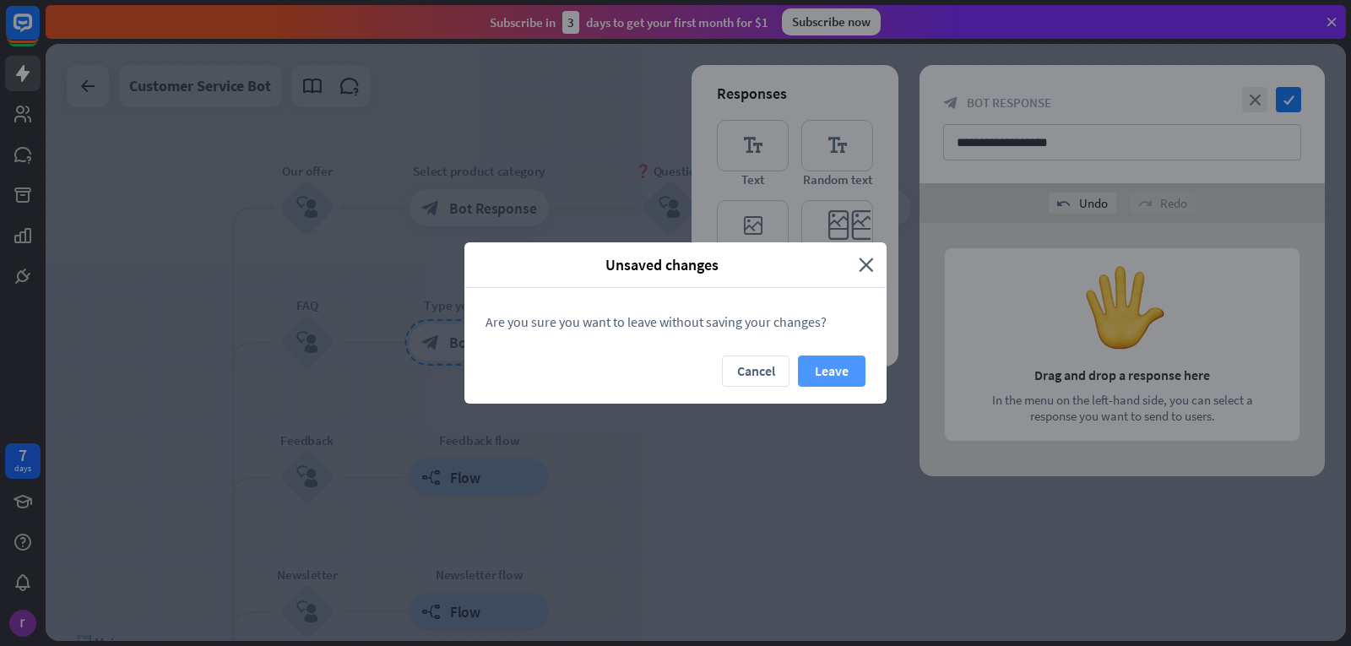
click at [834, 358] on button "Leave" at bounding box center [832, 371] width 68 height 31
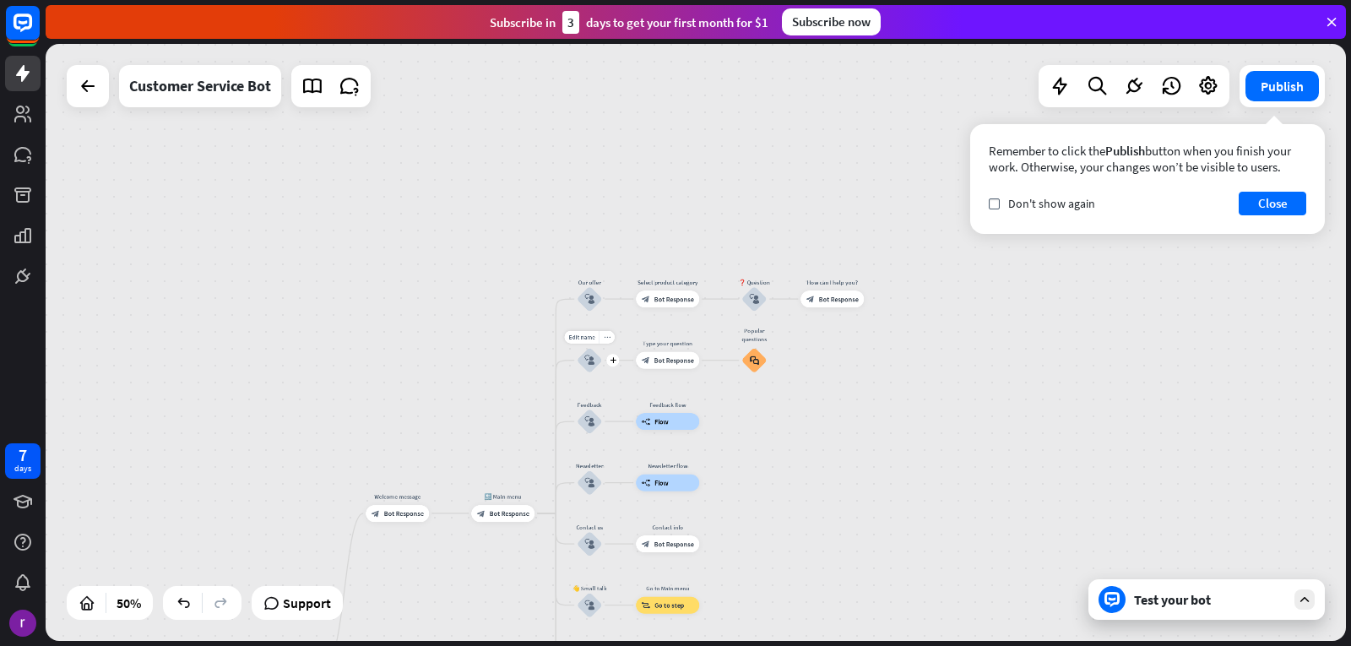
drag, startPoint x: 727, startPoint y: 516, endPoint x: 579, endPoint y: 331, distance: 236.8
drag, startPoint x: 579, startPoint y: 332, endPoint x: 559, endPoint y: 159, distance: 174.3
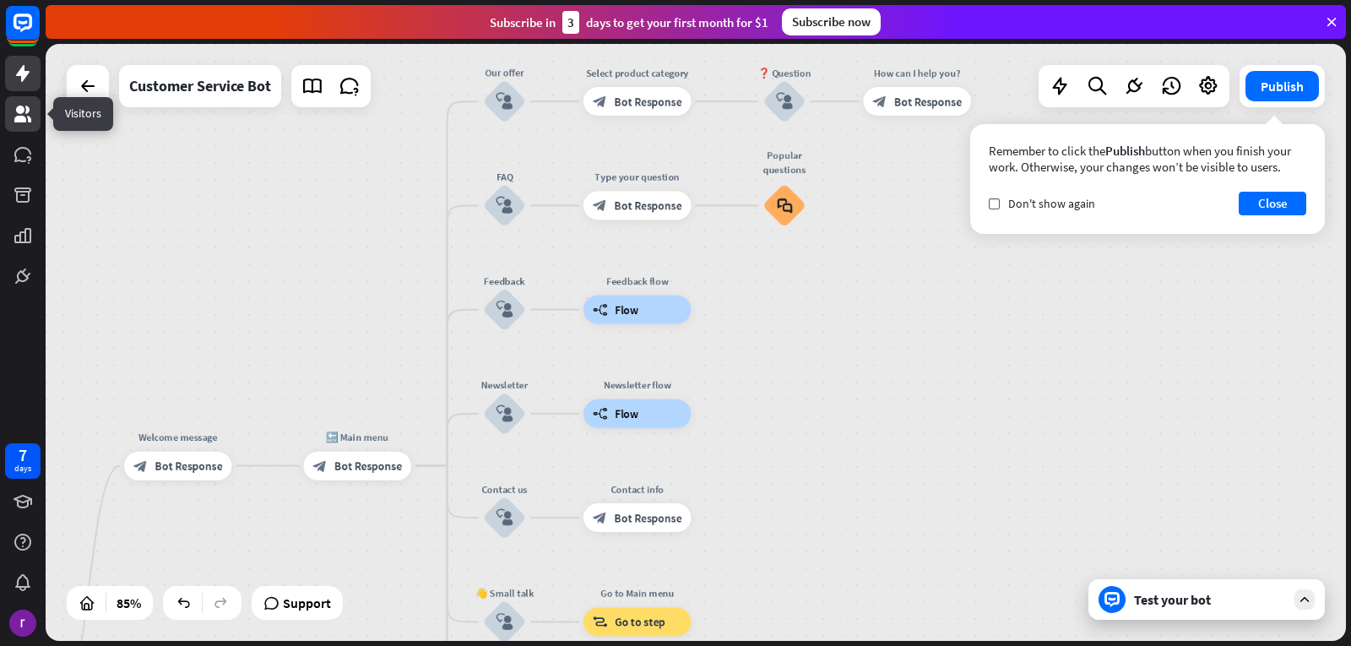
click at [22, 122] on icon at bounding box center [22, 114] width 17 height 17
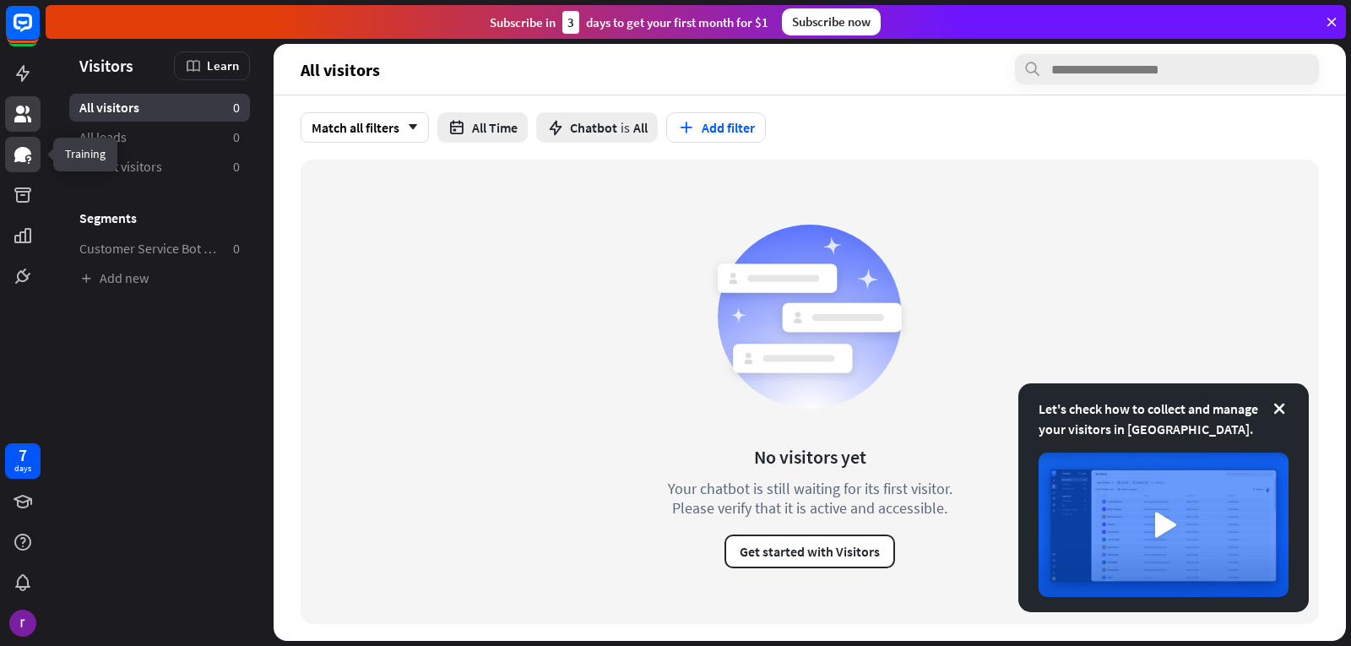
click at [26, 146] on icon at bounding box center [23, 154] width 20 height 20
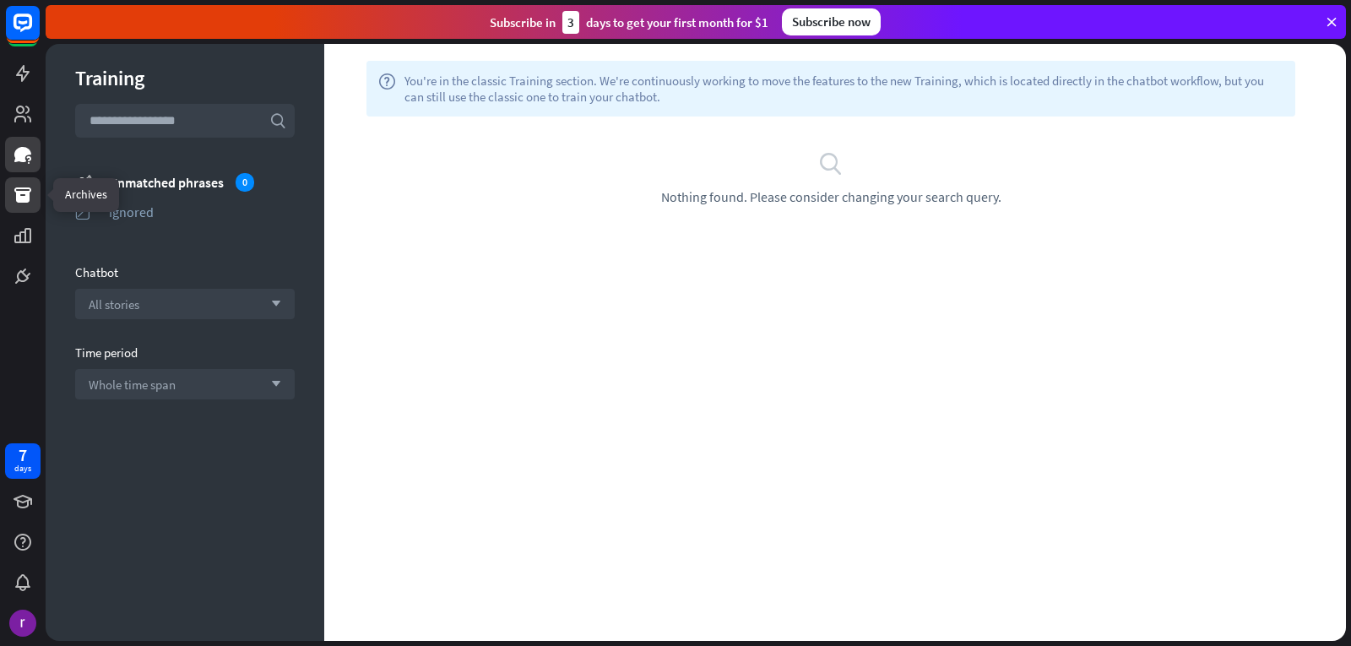
click at [19, 200] on icon at bounding box center [22, 195] width 17 height 15
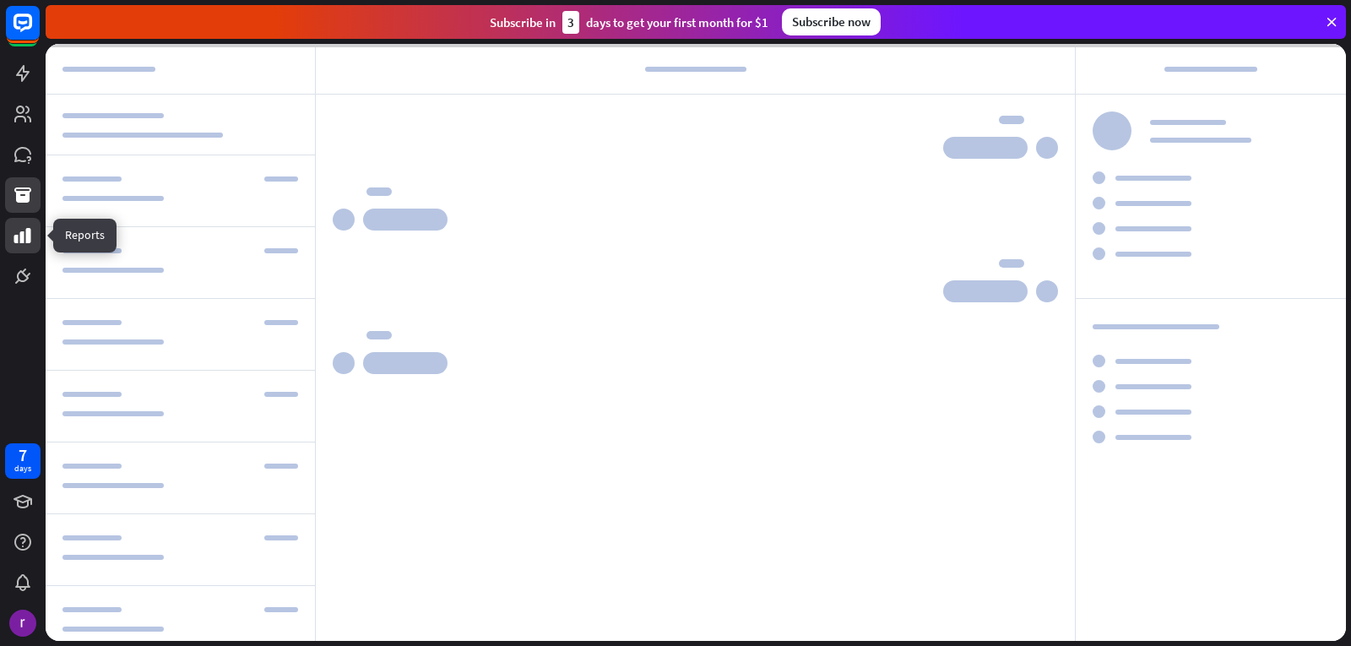
click at [35, 243] on link at bounding box center [22, 235] width 35 height 35
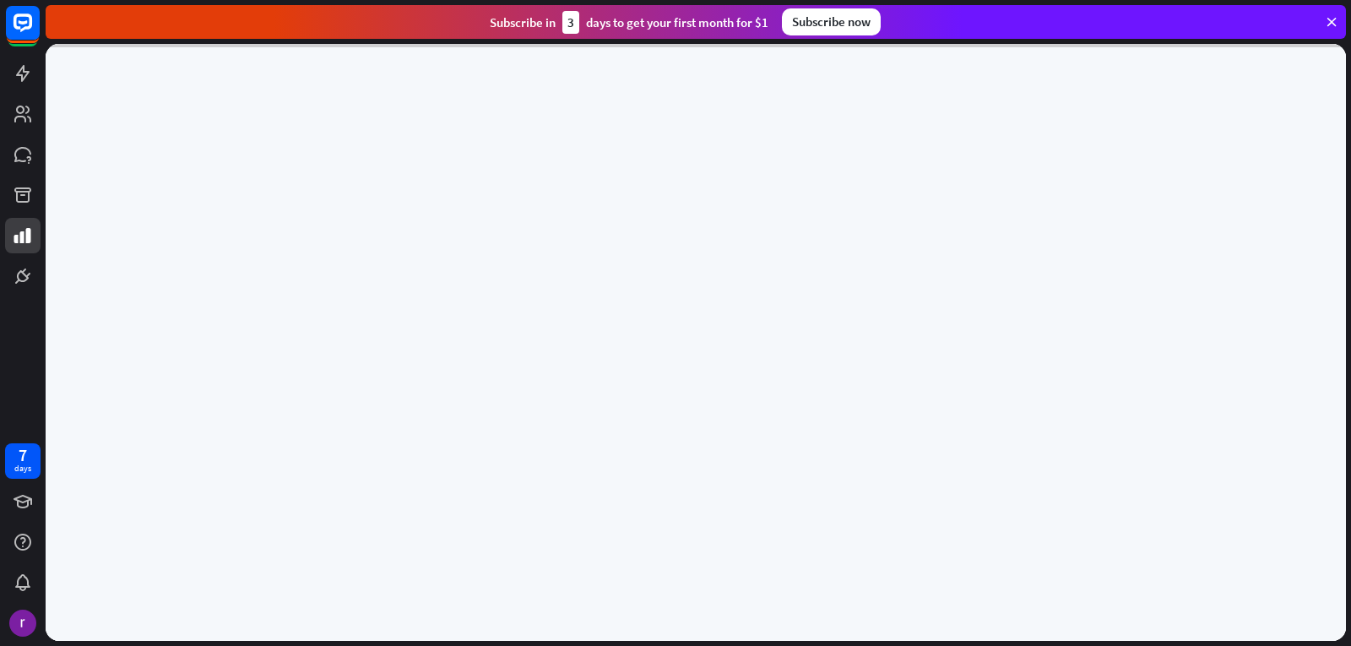
click at [24, 258] on div at bounding box center [23, 147] width 46 height 294
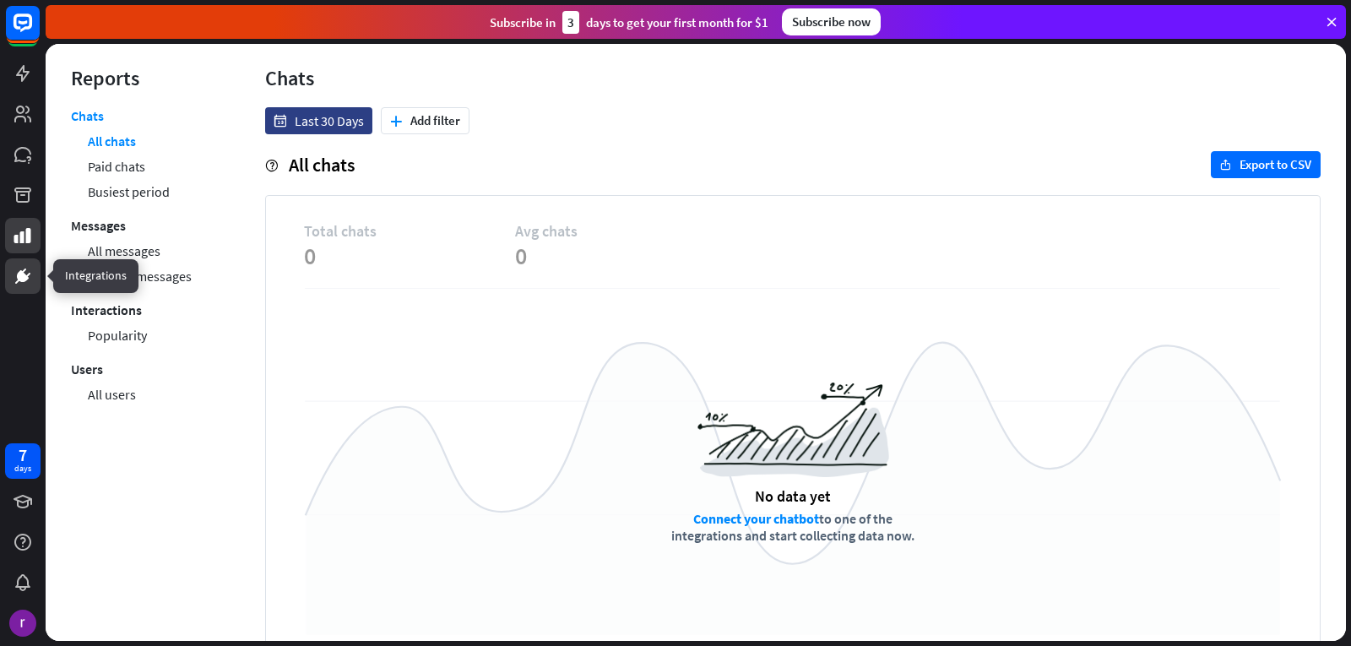
click at [27, 269] on icon at bounding box center [23, 276] width 20 height 20
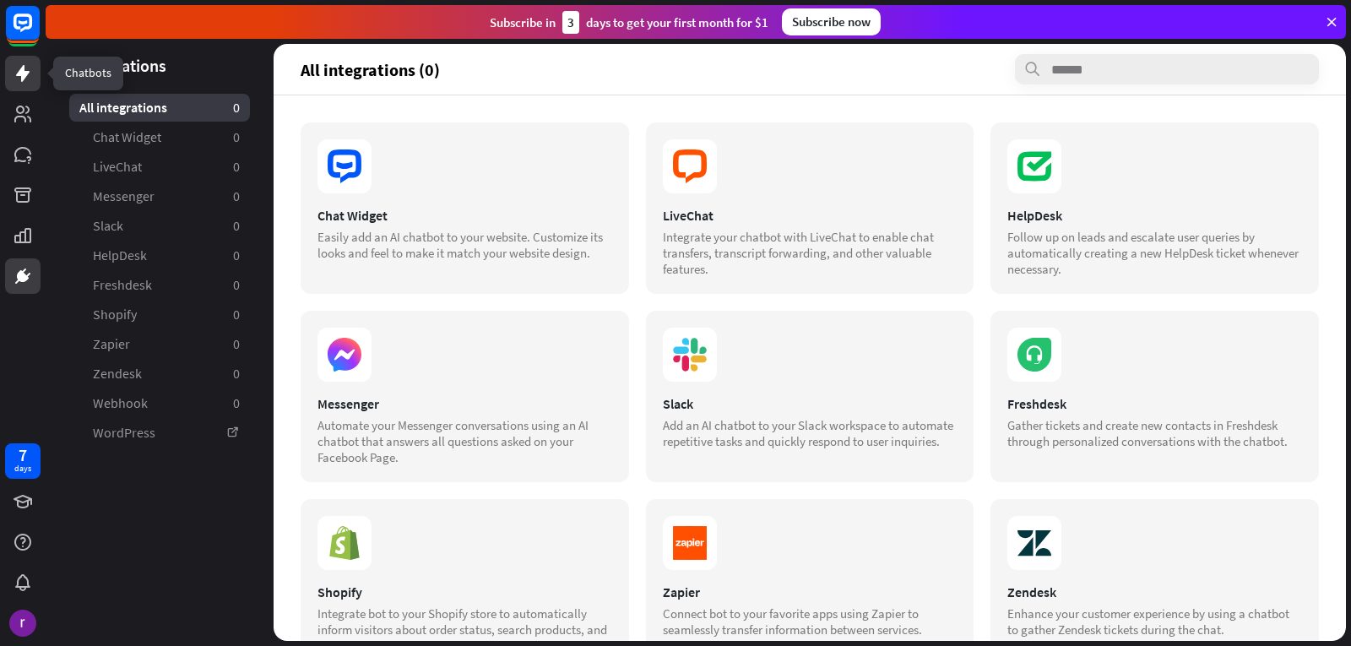
click at [8, 76] on link at bounding box center [22, 73] width 35 height 35
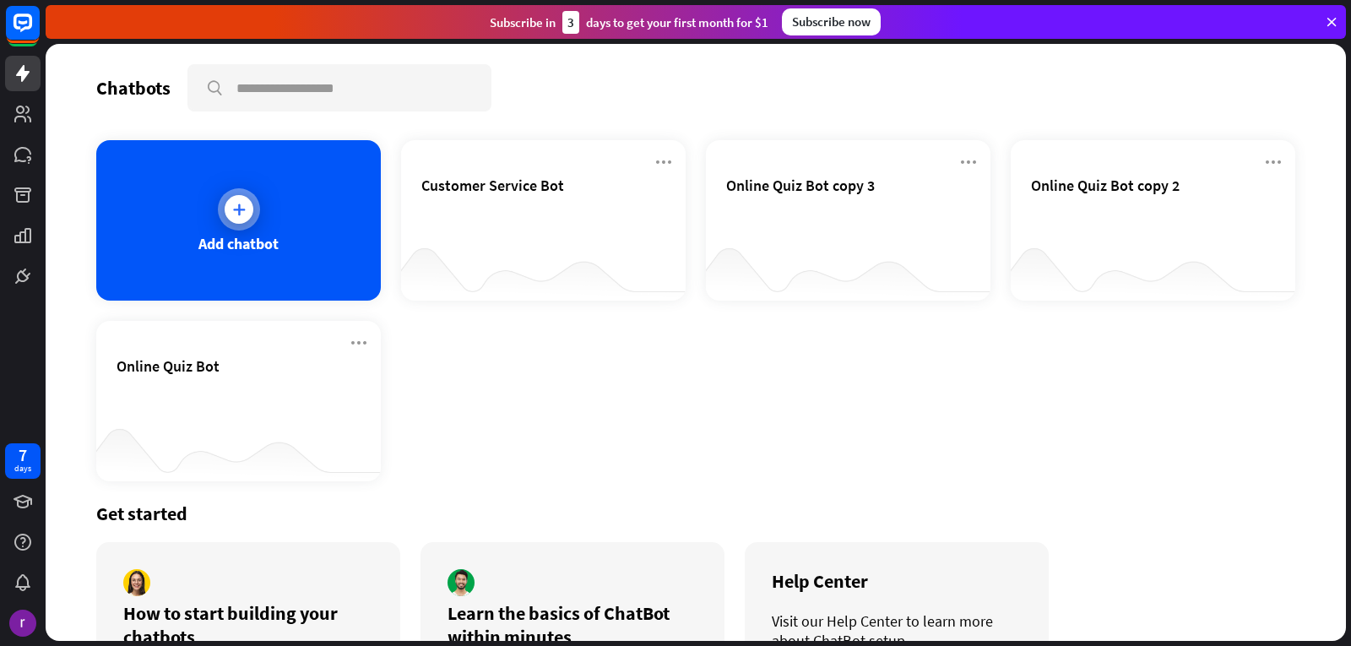
click at [266, 251] on div "Add chatbot" at bounding box center [238, 243] width 80 height 19
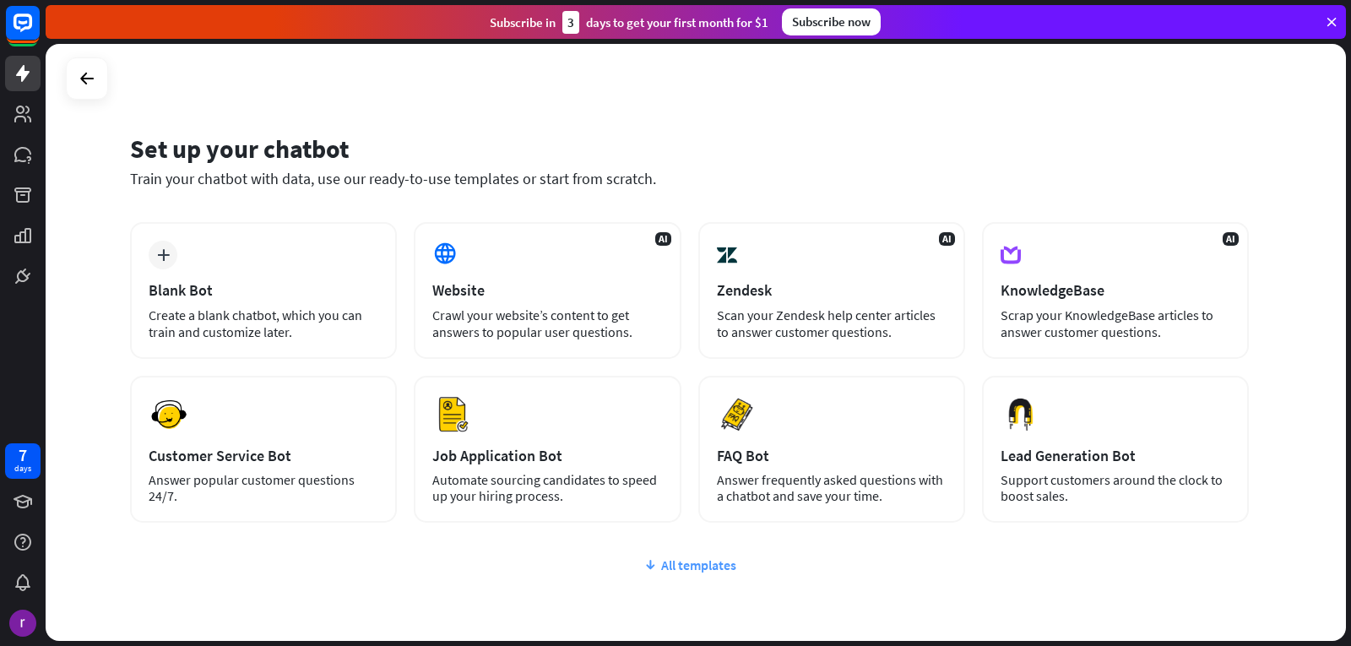
click at [659, 568] on div "All templates" at bounding box center [689, 565] width 1119 height 17
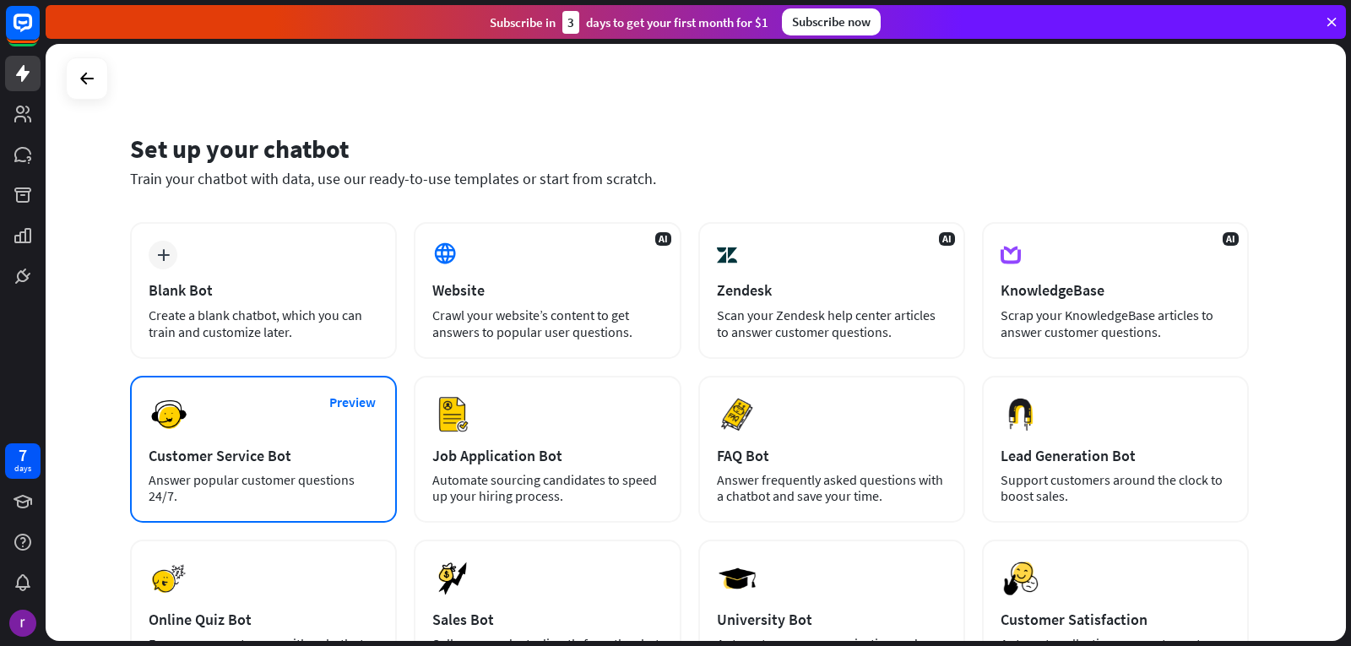
drag, startPoint x: 335, startPoint y: 472, endPoint x: 340, endPoint y: 459, distance: 13.6
click at [340, 459] on div "Preview Customer Service Bot Answer popular customer questions 24/7." at bounding box center [263, 449] width 267 height 147
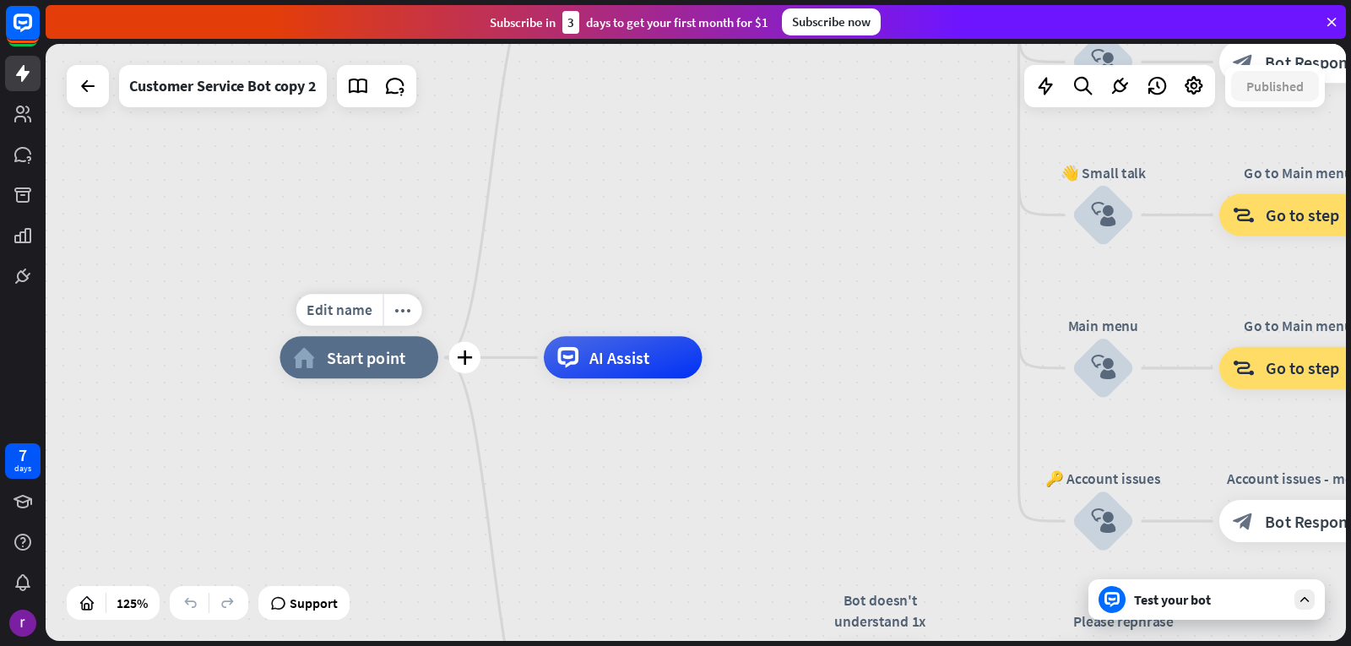
click at [378, 372] on div "home_2 Start point" at bounding box center [359, 357] width 159 height 42
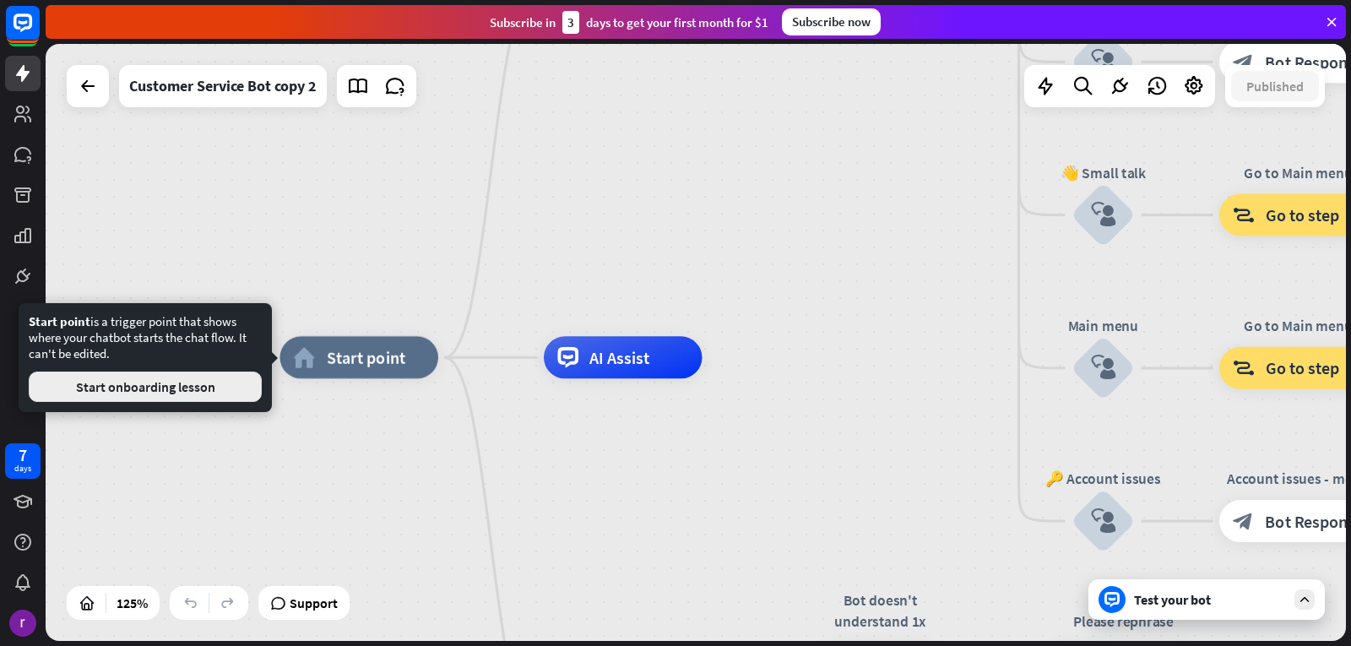
click at [160, 387] on button "Start onboarding lesson" at bounding box center [145, 387] width 233 height 30
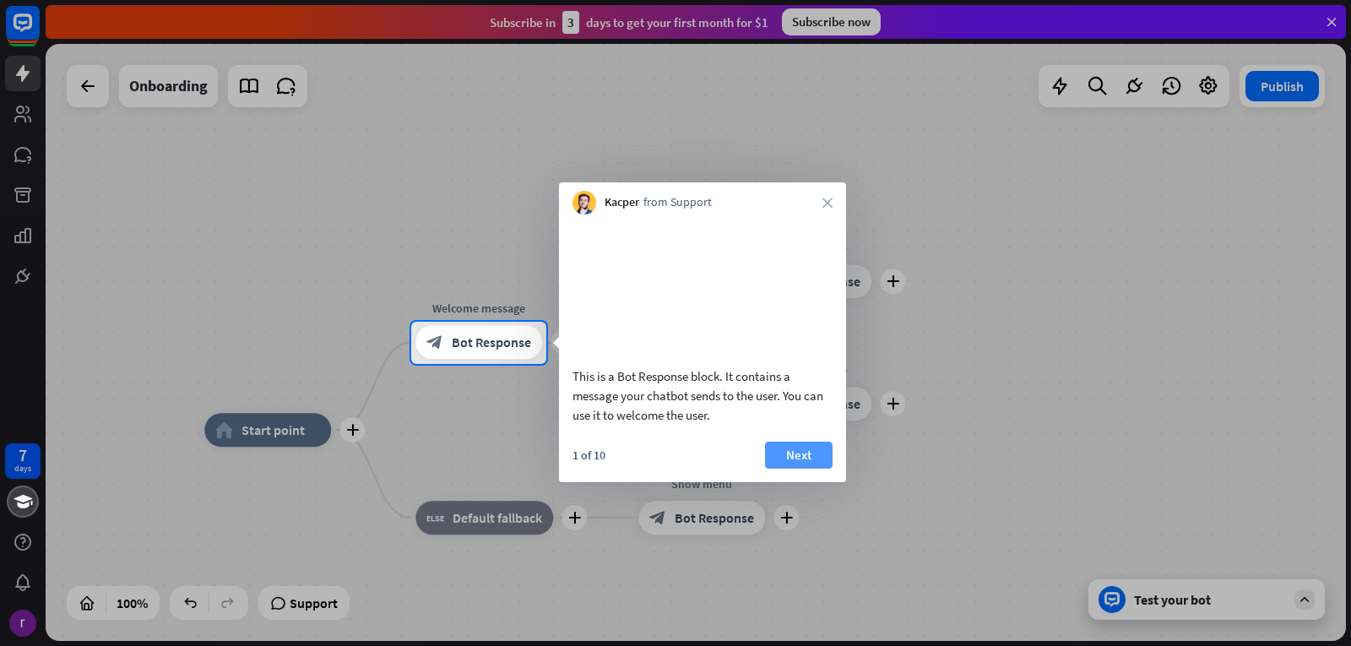
click at [820, 469] on button "Next" at bounding box center [799, 455] width 68 height 27
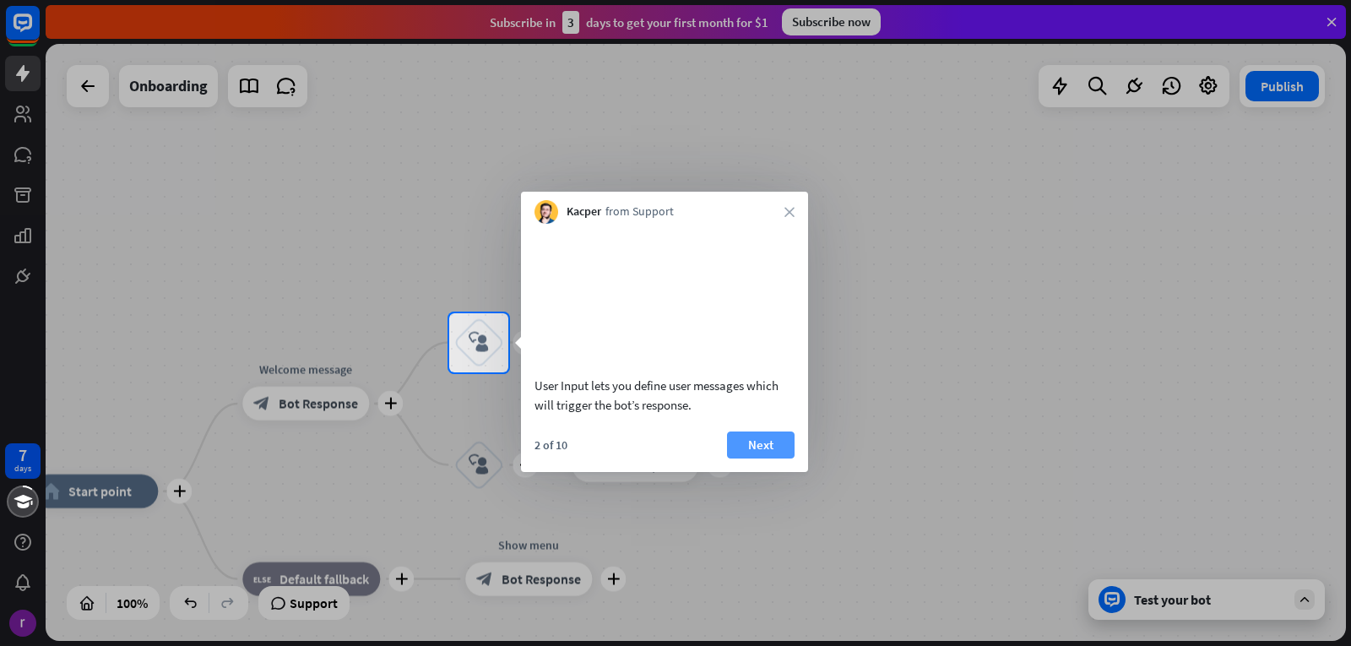
click at [766, 452] on button "Next" at bounding box center [761, 445] width 68 height 27
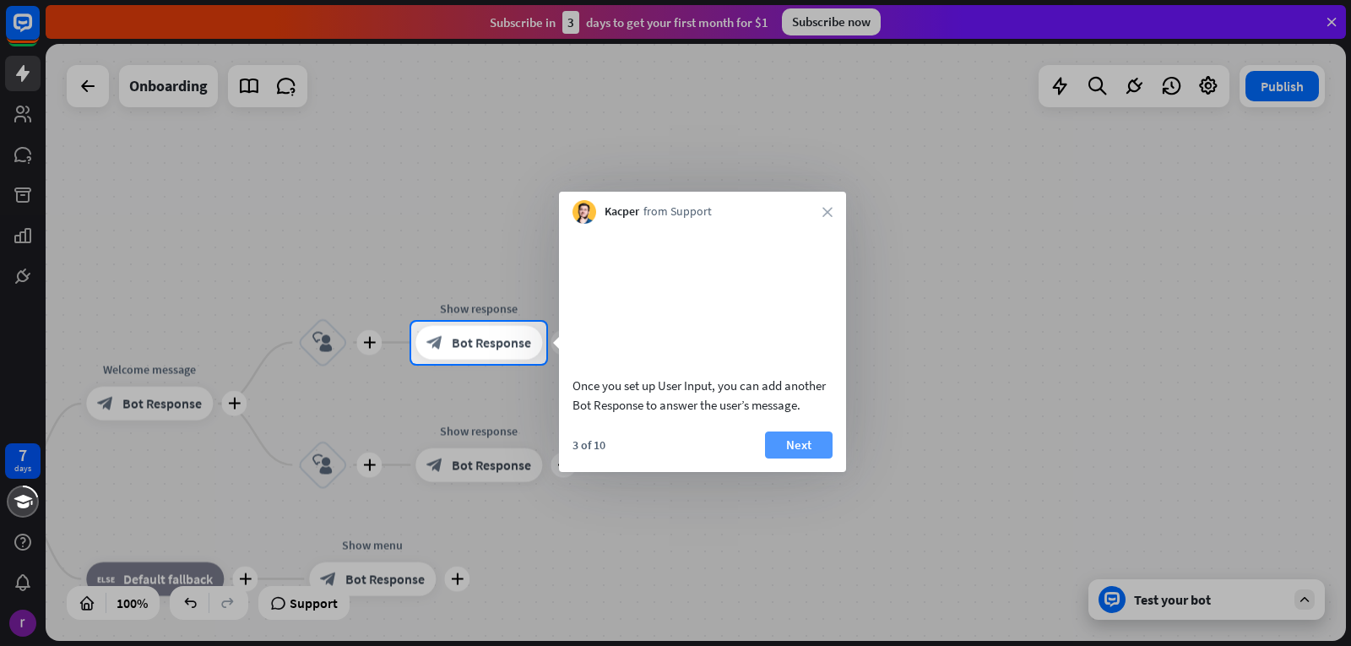
click at [816, 459] on button "Next" at bounding box center [799, 445] width 68 height 27
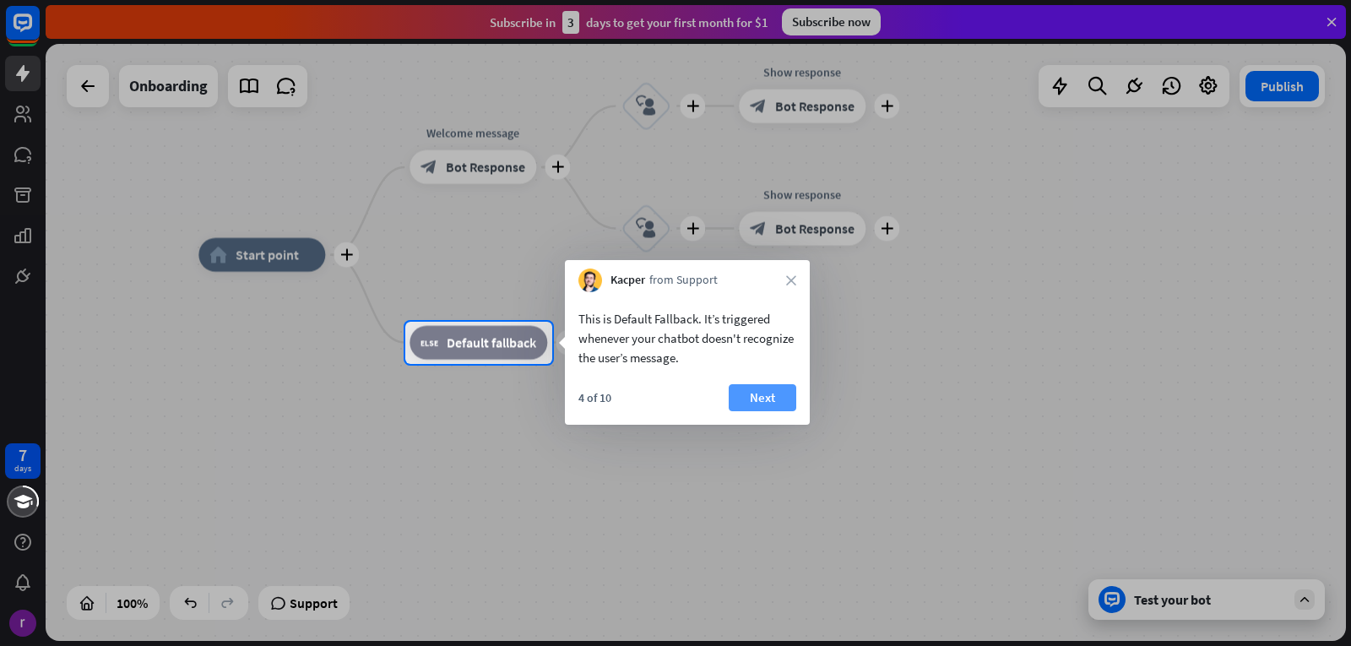
click at [760, 399] on button "Next" at bounding box center [763, 397] width 68 height 27
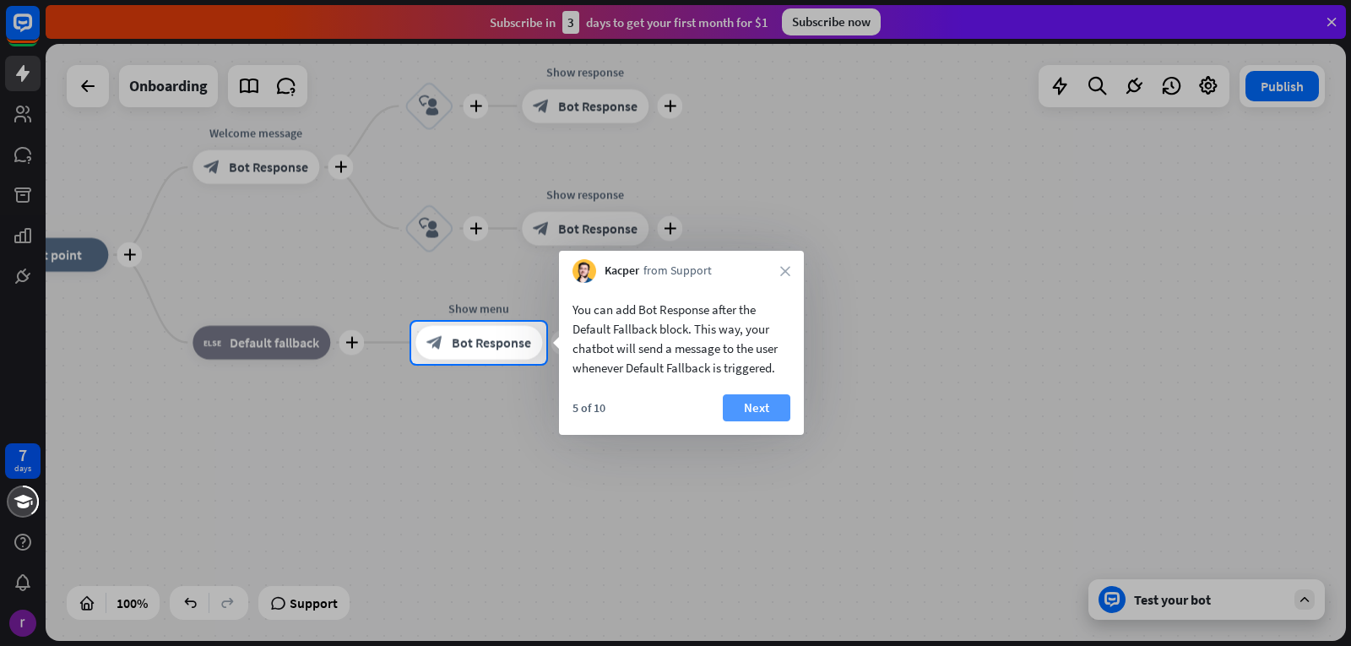
click at [757, 420] on button "Next" at bounding box center [757, 407] width 68 height 27
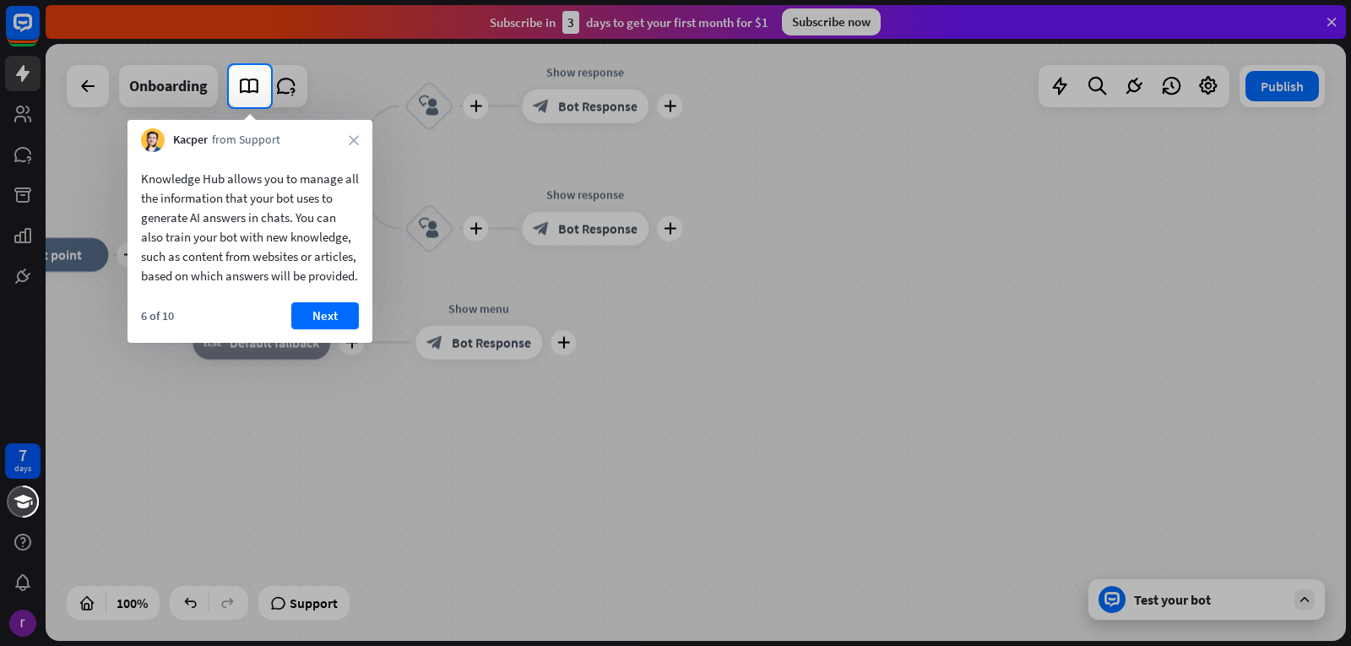
click at [355, 130] on div "Kacper from Support close" at bounding box center [250, 136] width 245 height 32
click at [339, 129] on div "Kacper from Support close" at bounding box center [250, 136] width 245 height 32
click at [325, 329] on button "Next" at bounding box center [325, 315] width 68 height 27
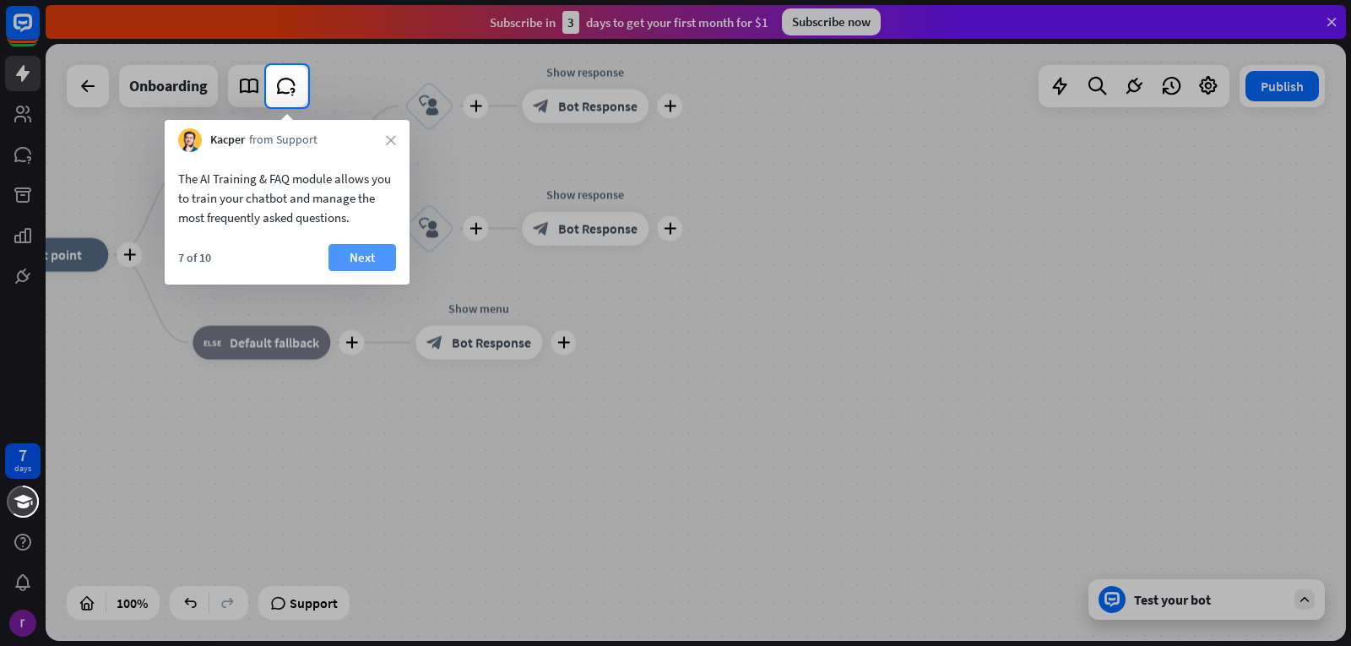
click at [377, 256] on button "Next" at bounding box center [363, 257] width 68 height 27
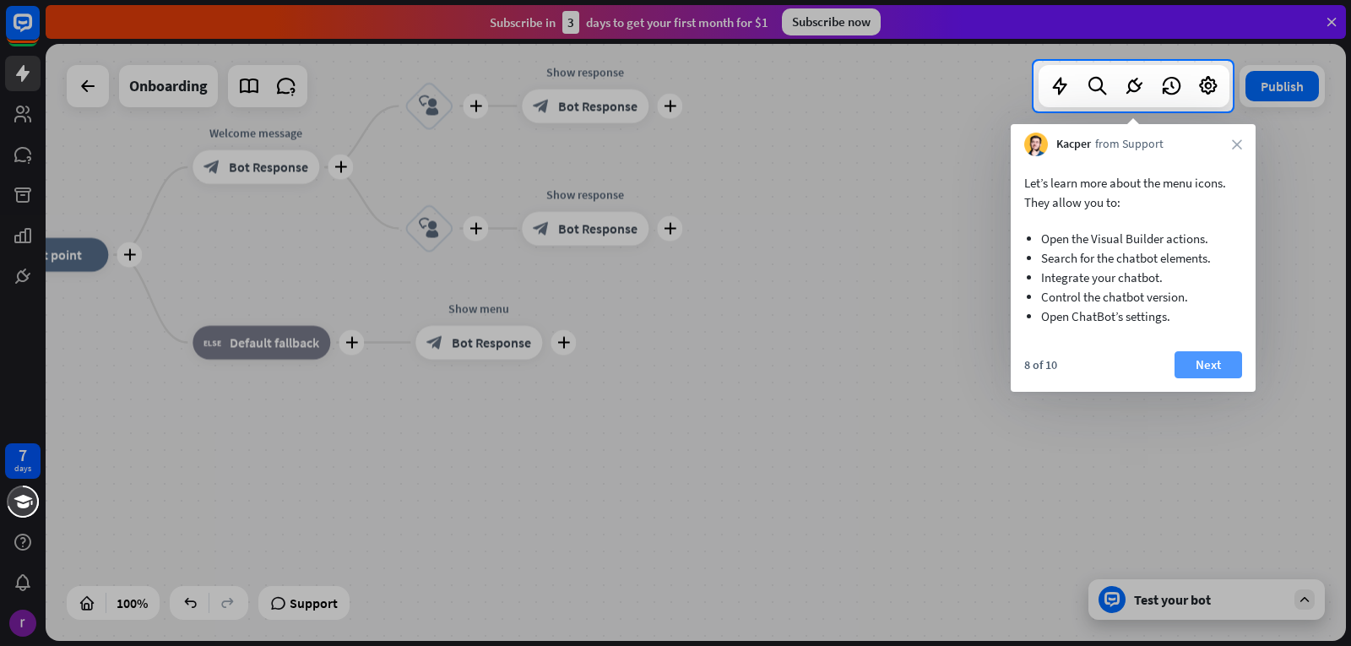
click at [1198, 356] on button "Next" at bounding box center [1209, 364] width 68 height 27
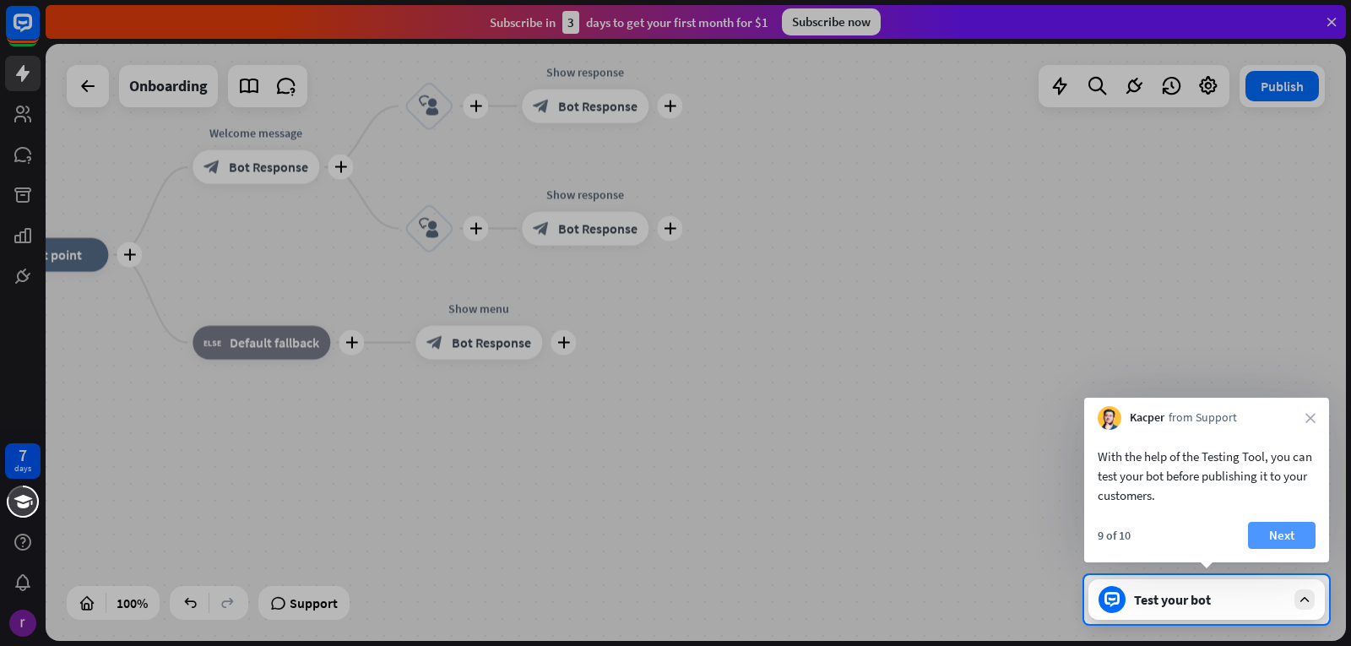
click at [1279, 527] on button "Next" at bounding box center [1282, 535] width 68 height 27
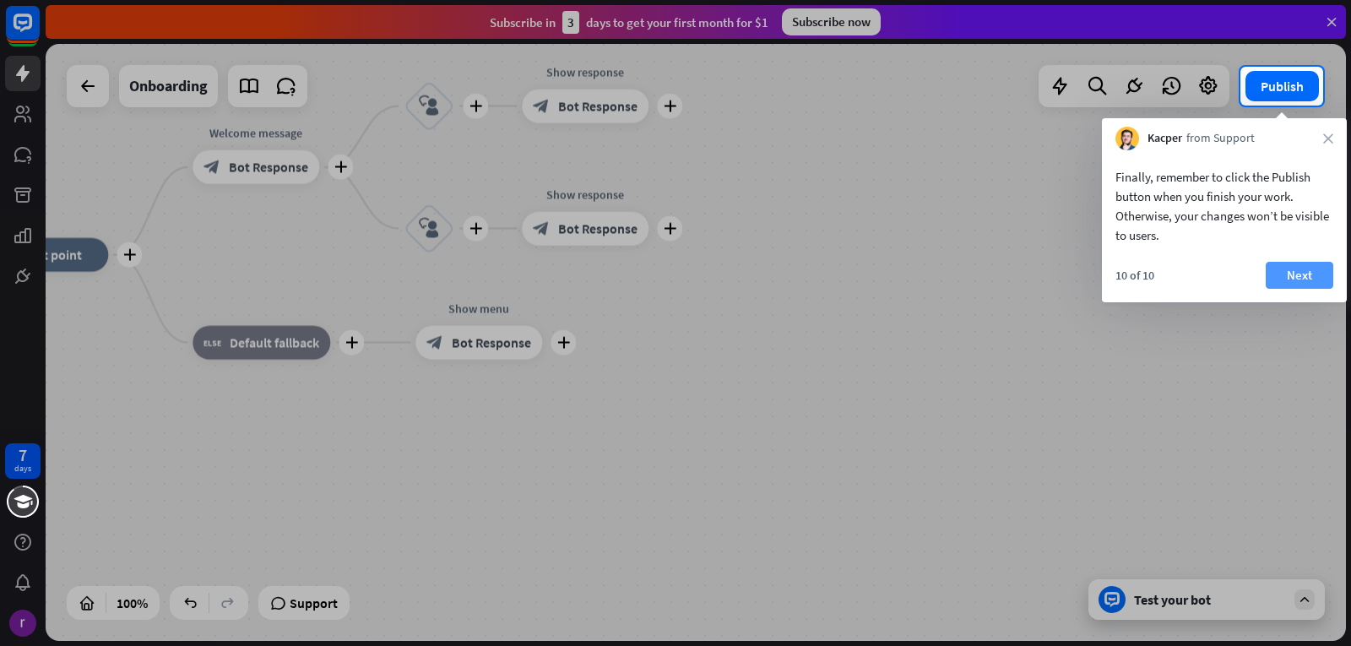
click at [1268, 277] on button "Next" at bounding box center [1300, 275] width 68 height 27
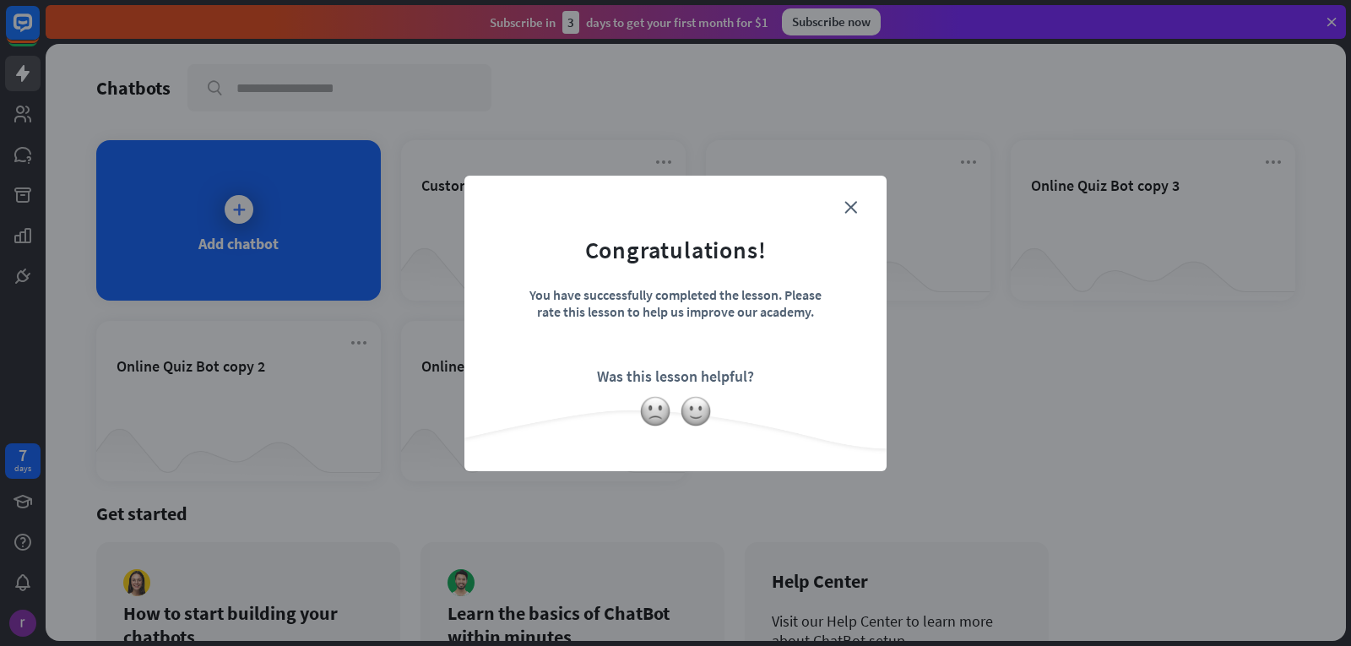
click at [842, 197] on form "Congratulations! You have successfully completed the lesson. Please rate this l…" at bounding box center [676, 298] width 380 height 202
click at [841, 209] on form "Congratulations! You have successfully completed the lesson. Please rate this l…" at bounding box center [676, 298] width 380 height 202
click at [857, 205] on form "Congratulations! You have successfully completed the lesson. Please rate this l…" at bounding box center [676, 298] width 380 height 202
click at [848, 195] on div "close Congratulations! You have successfully completed the lesson. Please rate …" at bounding box center [676, 324] width 422 height 296
click at [841, 208] on form "Congratulations! You have successfully completed the lesson. Please rate this l…" at bounding box center [676, 298] width 380 height 202
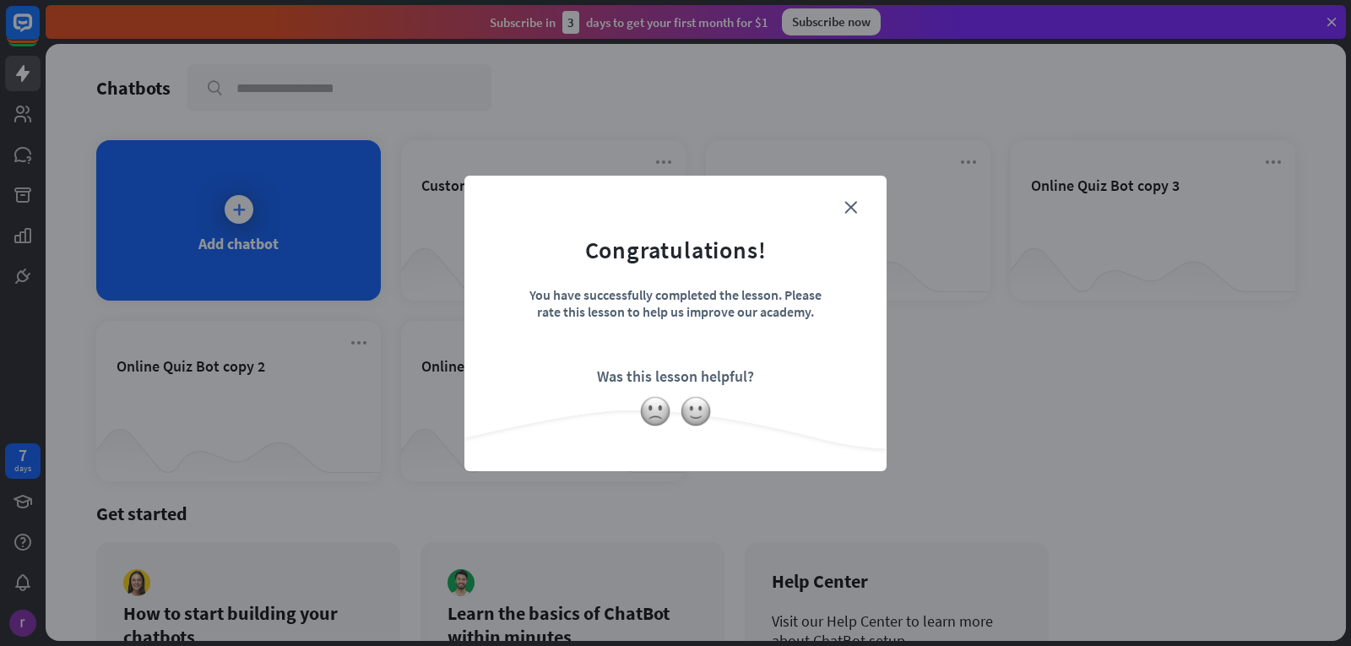
click at [841, 208] on form "Congratulations! You have successfully completed the lesson. Please rate this l…" at bounding box center [676, 298] width 380 height 202
click at [856, 213] on icon "close" at bounding box center [851, 207] width 13 height 13
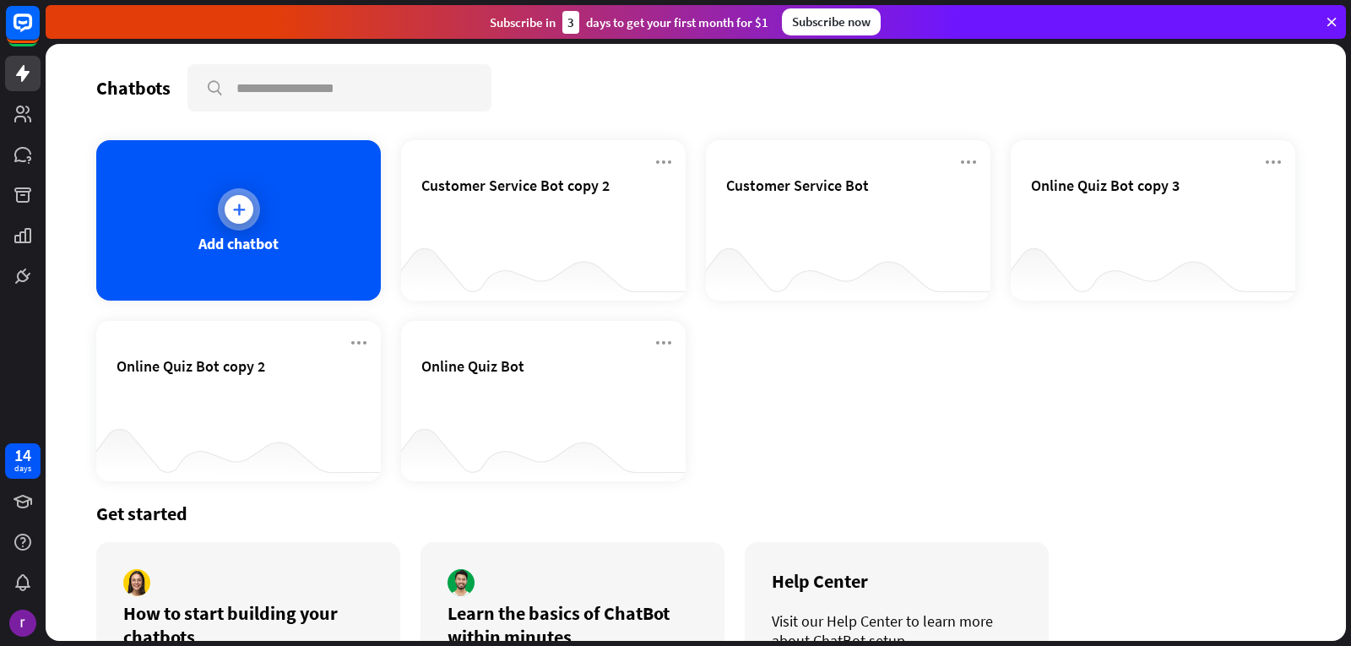
drag, startPoint x: 351, startPoint y: 269, endPoint x: 342, endPoint y: 274, distance: 10.6
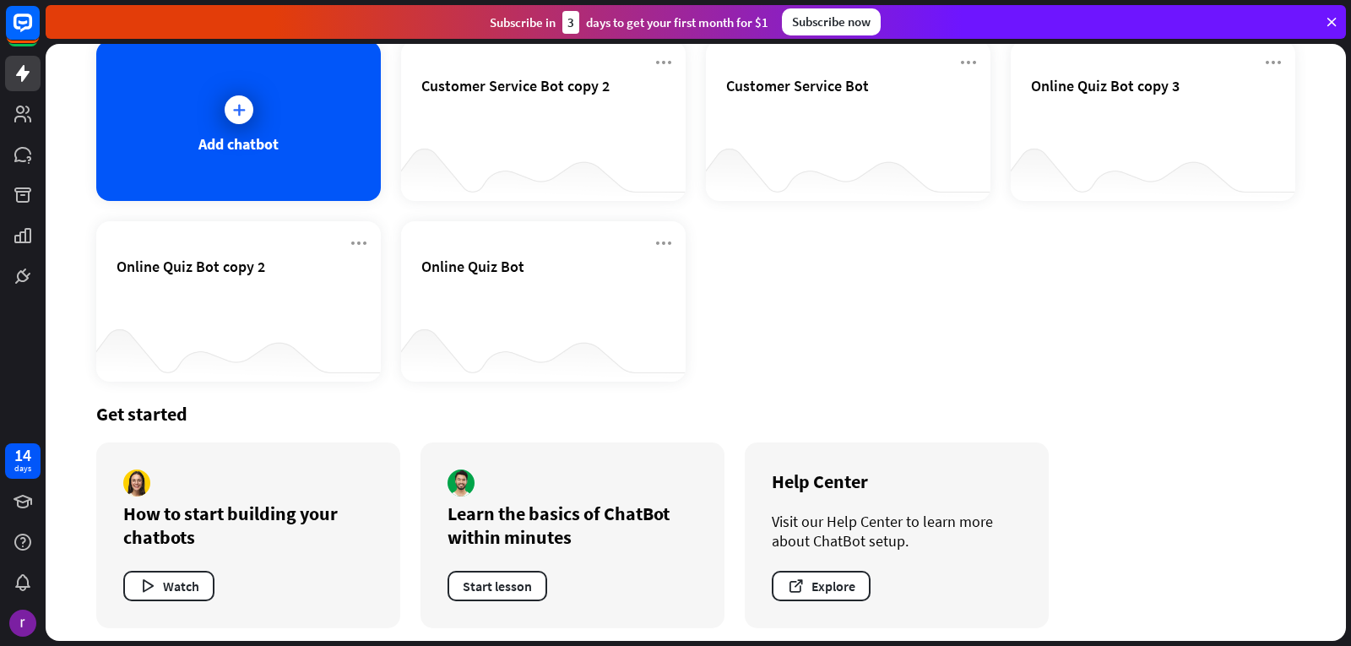
scroll to position [107, 0]
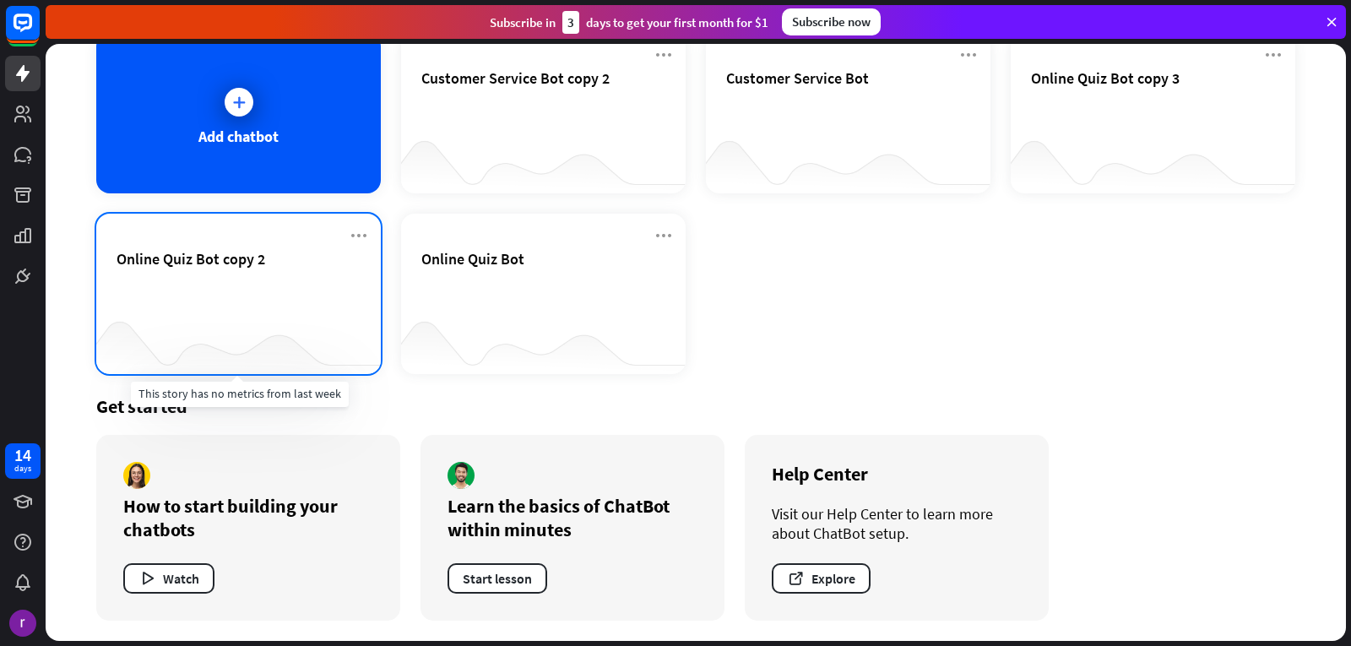
click at [279, 358] on div at bounding box center [238, 340] width 285 height 65
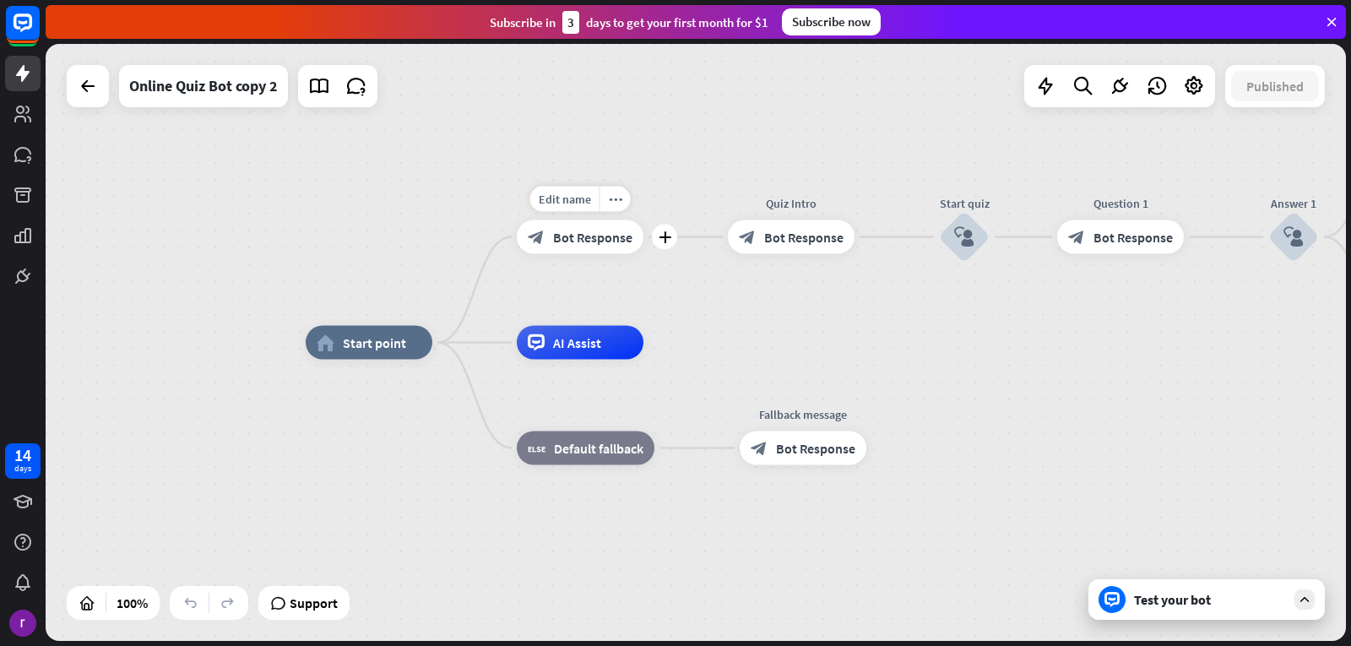
click at [583, 229] on span "Bot Response" at bounding box center [592, 237] width 79 height 17
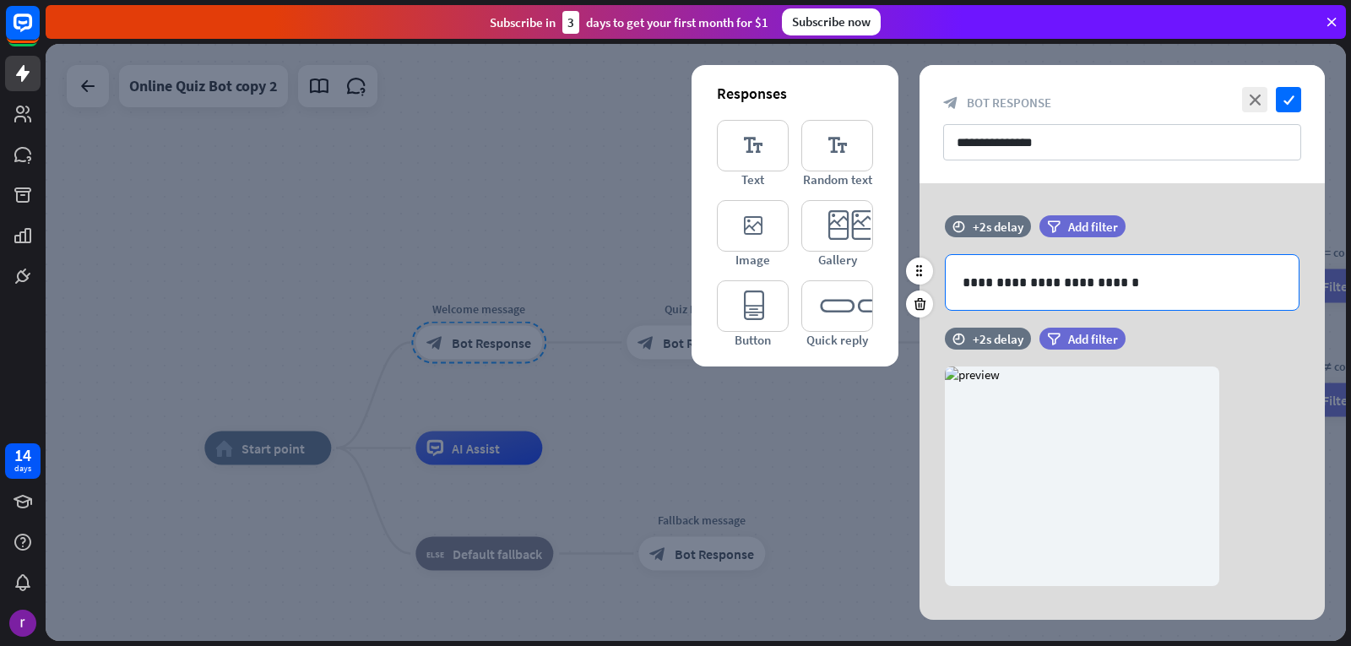
click at [1132, 279] on p "**********" at bounding box center [1122, 282] width 319 height 21
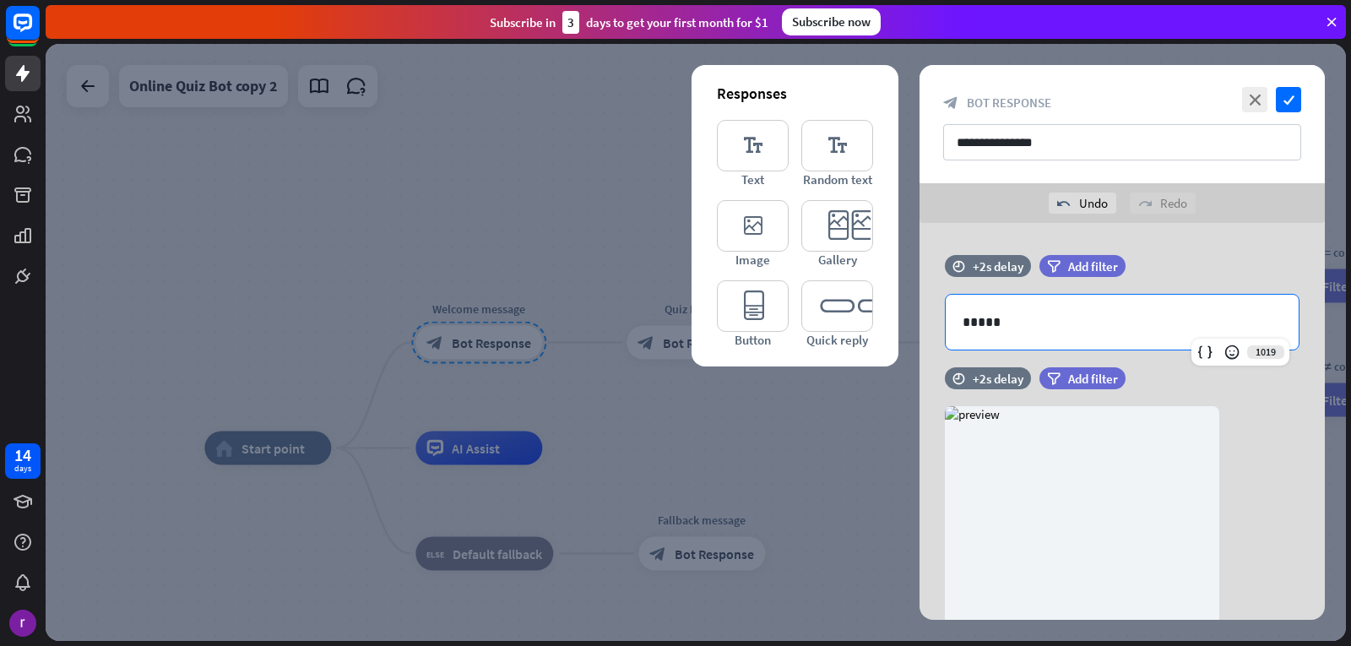
click at [1282, 86] on div "**********" at bounding box center [1122, 124] width 405 height 118
click at [1289, 101] on icon "check" at bounding box center [1288, 99] width 25 height 25
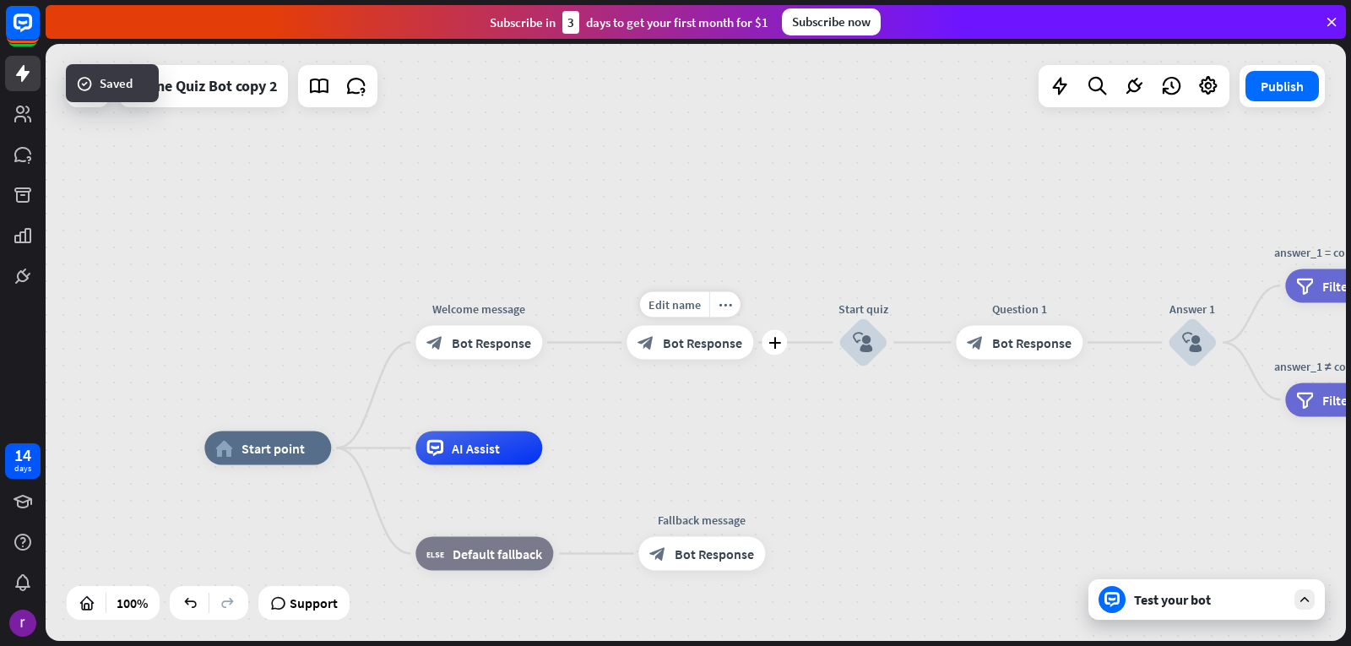
click at [720, 342] on span "Bot Response" at bounding box center [702, 342] width 79 height 17
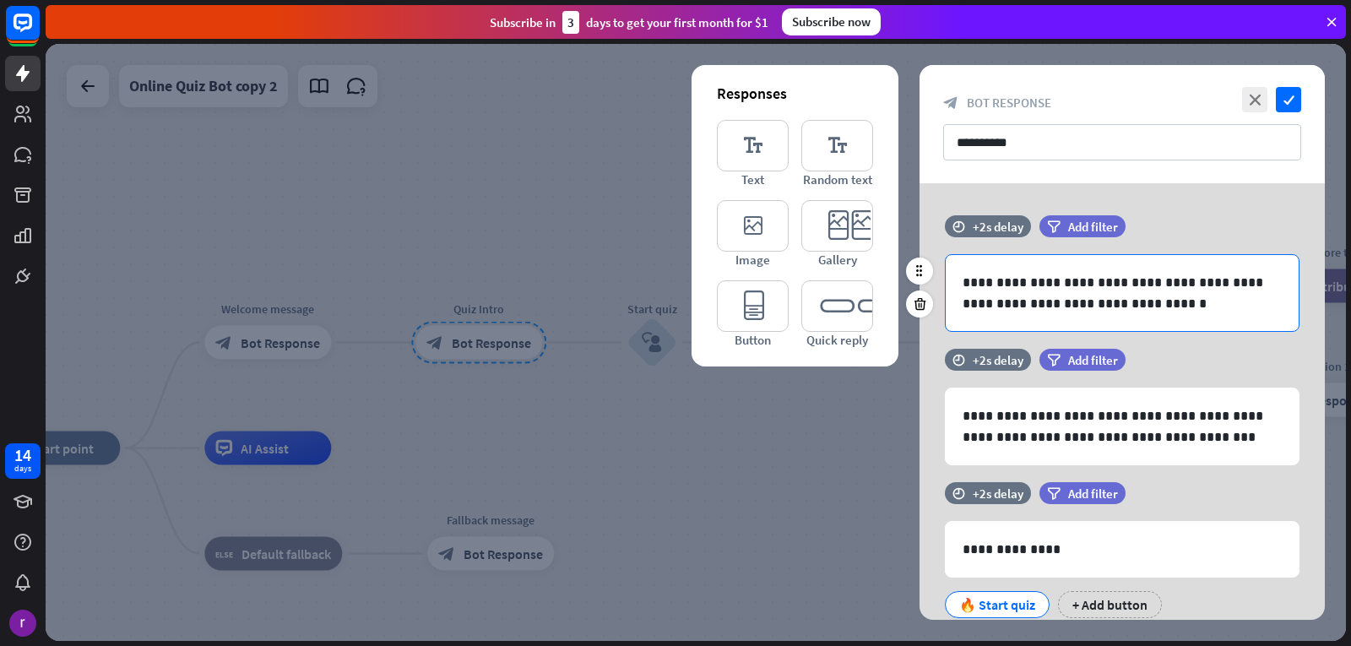
click at [1137, 304] on p "**********" at bounding box center [1122, 293] width 319 height 42
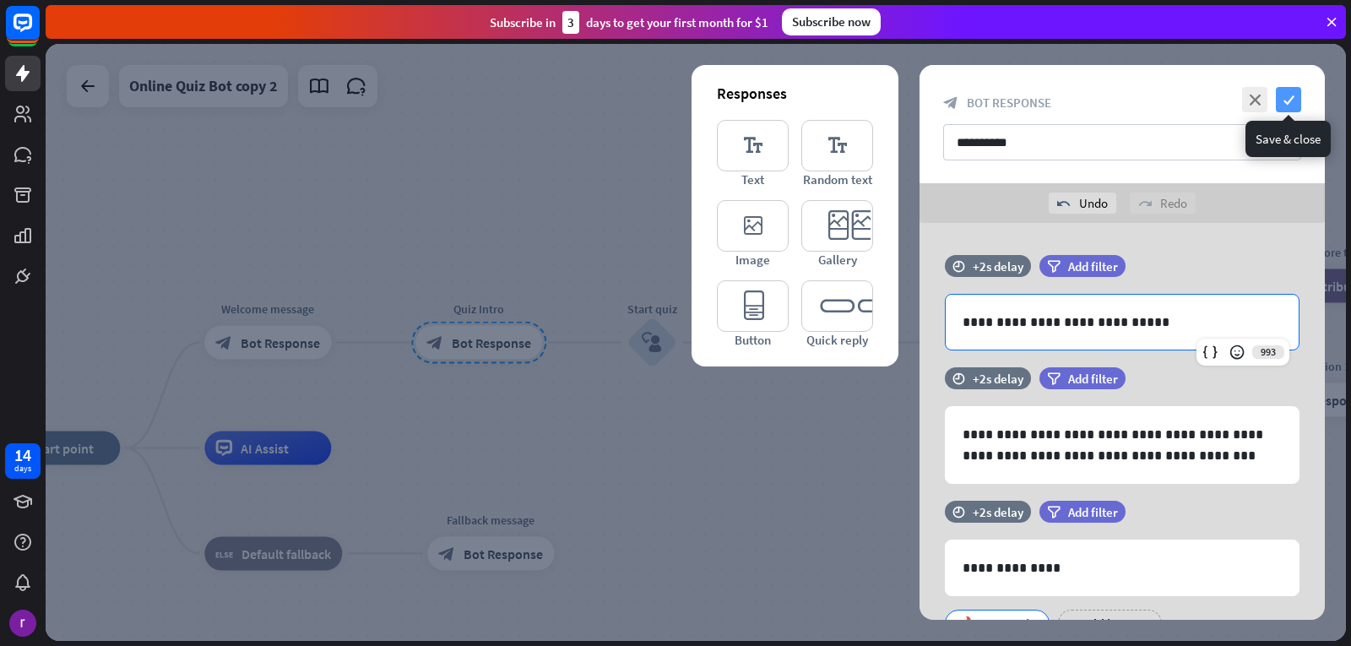
click at [1294, 101] on icon "check" at bounding box center [1288, 99] width 25 height 25
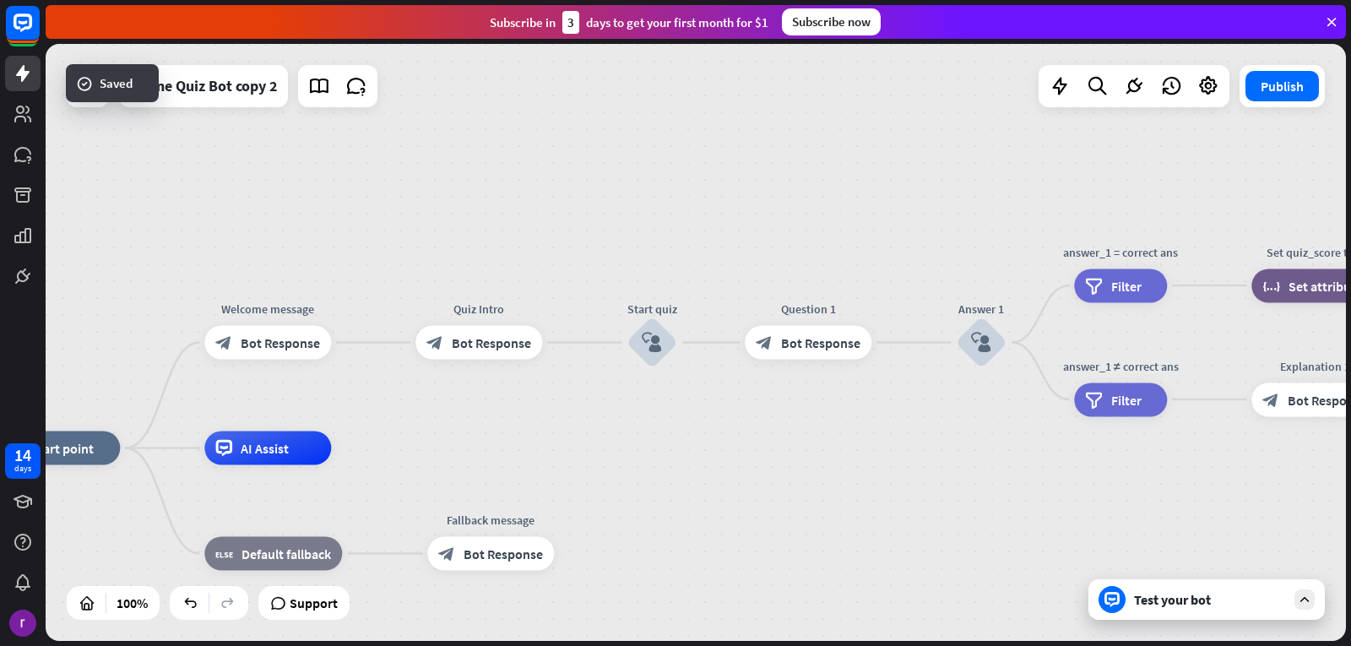
click at [41, 453] on div "14 days" at bounding box center [23, 539] width 46 height 203
click at [64, 445] on span "Start point" at bounding box center [61, 448] width 63 height 17
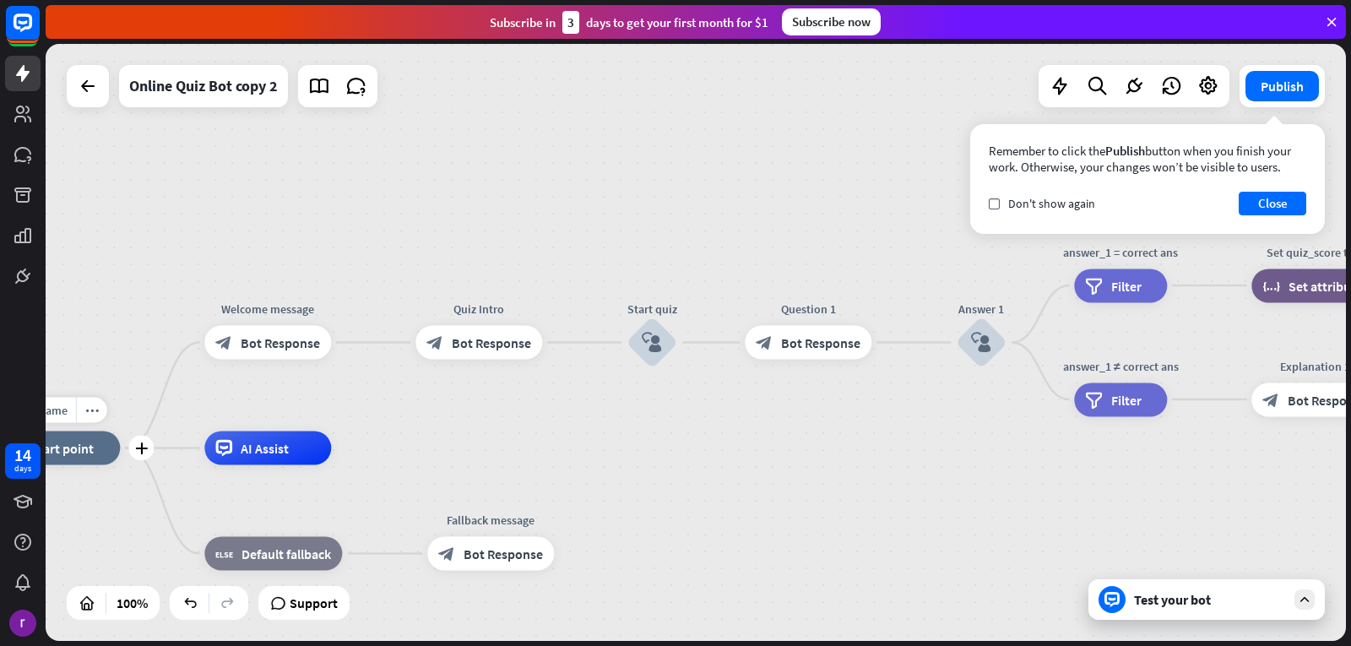
click at [70, 449] on span "Start point" at bounding box center [61, 448] width 63 height 17
drag, startPoint x: 70, startPoint y: 449, endPoint x: 322, endPoint y: 465, distance: 252.2
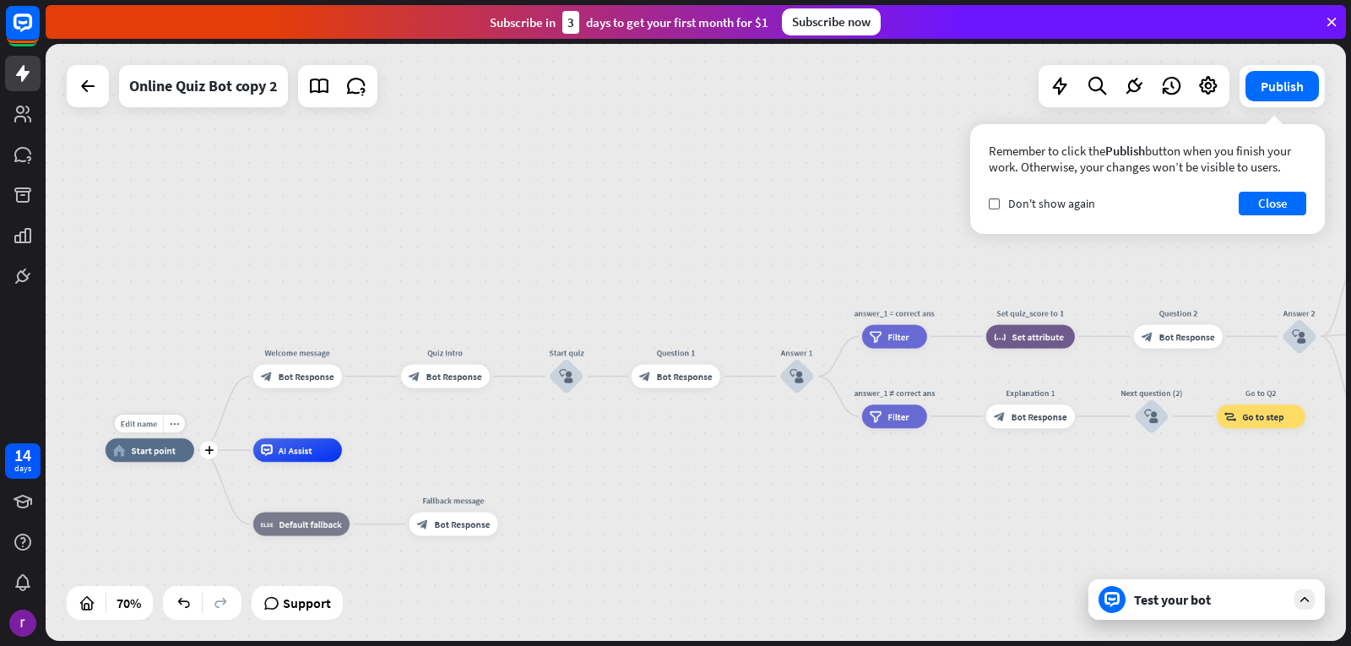
click at [149, 453] on span "Start point" at bounding box center [154, 450] width 45 height 12
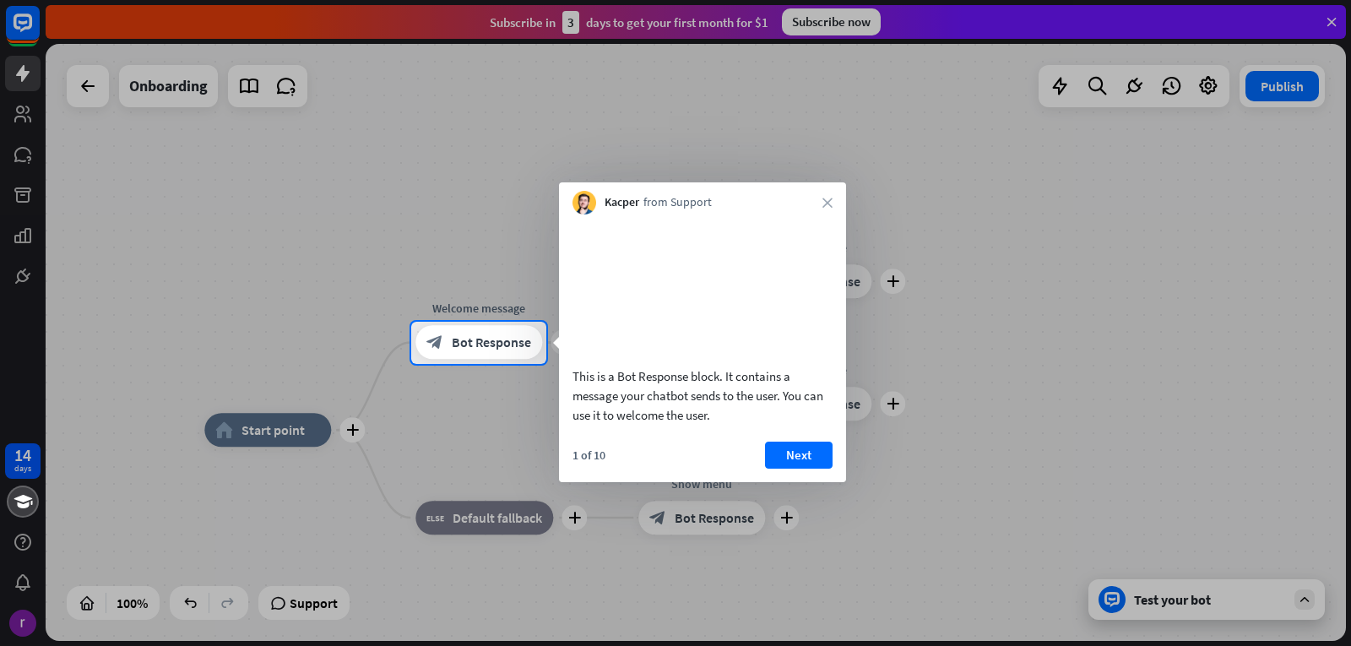
click at [834, 204] on div "Kacper from Support close" at bounding box center [702, 198] width 287 height 32
click at [819, 198] on div "Kacper from Support close" at bounding box center [702, 198] width 287 height 32
click at [834, 201] on div "Kacper from Support close" at bounding box center [702, 198] width 287 height 32
click at [823, 201] on icon "close" at bounding box center [828, 203] width 10 height 10
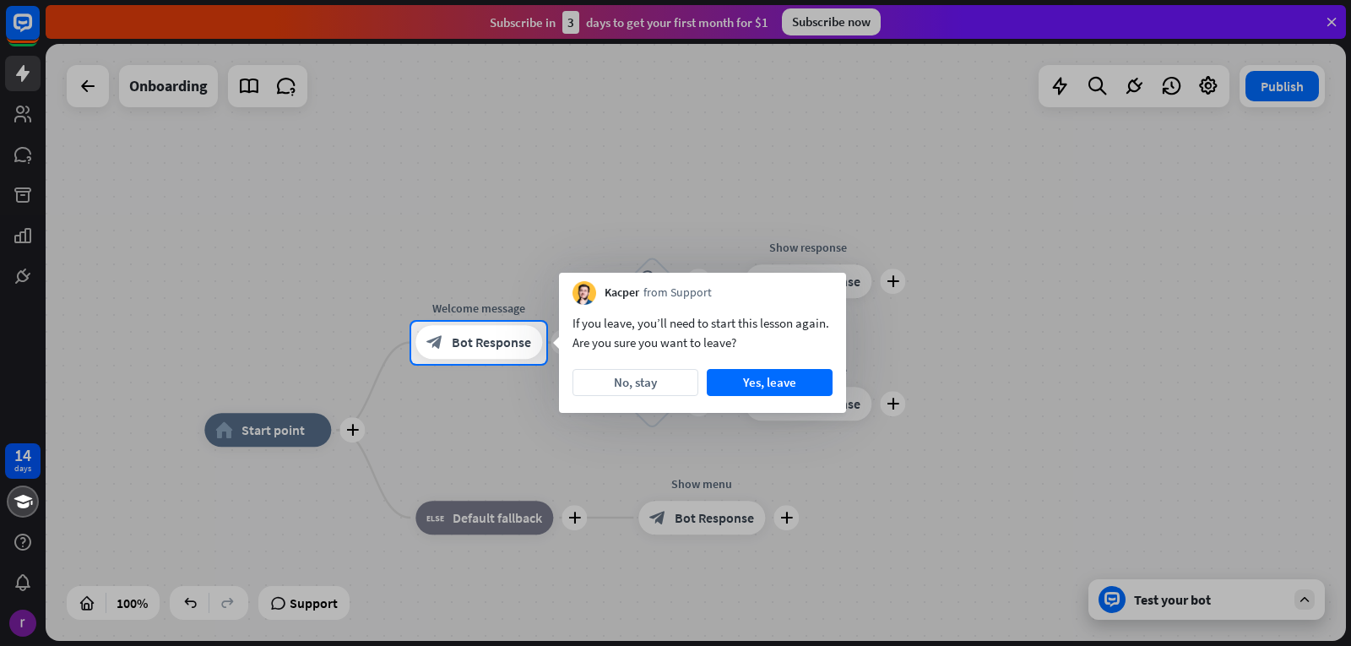
click at [823, 201] on div at bounding box center [675, 161] width 1351 height 322
click at [761, 389] on button "Yes, leave" at bounding box center [770, 382] width 126 height 27
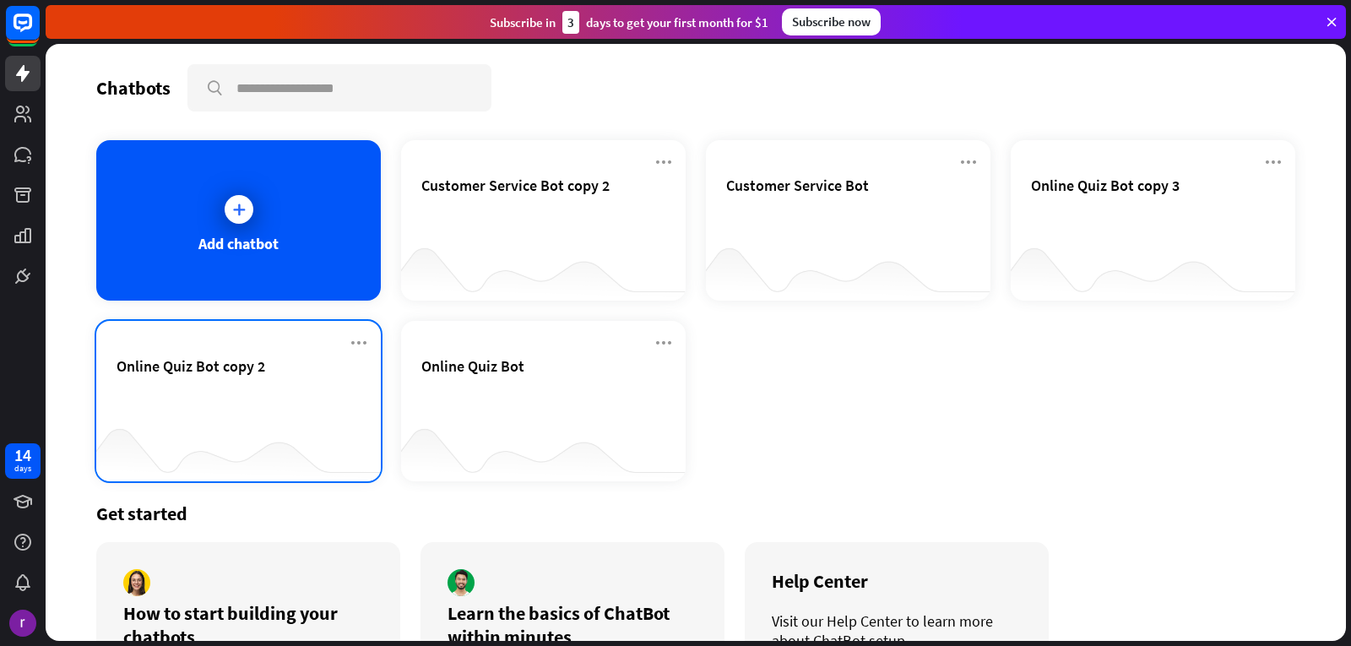
click at [253, 356] on div "Online Quiz Bot copy 2" at bounding box center [238, 401] width 285 height 160
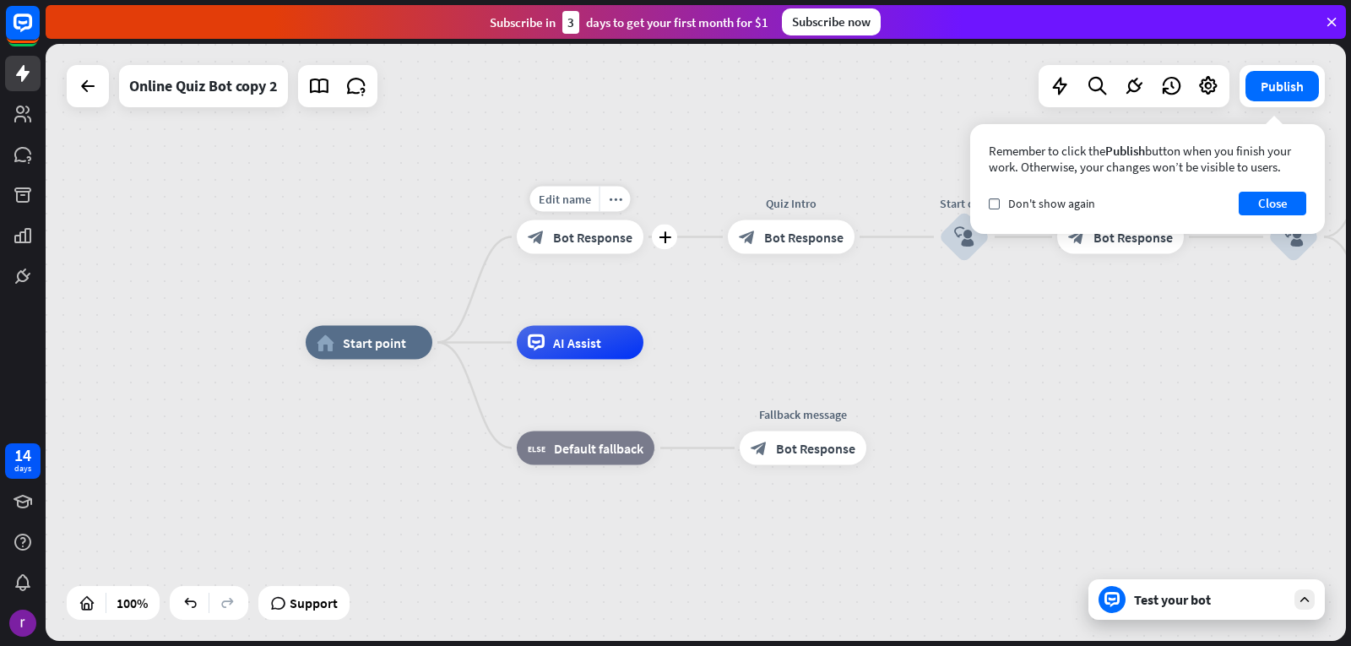
click at [578, 240] on span "Bot Response" at bounding box center [592, 237] width 79 height 17
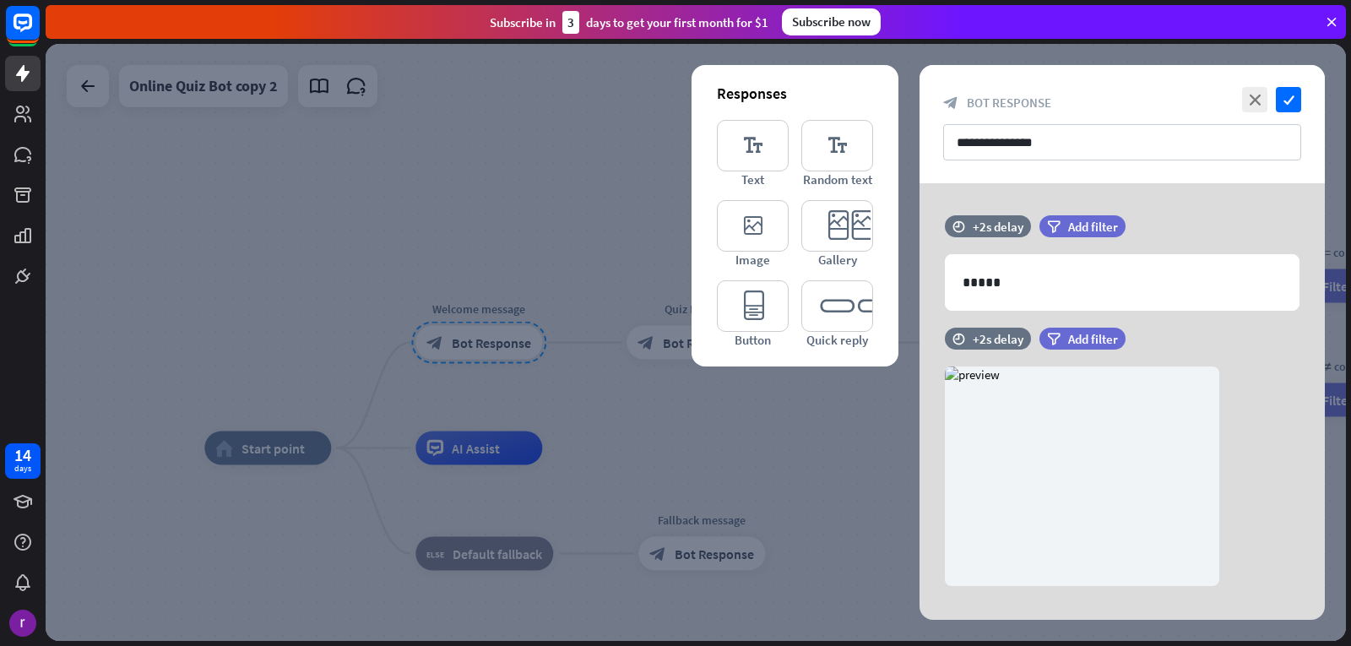
click at [756, 427] on div at bounding box center [696, 342] width 1301 height 597
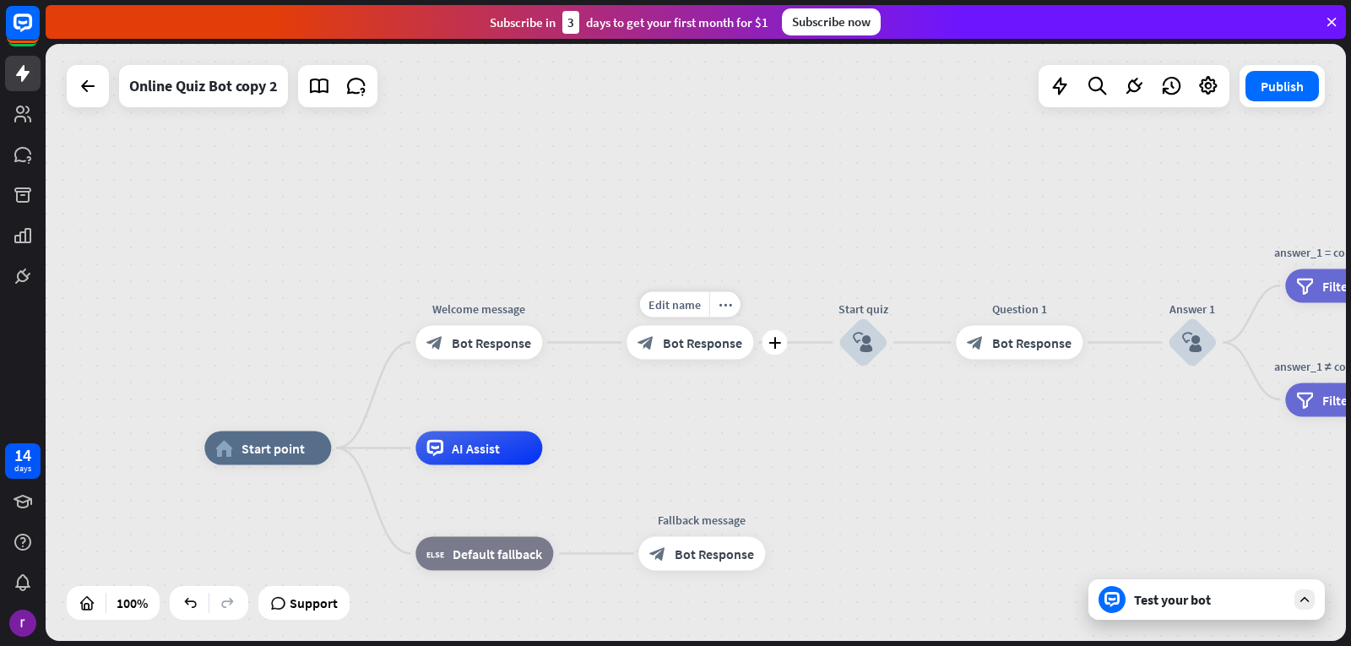
click at [714, 333] on div "block_bot_response Bot Response" at bounding box center [690, 343] width 127 height 34
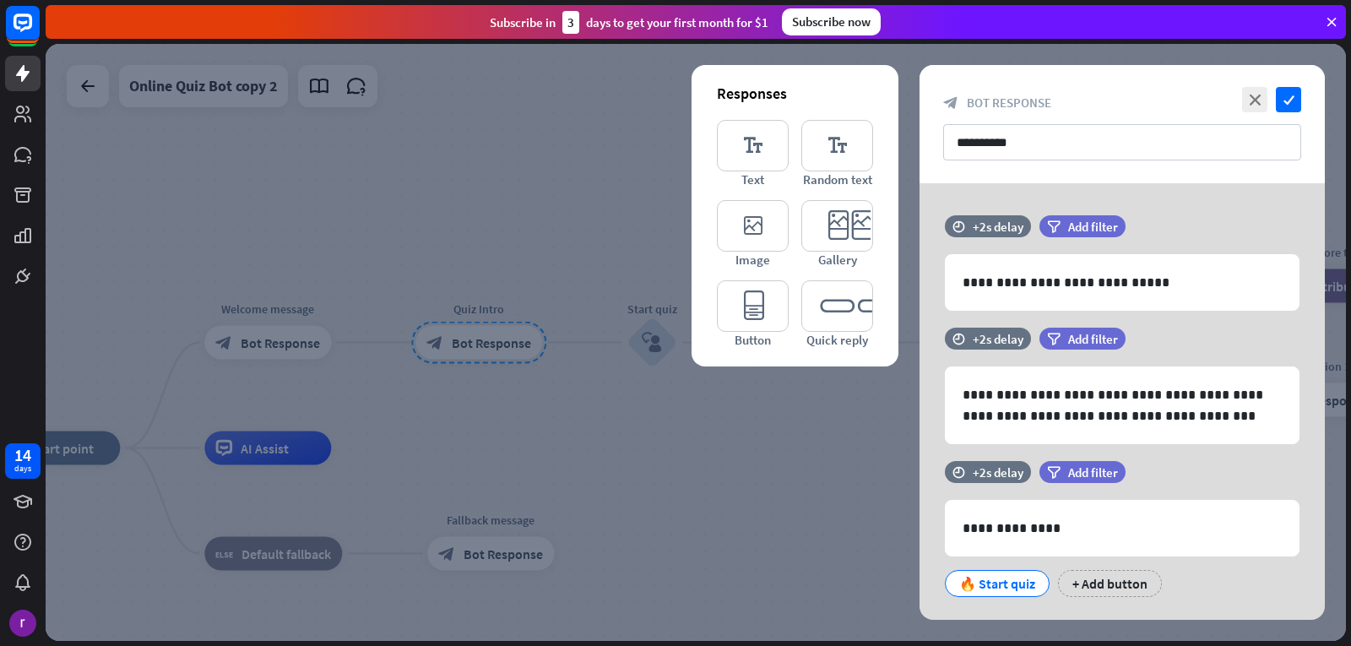
click at [692, 466] on div at bounding box center [696, 342] width 1301 height 597
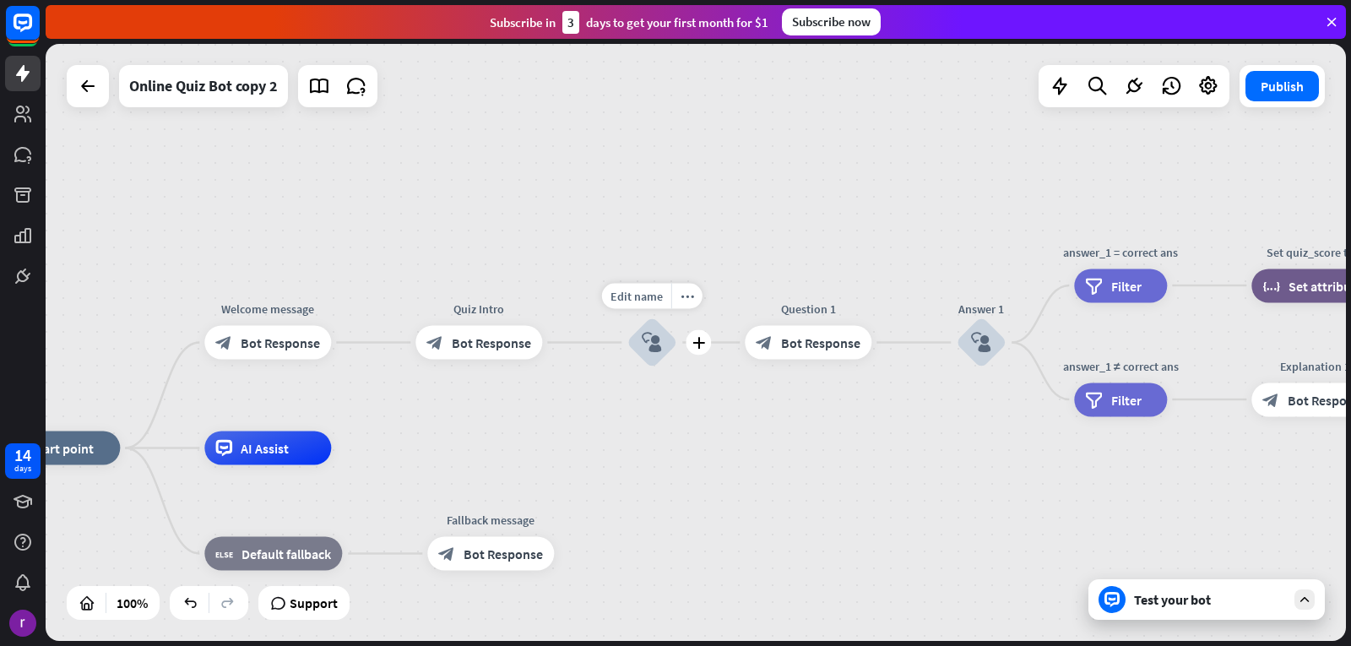
click at [650, 337] on icon "block_user_input" at bounding box center [652, 343] width 20 height 20
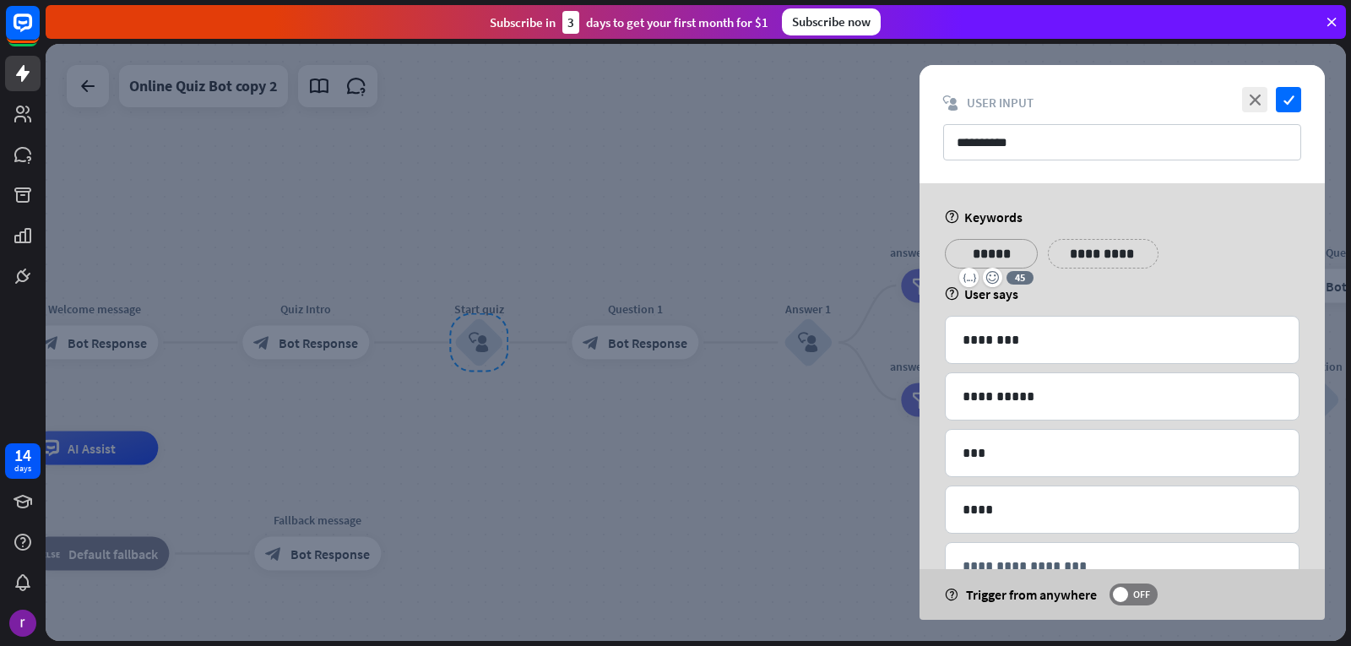
click at [998, 247] on p "*****" at bounding box center [992, 253] width 68 height 21
click at [1032, 145] on input "**********" at bounding box center [1122, 142] width 358 height 36
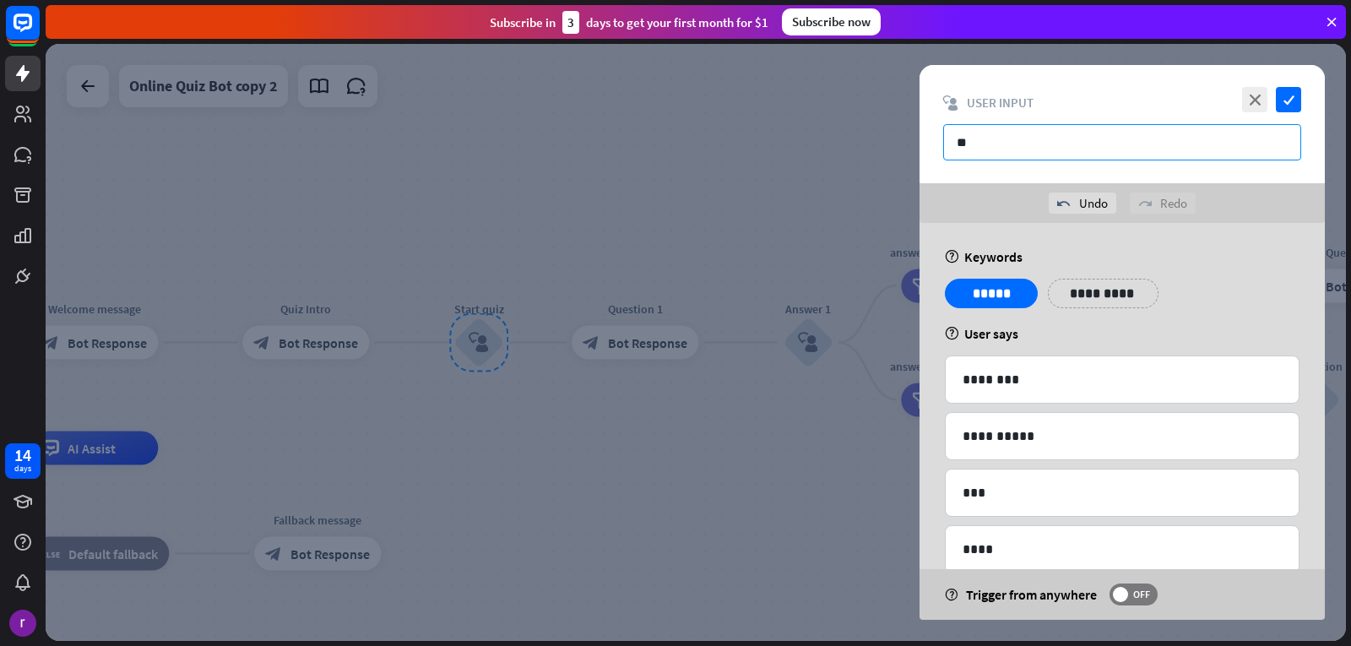
type input "*"
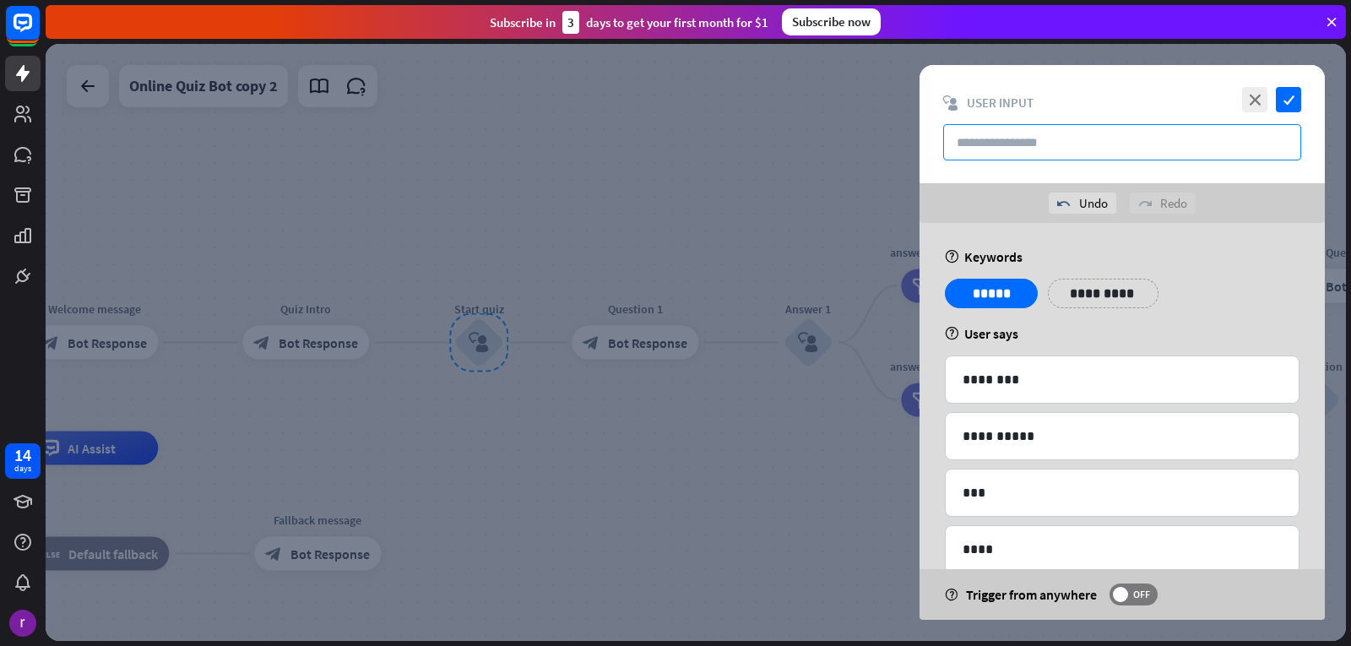
type input "*"
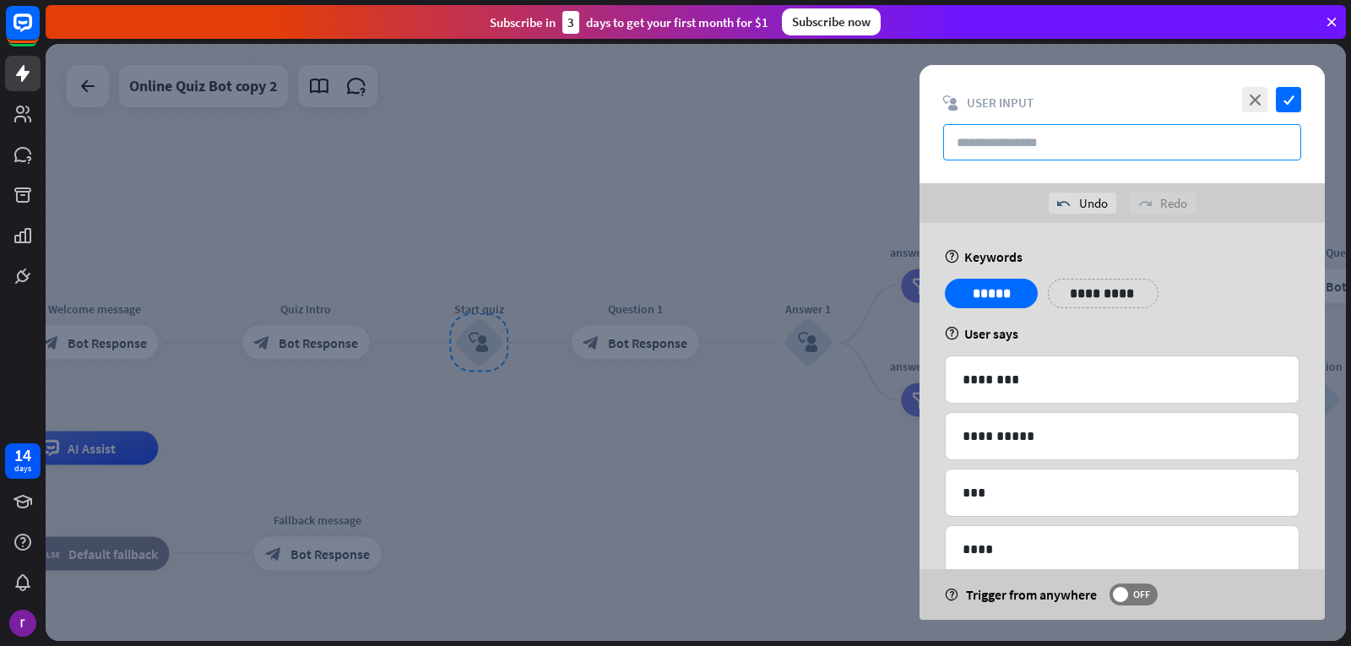
type input "*"
click at [1073, 193] on div "undo Undo" at bounding box center [1083, 203] width 68 height 21
type input "*"
click at [1075, 207] on div "undo Undo" at bounding box center [1083, 203] width 68 height 21
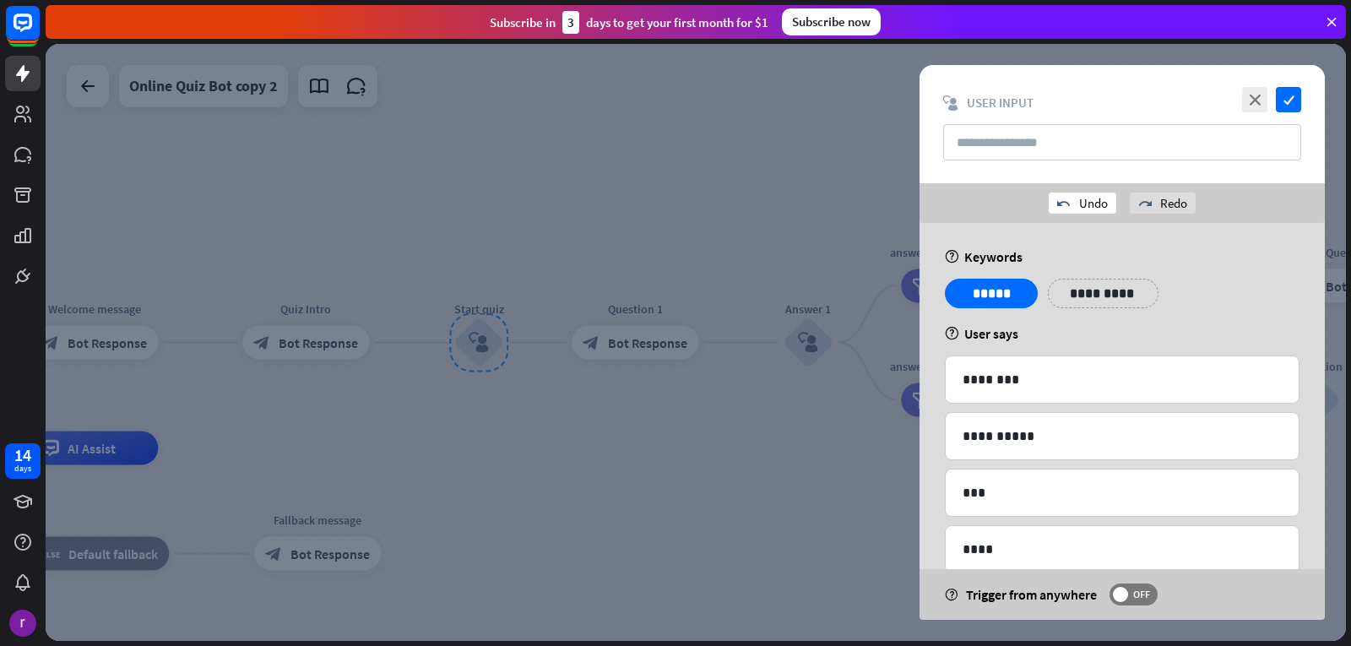
click at [1075, 207] on div "undo Undo" at bounding box center [1083, 203] width 68 height 21
type input "*"
click at [1075, 207] on div "undo Undo" at bounding box center [1083, 203] width 68 height 21
type input "*"
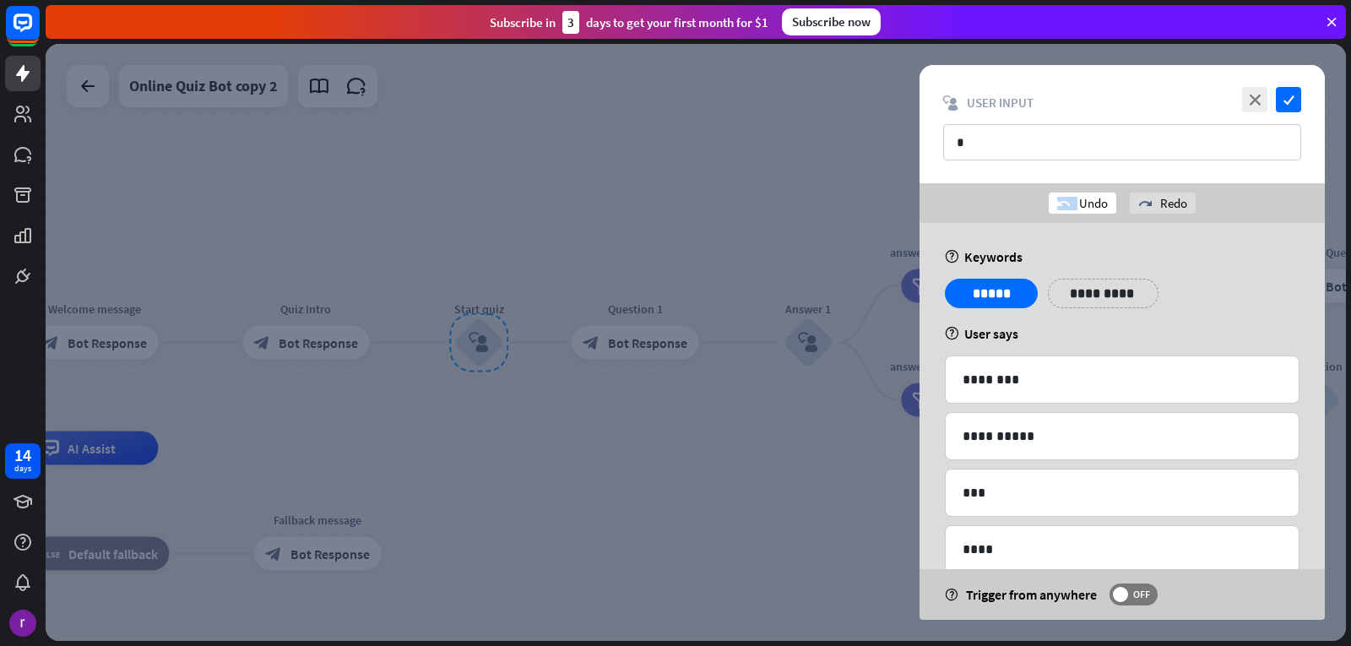
click at [1075, 207] on div "undo Undo" at bounding box center [1083, 203] width 68 height 21
type input "*"
click at [1165, 200] on div "redo Redo" at bounding box center [1163, 203] width 66 height 21
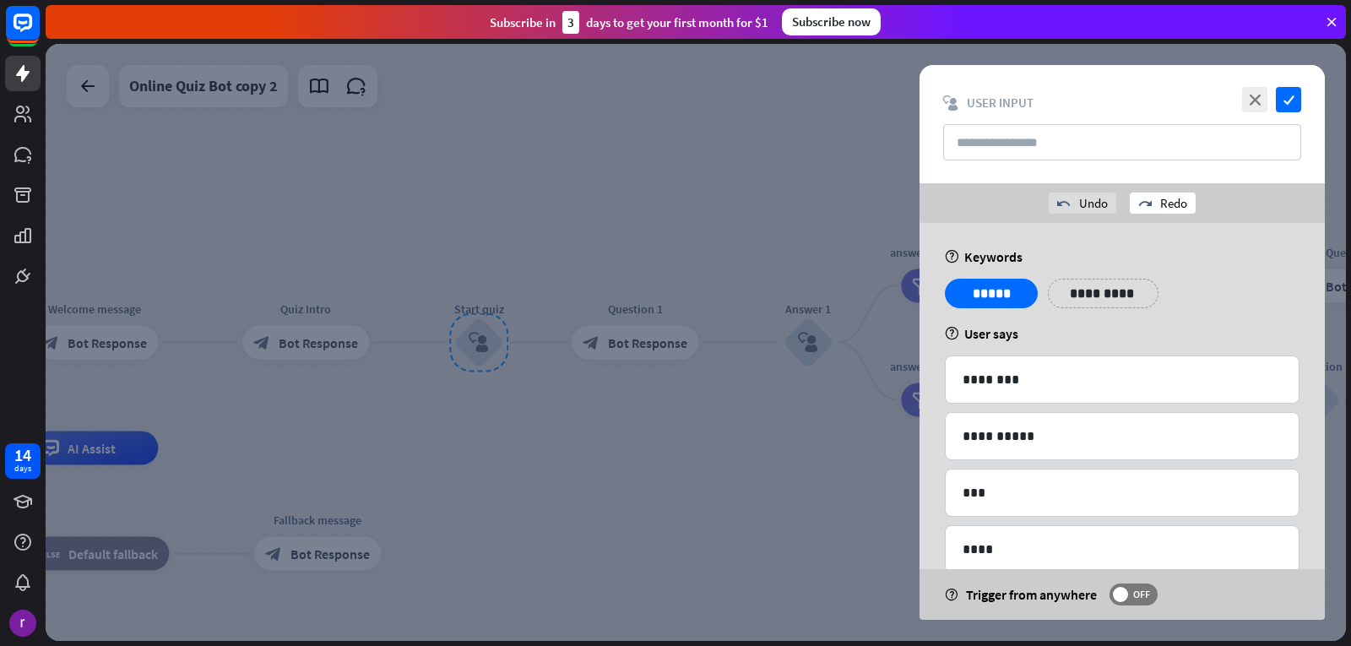
type input "*"
click at [1165, 200] on div "redo Redo" at bounding box center [1163, 203] width 66 height 21
type input "*"
click at [1165, 200] on div "redo Redo" at bounding box center [1163, 203] width 66 height 21
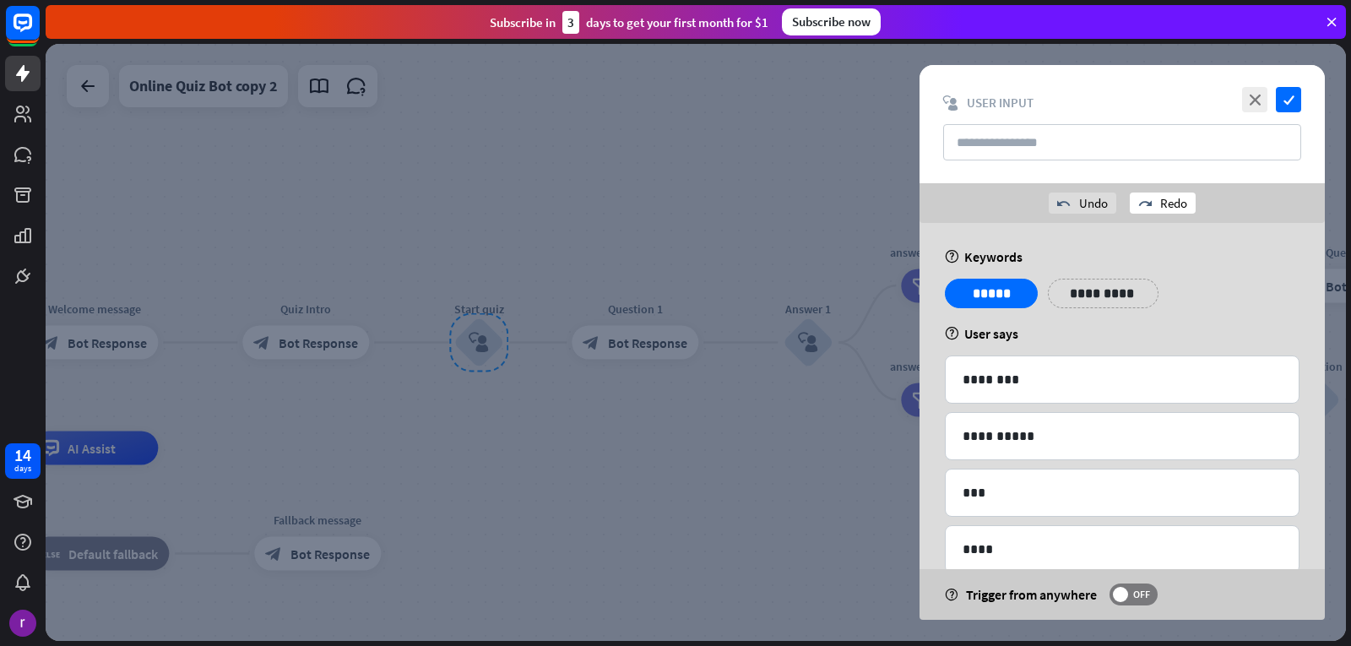
click at [1165, 200] on div "redo Redo" at bounding box center [1163, 203] width 66 height 21
type input "*"
click at [1165, 200] on div "redo Redo" at bounding box center [1163, 203] width 66 height 21
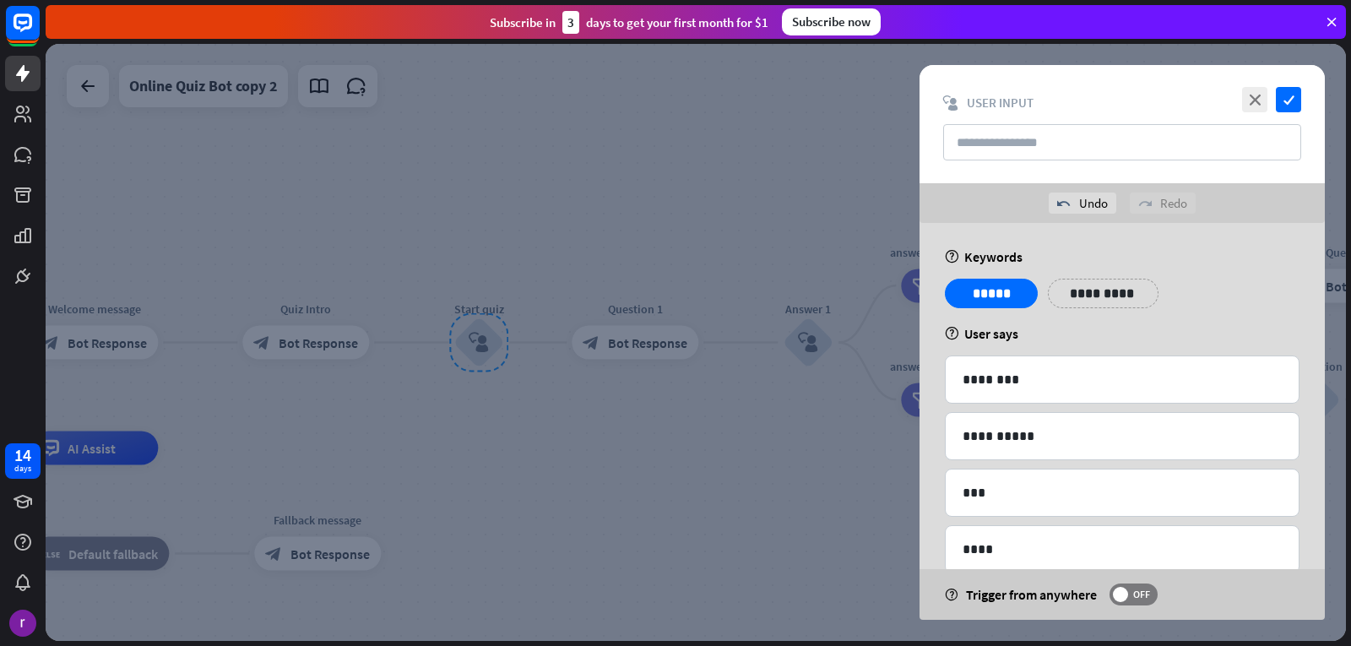
click at [1165, 200] on div "redo Redo" at bounding box center [1163, 203] width 66 height 21
click at [1169, 137] on input "text" at bounding box center [1122, 142] width 358 height 36
type input "*"
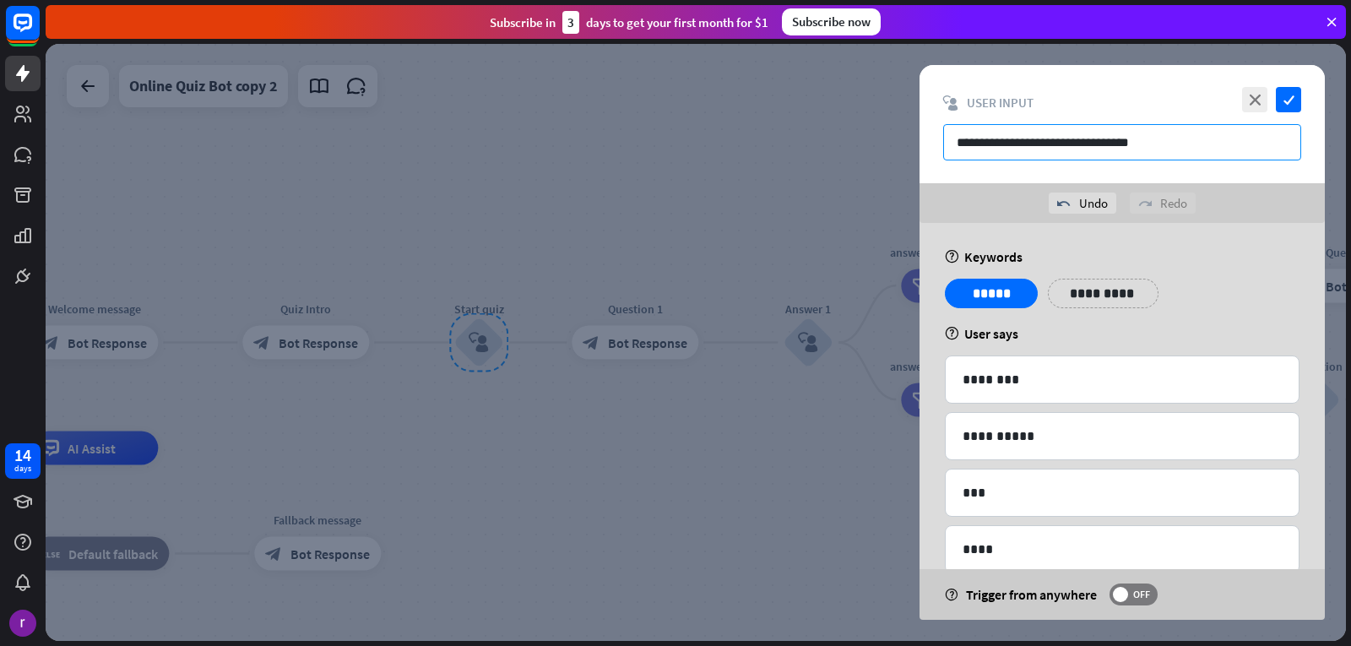
click at [1166, 153] on input "**********" at bounding box center [1122, 142] width 358 height 36
type input "*"
drag, startPoint x: 670, startPoint y: 160, endPoint x: 669, endPoint y: 137, distance: 23.7
click at [669, 137] on div at bounding box center [696, 342] width 1301 height 597
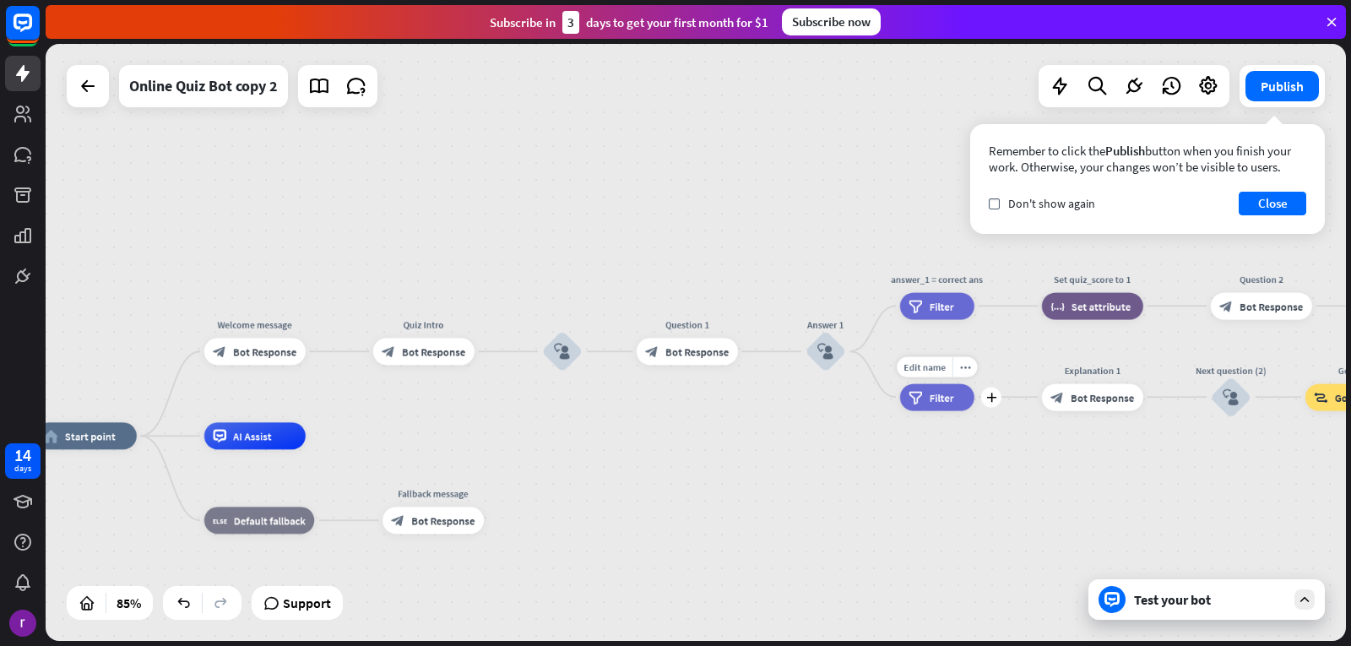
drag, startPoint x: 876, startPoint y: 394, endPoint x: 829, endPoint y: 416, distance: 51.4
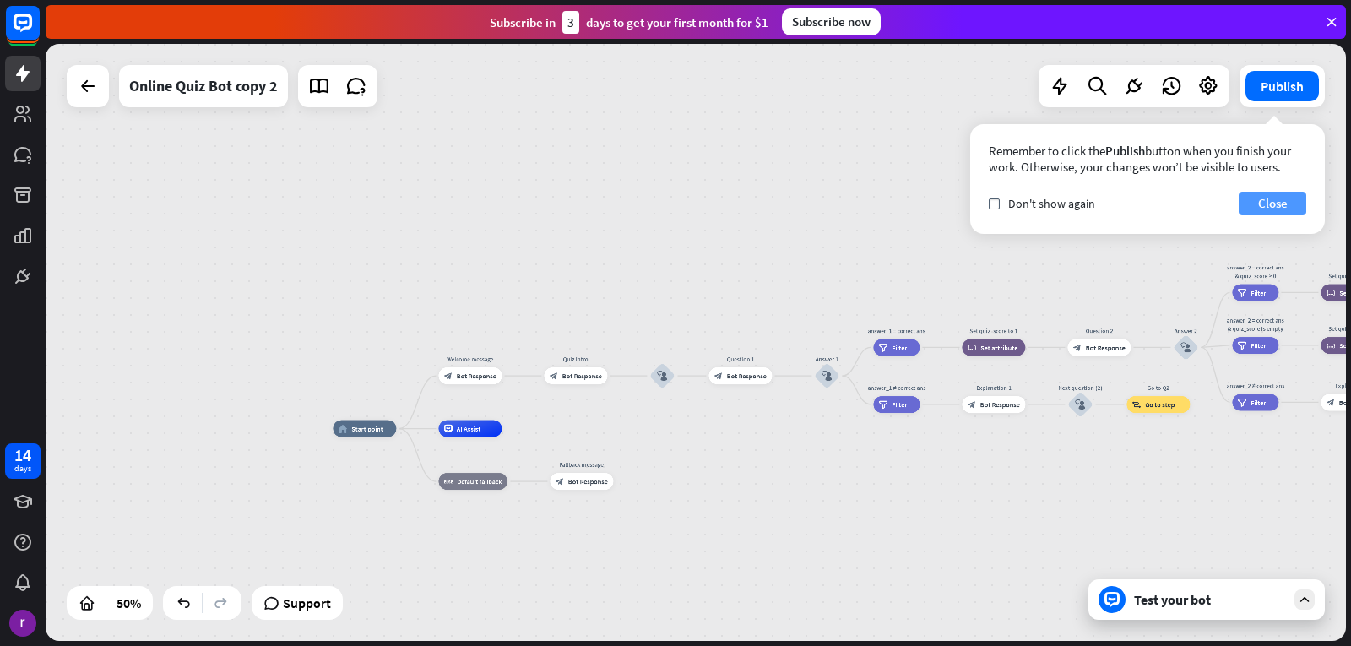
click at [1272, 198] on button "Close" at bounding box center [1273, 204] width 68 height 24
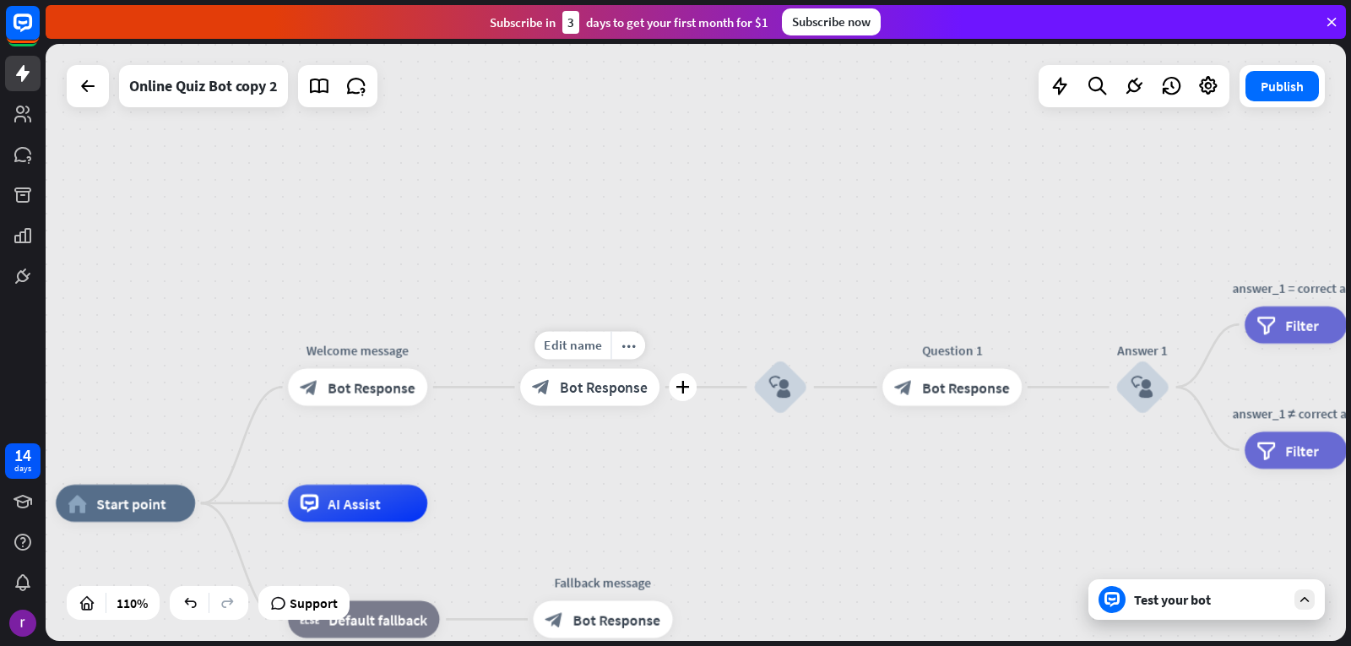
drag, startPoint x: 564, startPoint y: 366, endPoint x: 646, endPoint y: 326, distance: 91.0
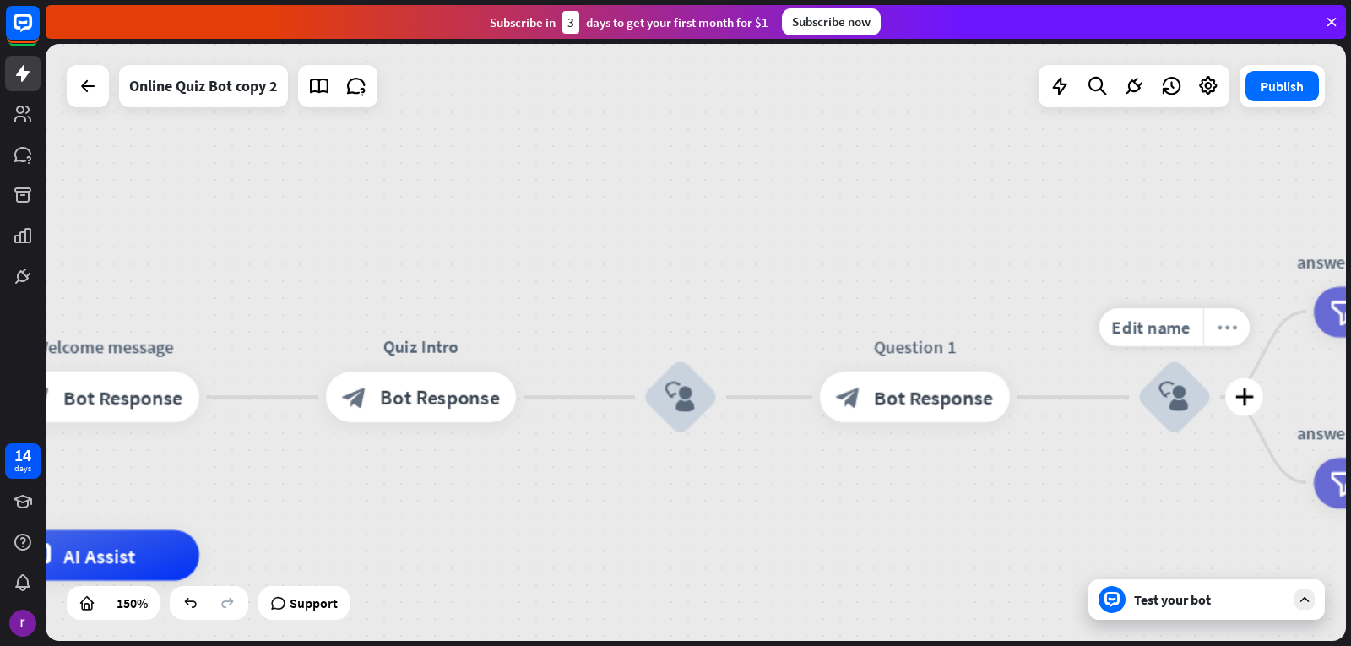
drag, startPoint x: 1152, startPoint y: 343, endPoint x: 1204, endPoint y: 319, distance: 57.5
drag, startPoint x: 1205, startPoint y: 318, endPoint x: 1183, endPoint y: 329, distance: 24.2
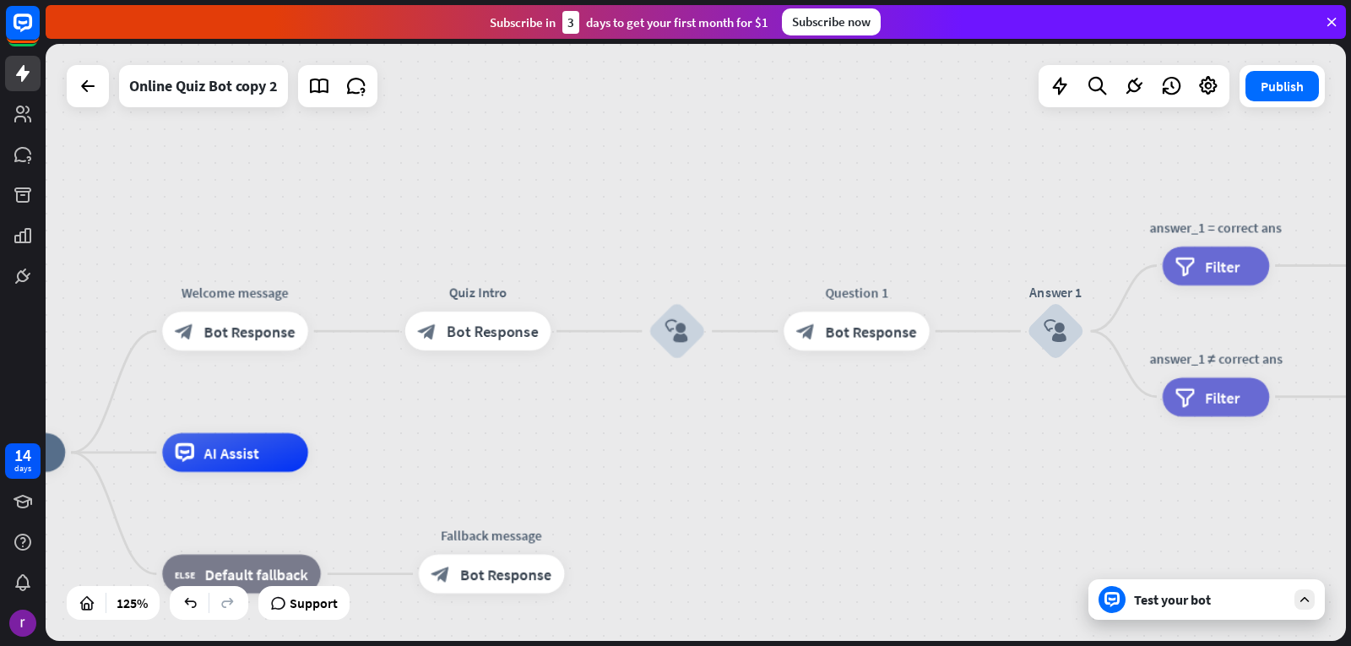
drag, startPoint x: 649, startPoint y: 111, endPoint x: 620, endPoint y: 3, distance: 111.9
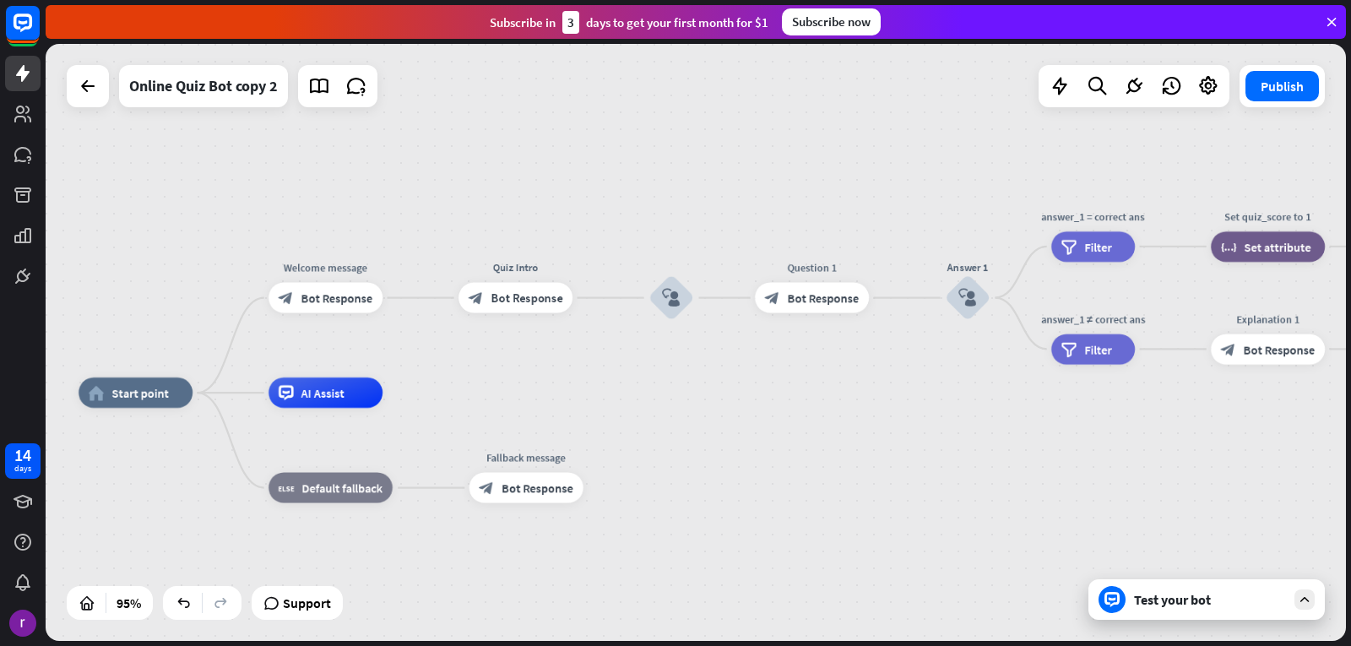
drag, startPoint x: 653, startPoint y: 204, endPoint x: 593, endPoint y: 231, distance: 65.8
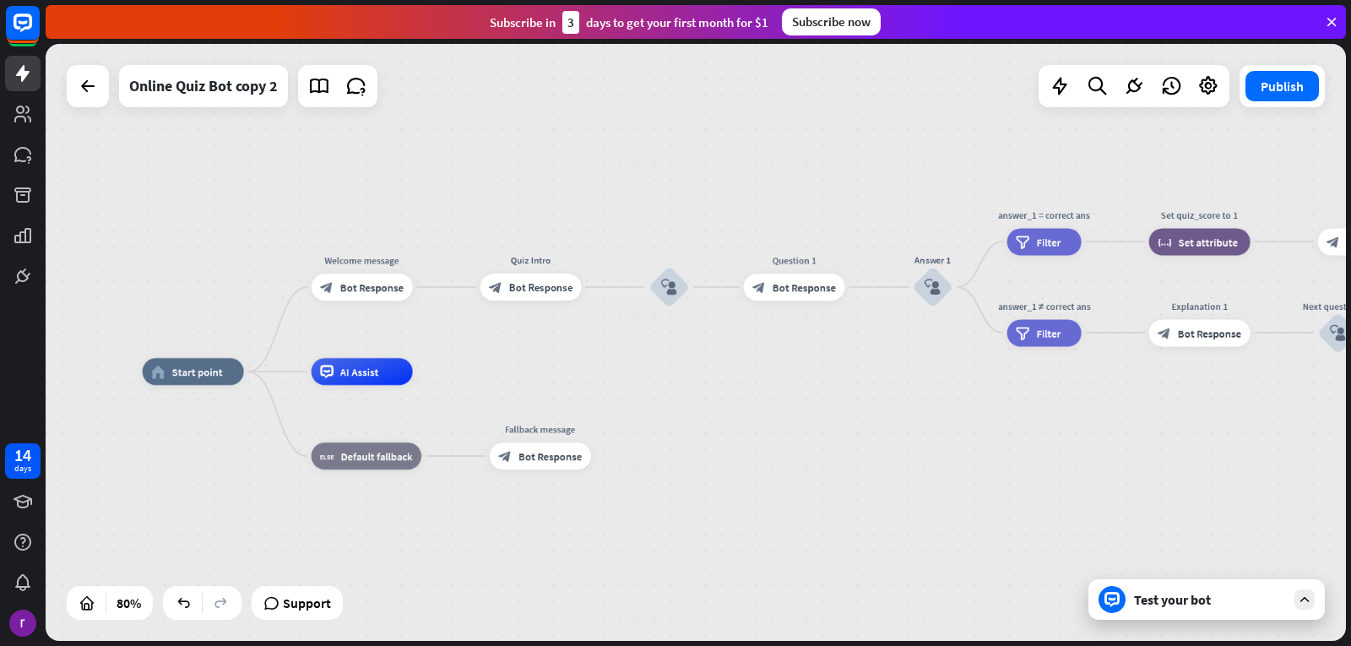
drag, startPoint x: 633, startPoint y: 157, endPoint x: 529, endPoint y: 307, distance: 182.5
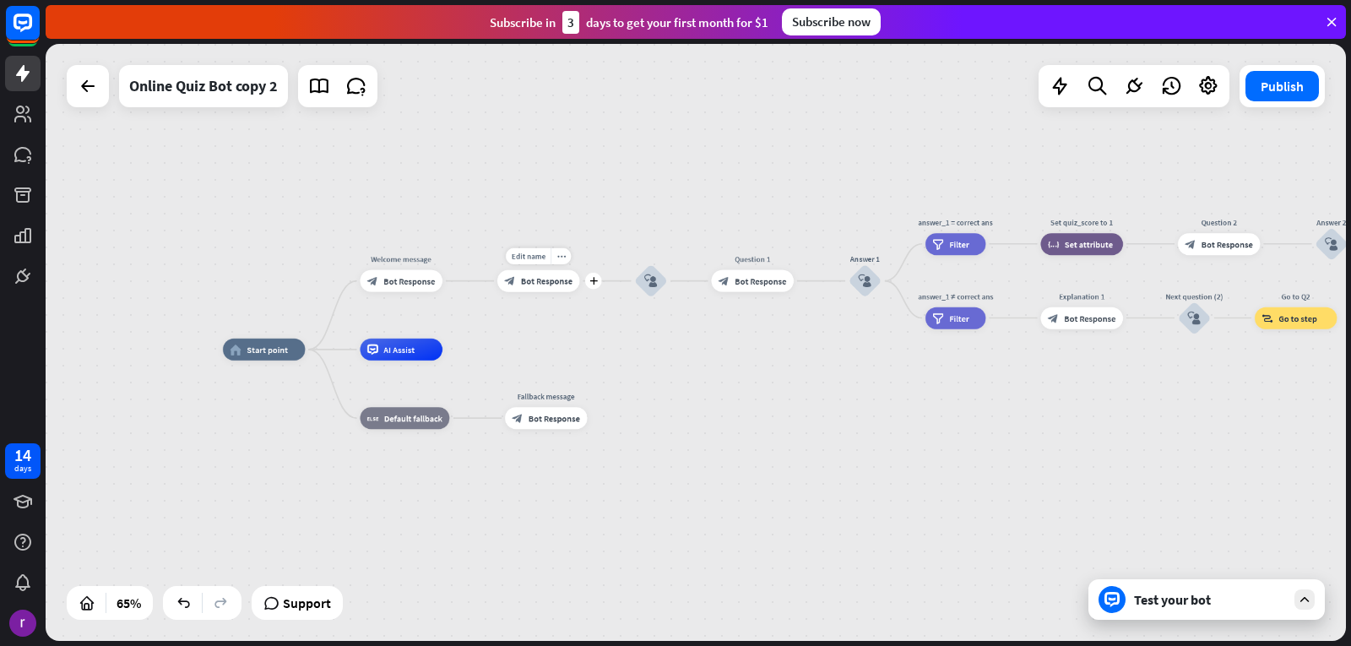
drag, startPoint x: 532, startPoint y: 275, endPoint x: 521, endPoint y: 284, distance: 13.9
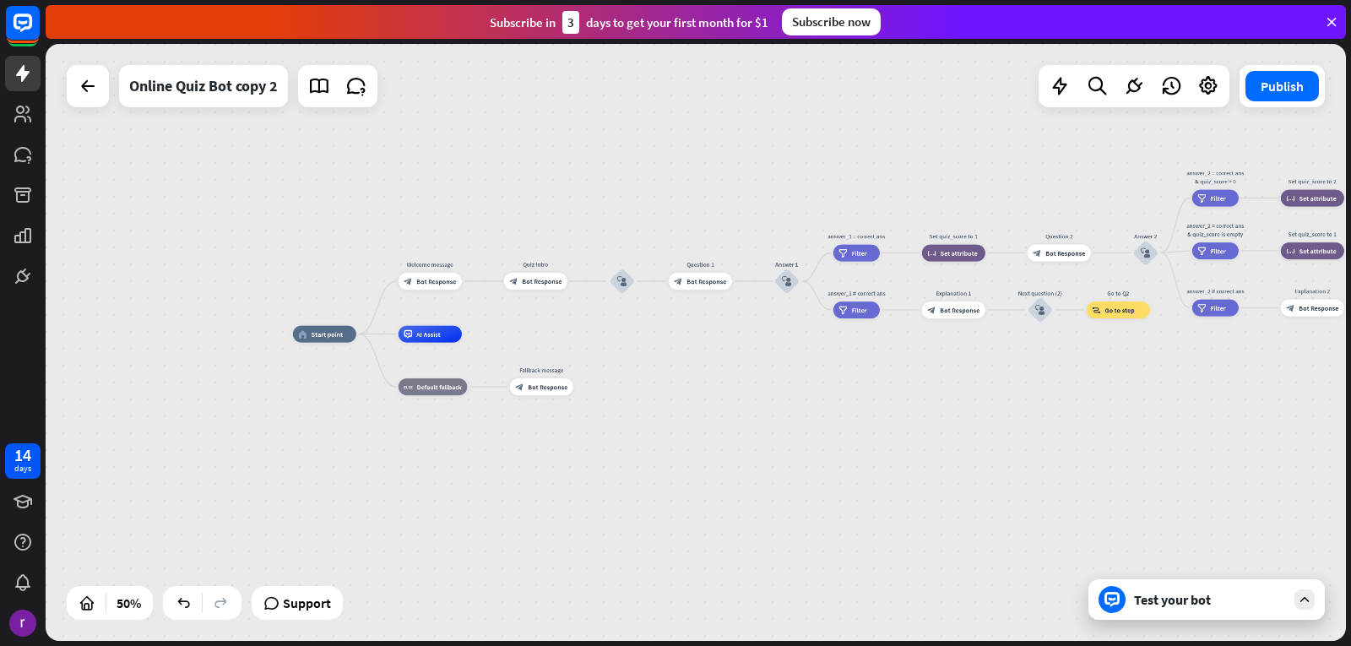
drag, startPoint x: 511, startPoint y: 242, endPoint x: 510, endPoint y: 214, distance: 27.9
click at [628, 284] on div "block_user_input" at bounding box center [622, 281] width 25 height 25
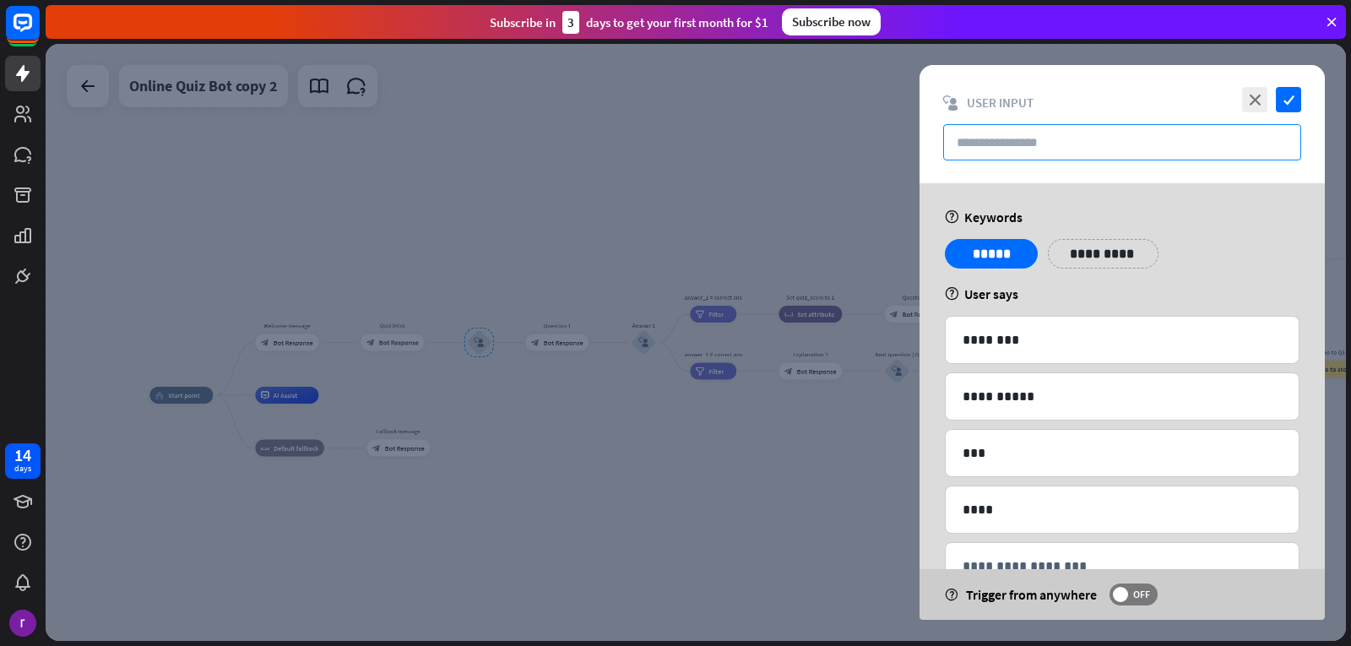
click at [1082, 126] on input "text" at bounding box center [1122, 142] width 358 height 36
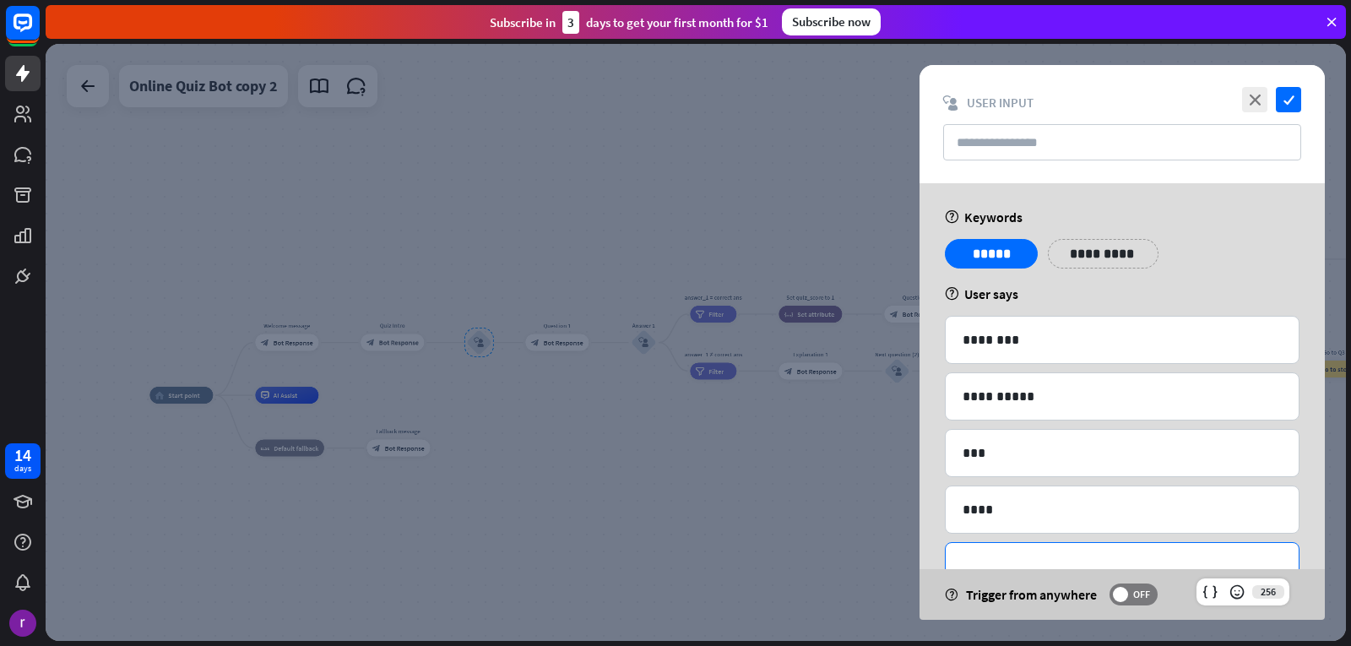
click at [1080, 548] on div "**********" at bounding box center [1122, 566] width 353 height 46
drag, startPoint x: 1310, startPoint y: 487, endPoint x: 1307, endPoint y: 633, distance: 146.2
click at [1315, 552] on div "**********" at bounding box center [1122, 429] width 405 height 492
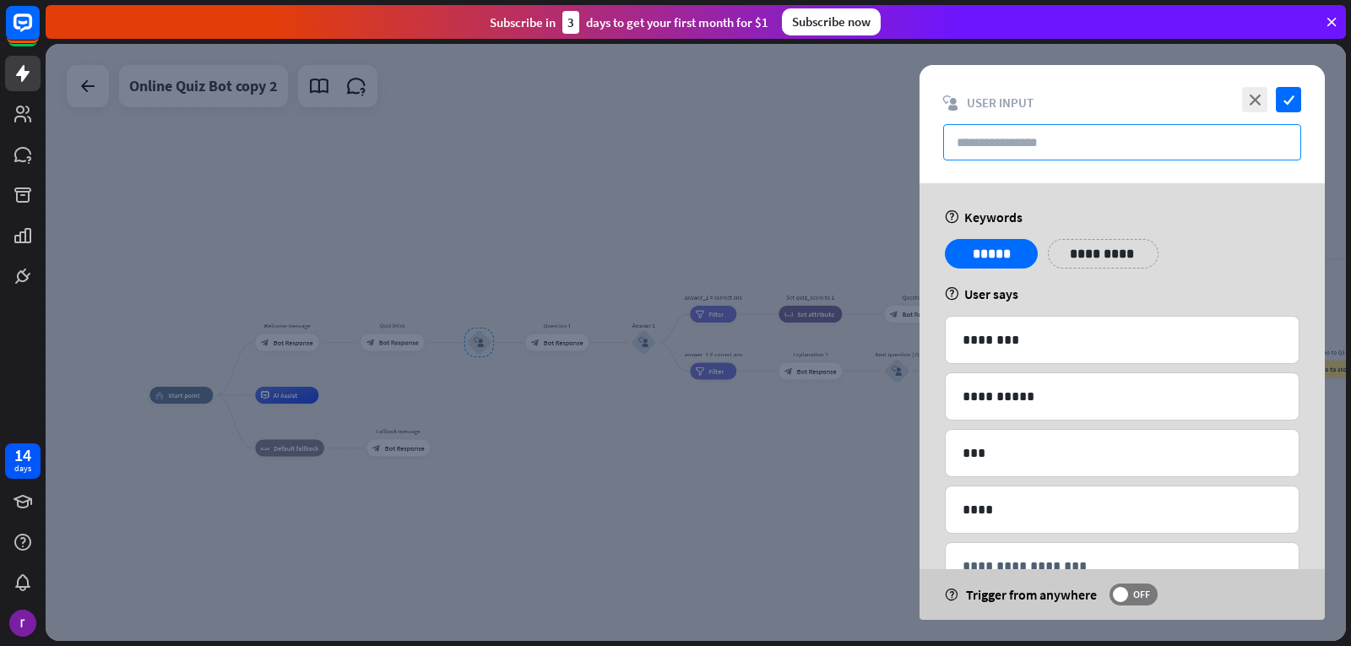
click at [999, 147] on input "text" at bounding box center [1122, 142] width 358 height 36
drag, startPoint x: 715, startPoint y: 209, endPoint x: 755, endPoint y: 182, distance: 48.7
click at [534, 312] on div at bounding box center [696, 342] width 1301 height 597
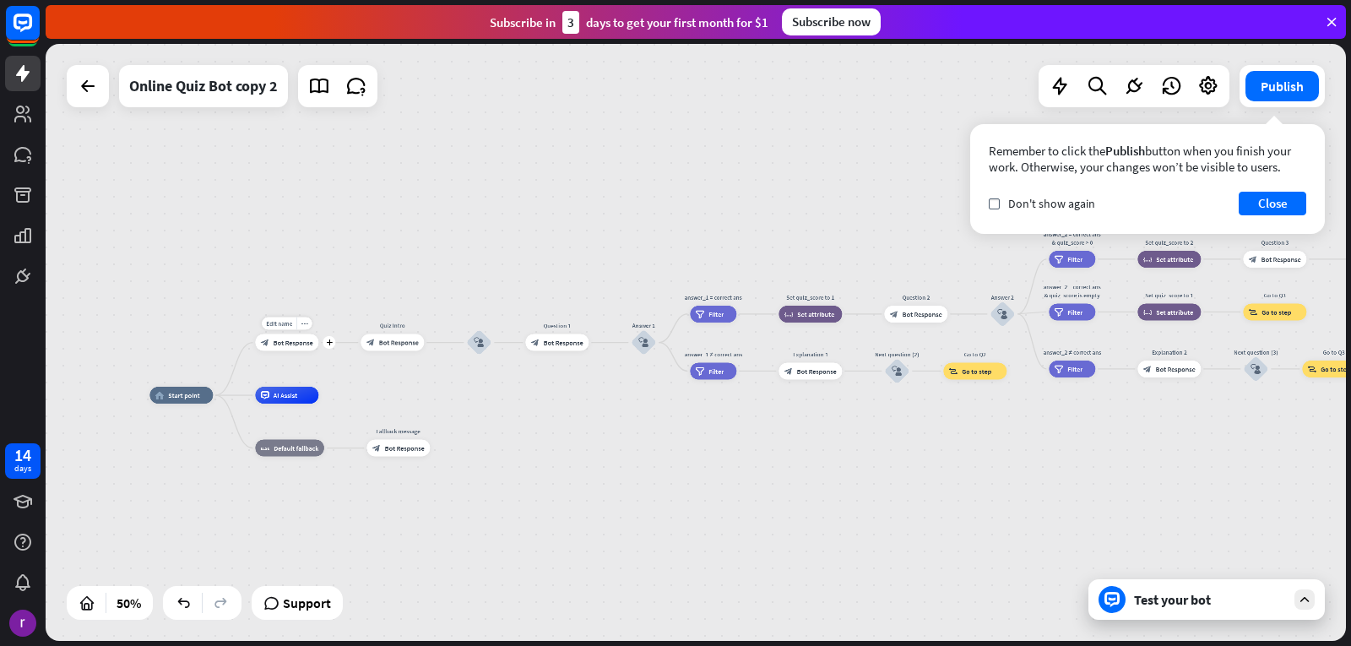
drag, startPoint x: 323, startPoint y: 327, endPoint x: 335, endPoint y: 333, distance: 13.2
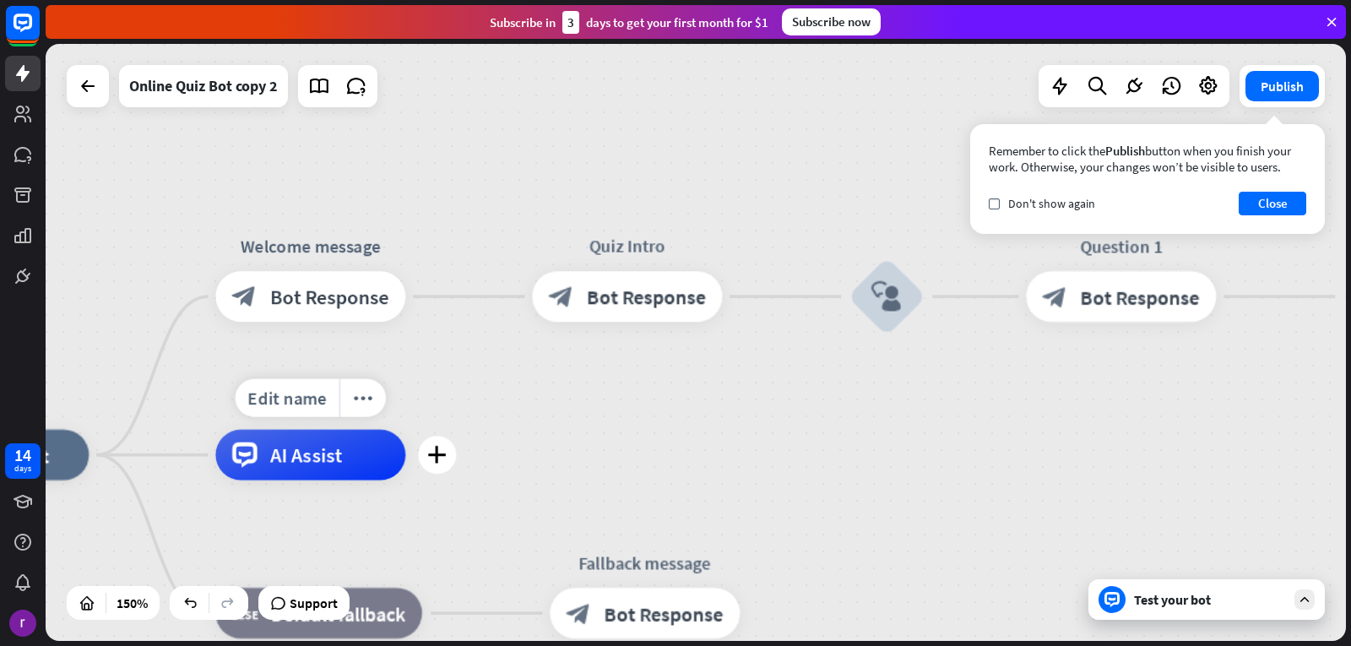
drag, startPoint x: 269, startPoint y: 389, endPoint x: 269, endPoint y: 363, distance: 26.2
click at [356, 481] on div "Edit name more_horiz plus AI Assist" at bounding box center [310, 455] width 190 height 51
click at [351, 472] on div "AI Assist" at bounding box center [310, 455] width 190 height 51
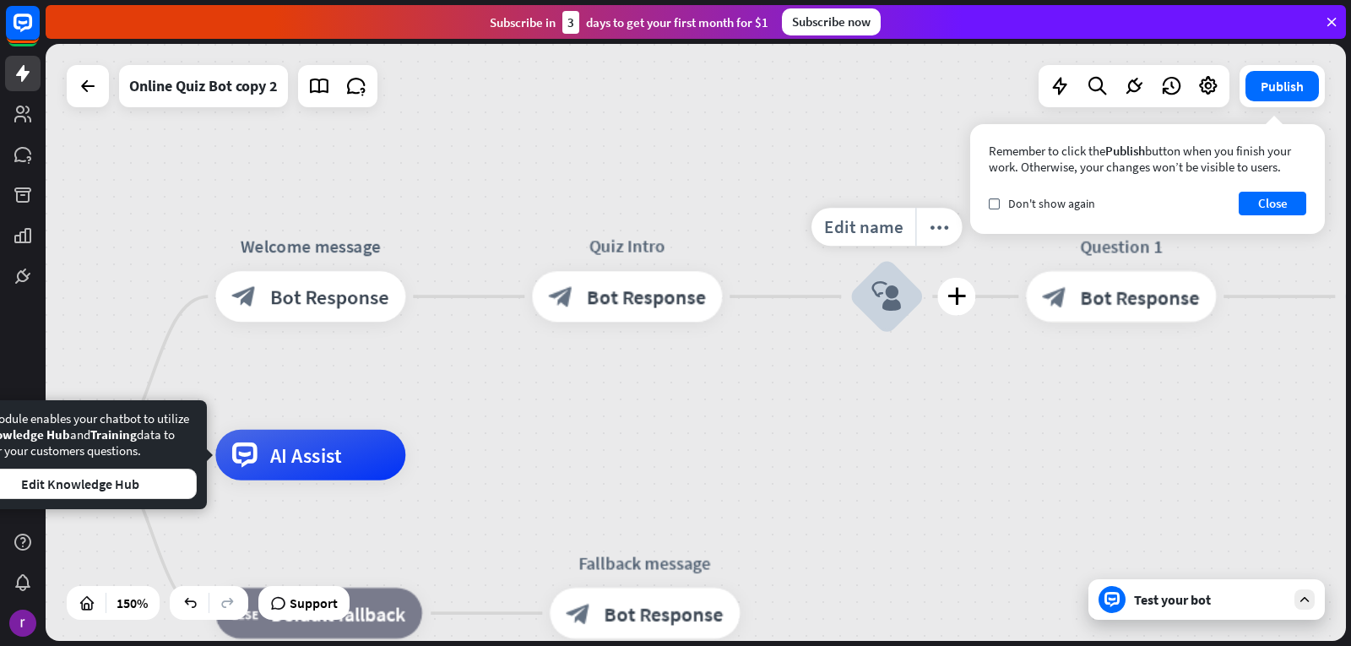
click at [889, 277] on div "block_user_input" at bounding box center [887, 296] width 76 height 76
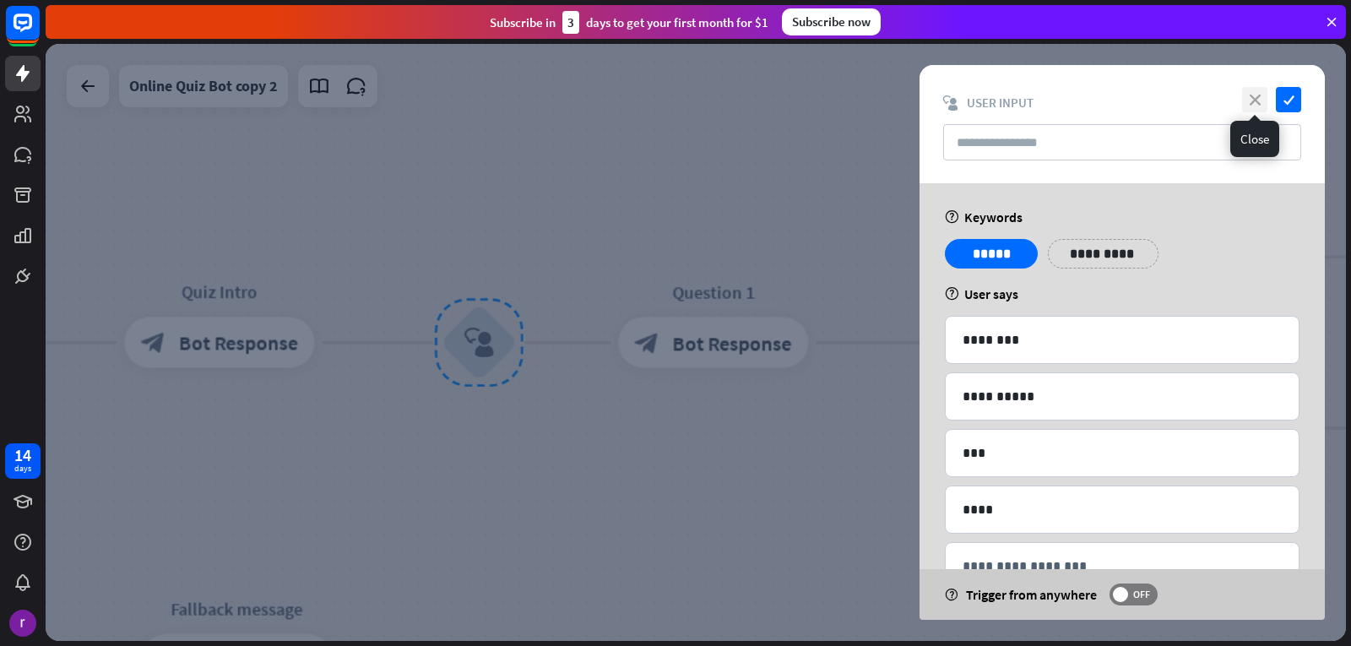
click at [1258, 96] on icon "close" at bounding box center [1254, 99] width 25 height 25
